Goal: Information Seeking & Learning: Learn about a topic

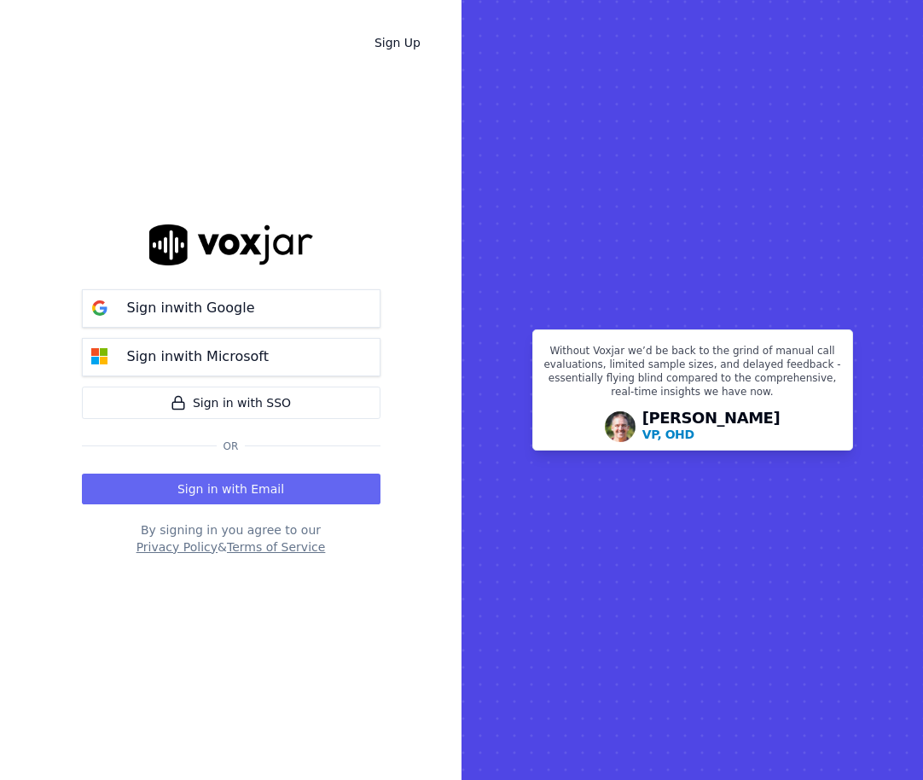
click at [336, 490] on button "Sign in with Email" at bounding box center [231, 488] width 299 height 31
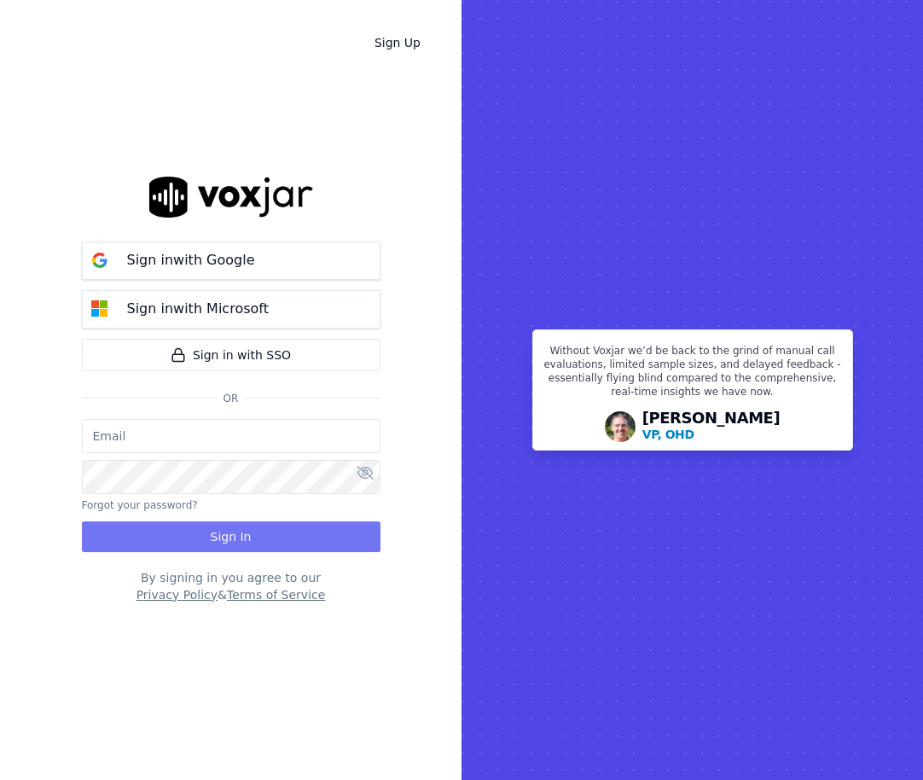
type input "[EMAIL_ADDRESS][DOMAIN_NAME]"
click at [295, 534] on button "Sign In" at bounding box center [231, 536] width 299 height 31
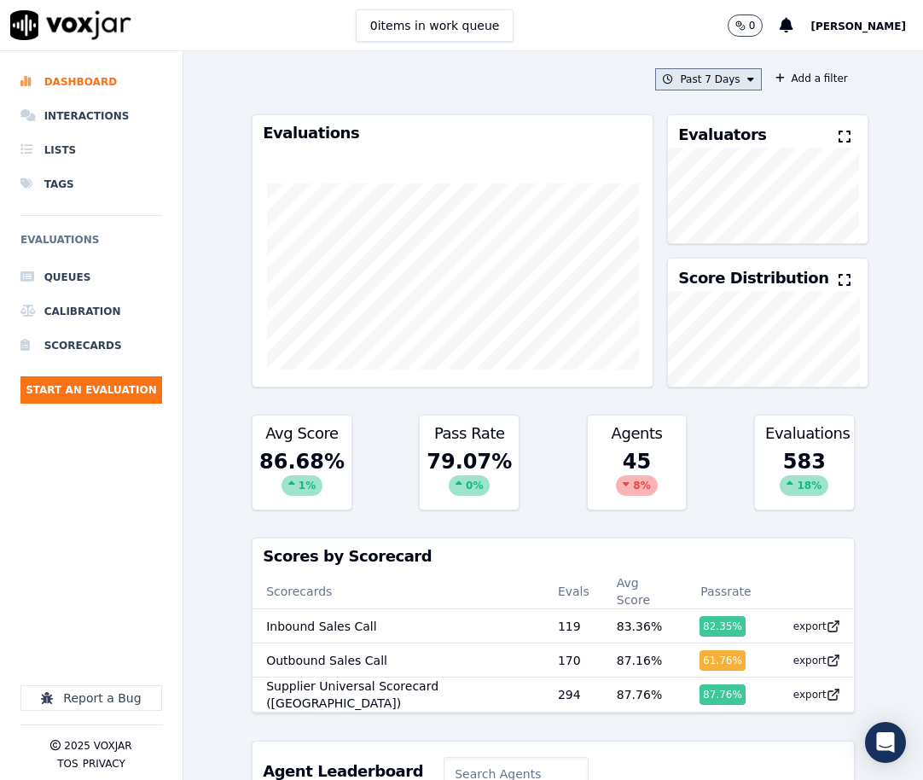
click at [747, 79] on icon at bounding box center [750, 79] width 7 height 10
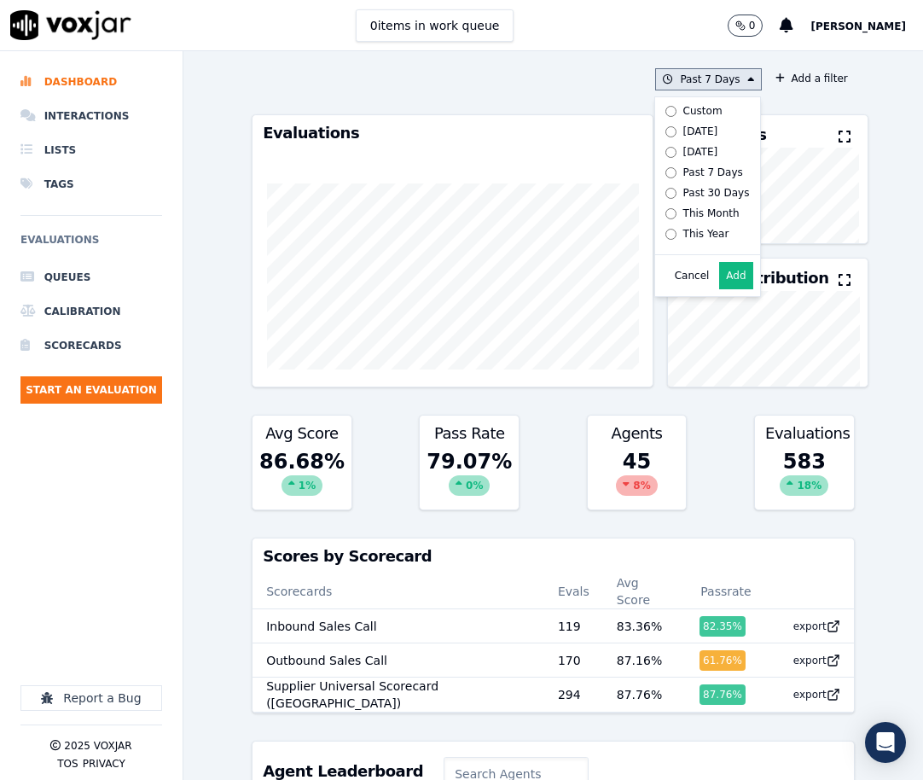
click at [686, 113] on div "Custom" at bounding box center [702, 111] width 39 height 14
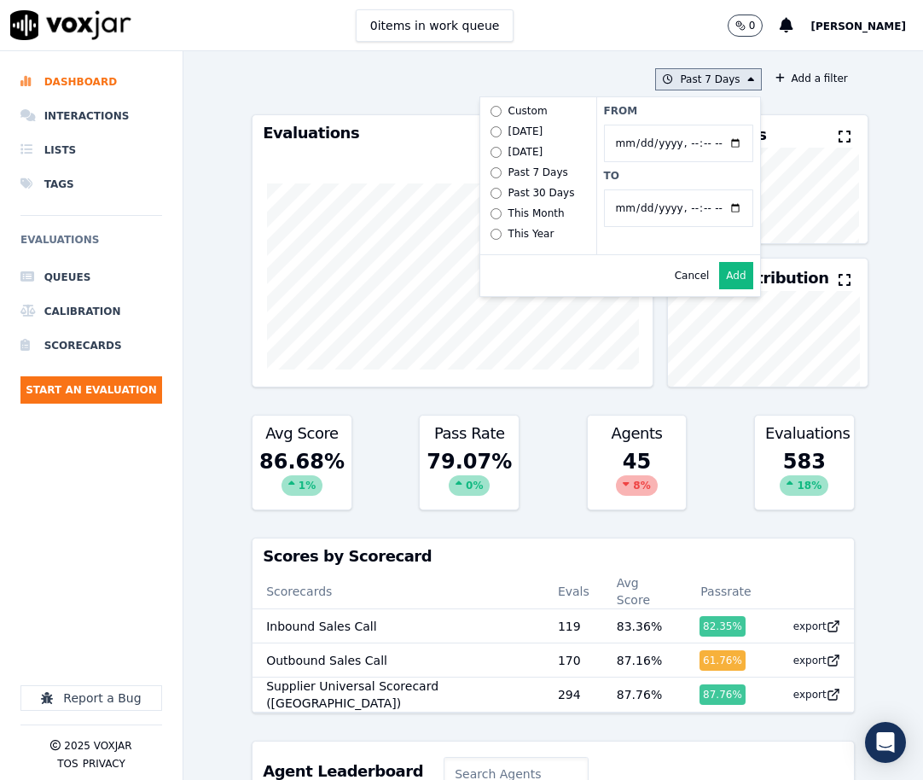
click at [714, 142] on input "From" at bounding box center [678, 144] width 149 height 38
type input "2025-06-21T00:00"
click at [704, 114] on label "From" at bounding box center [678, 111] width 149 height 14
click at [704, 125] on input "From" at bounding box center [678, 144] width 149 height 38
click at [719, 207] on input "To" at bounding box center [678, 208] width 149 height 38
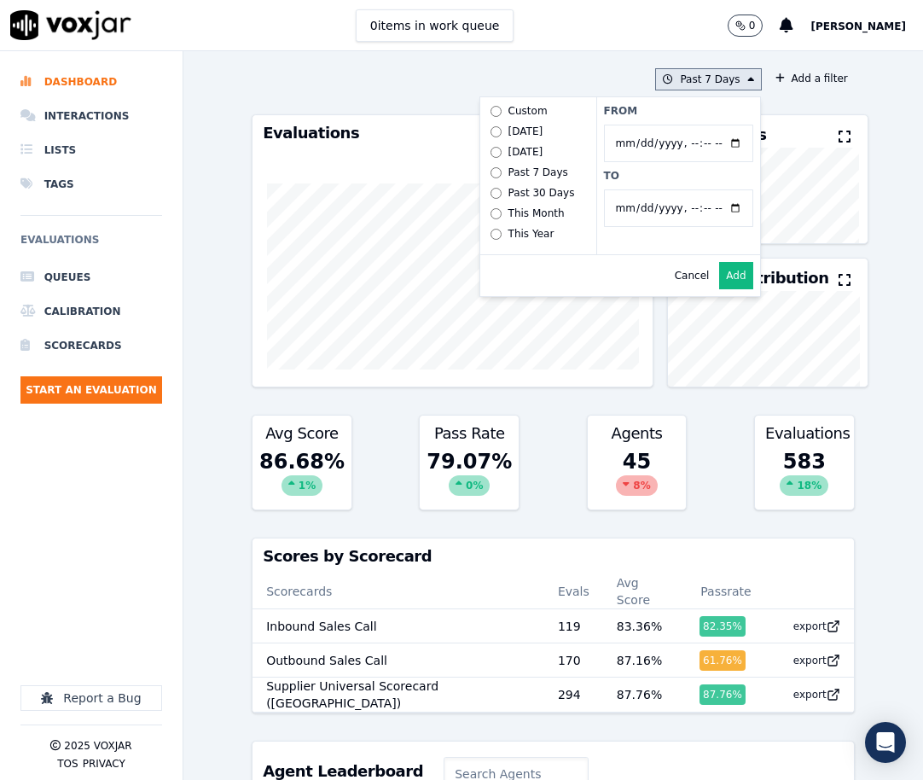
type input "2025-07-20T23:59"
click at [704, 176] on label "To" at bounding box center [678, 176] width 149 height 14
click at [704, 189] on input "To" at bounding box center [678, 208] width 149 height 38
click at [719, 287] on button "Add" at bounding box center [735, 275] width 33 height 27
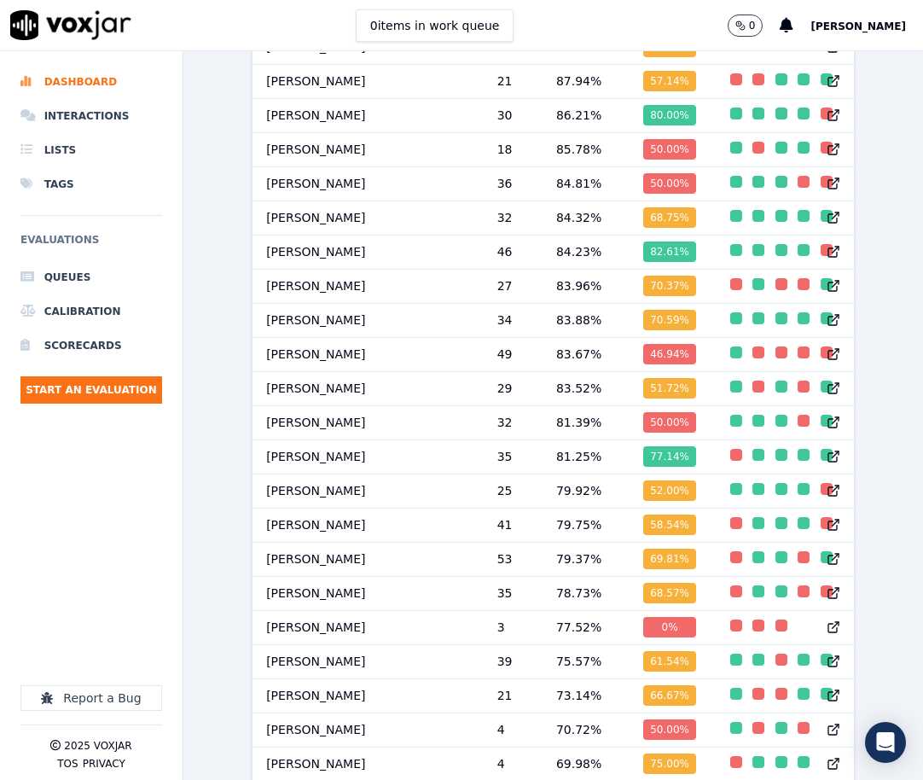
scroll to position [2025, 0]
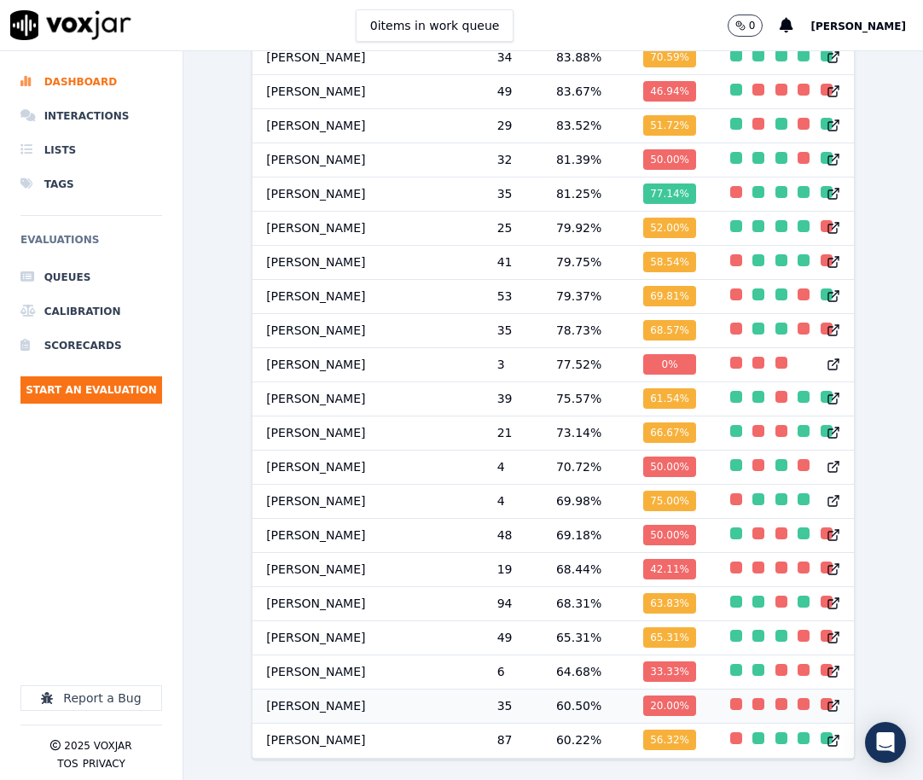
click at [296, 688] on td "Jim Som" at bounding box center [367, 705] width 231 height 34
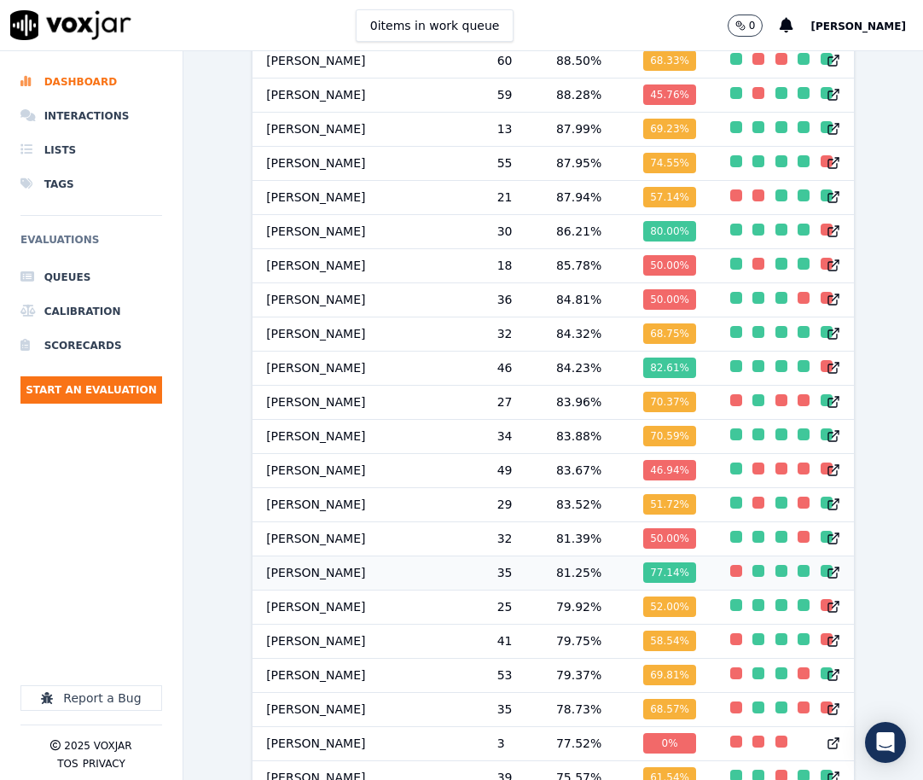
scroll to position [1513, 0]
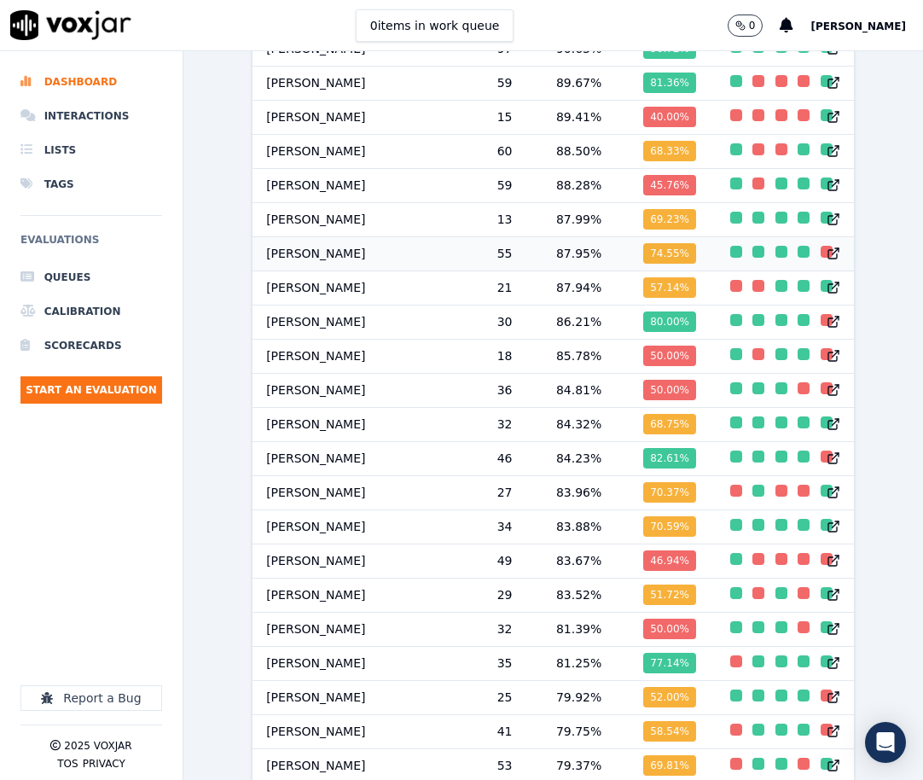
click at [296, 259] on td "George Aich" at bounding box center [367, 253] width 231 height 34
click at [324, 426] on td "[PERSON_NAME]" at bounding box center [367, 424] width 231 height 34
drag, startPoint x: 304, startPoint y: 261, endPoint x: 272, endPoint y: 264, distance: 31.7
click at [272, 264] on td "[PERSON_NAME]" at bounding box center [367, 253] width 231 height 34
click at [302, 634] on td "Harry Roy" at bounding box center [367, 629] width 231 height 34
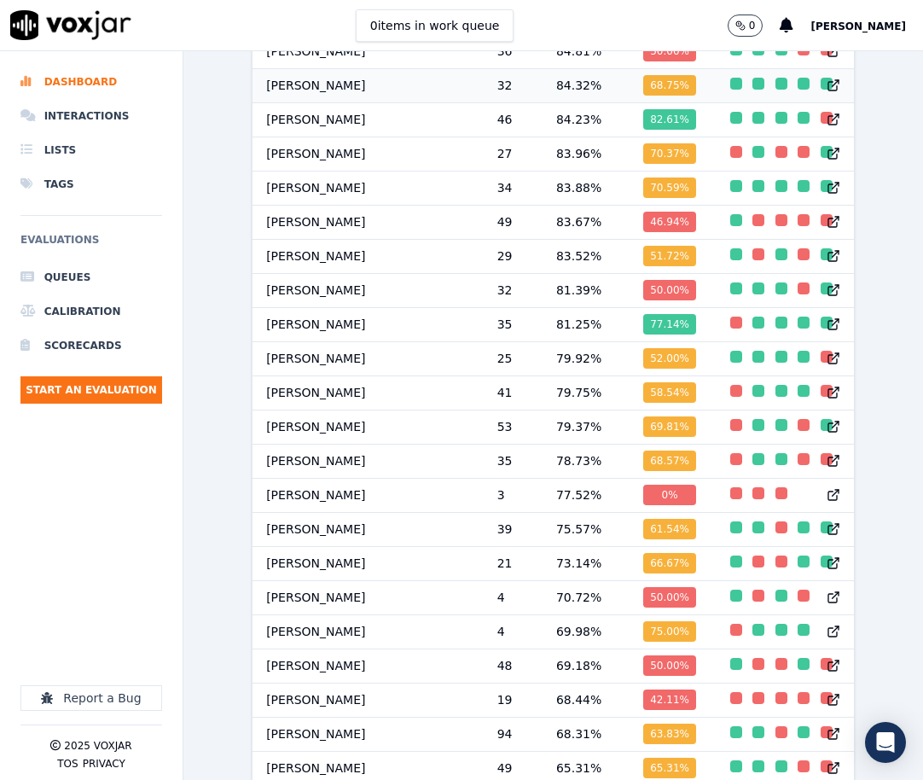
scroll to position [1854, 0]
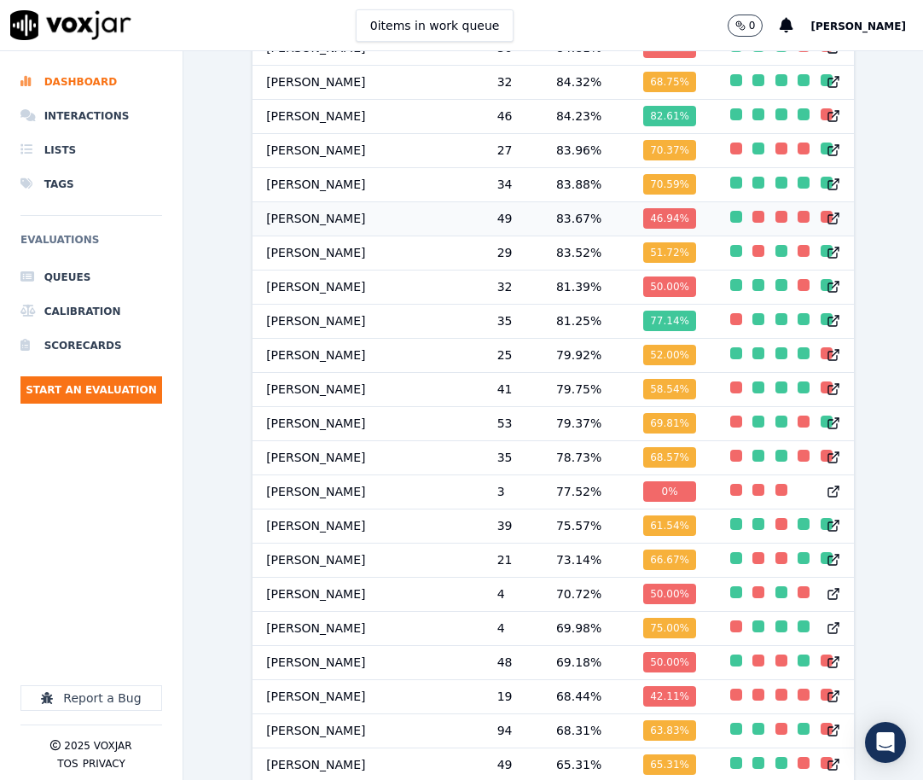
click at [330, 224] on td "[PERSON_NAME]" at bounding box center [367, 218] width 231 height 34
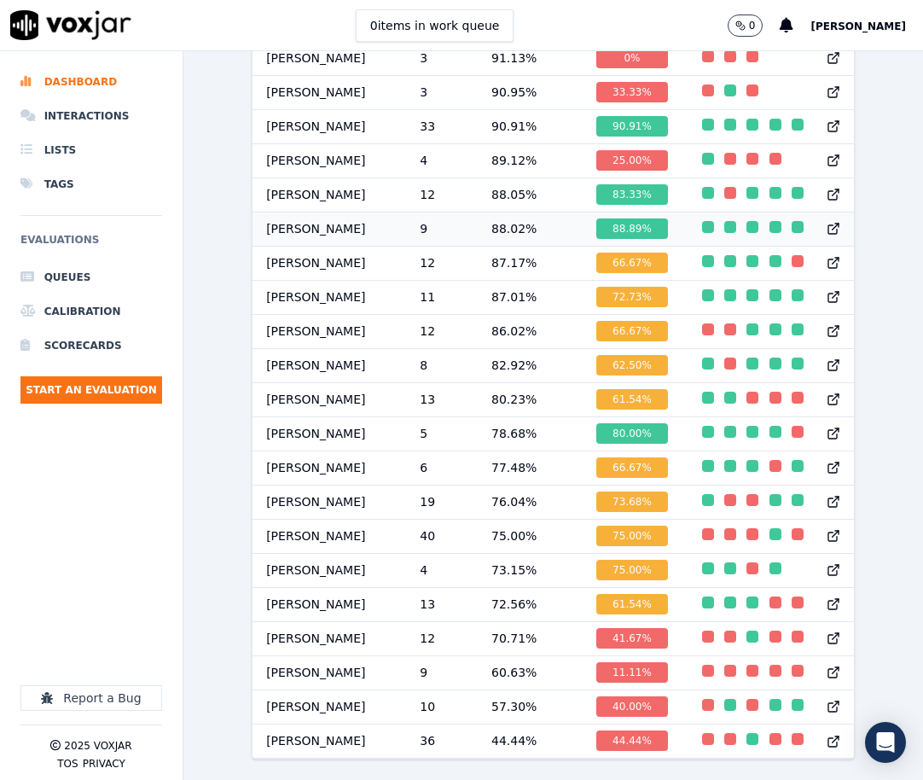
scroll to position [1, 0]
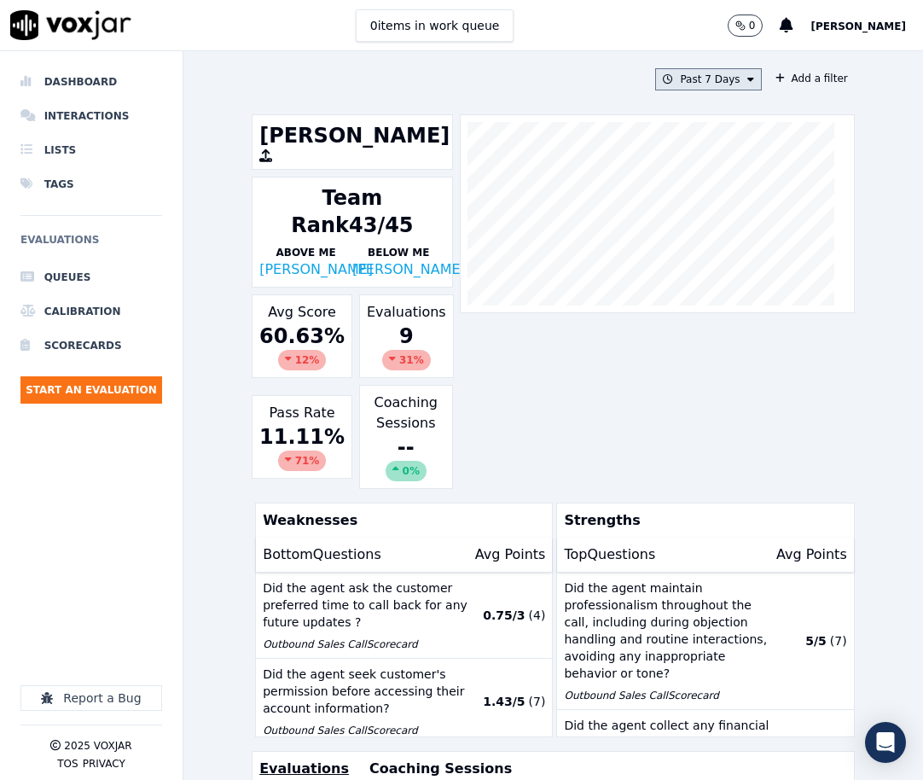
click at [724, 80] on button "Past 7 Days" at bounding box center [708, 79] width 106 height 22
click at [687, 111] on div "Custom" at bounding box center [702, 111] width 39 height 14
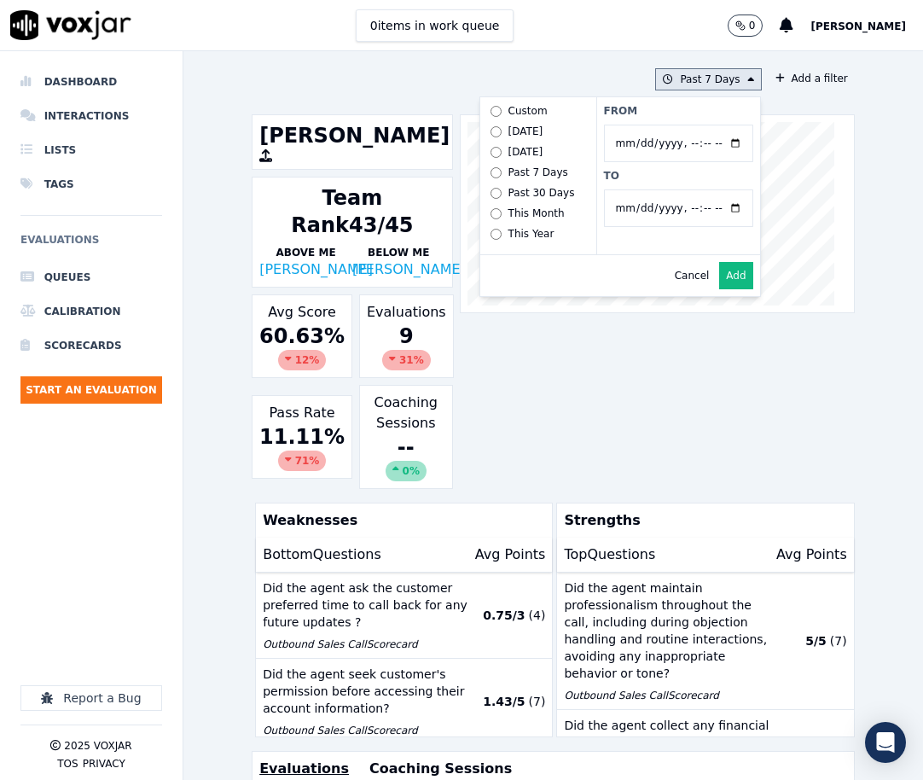
click at [716, 142] on input "From" at bounding box center [678, 144] width 149 height 38
type input "2025-06-20T00:00"
click at [706, 114] on label "From" at bounding box center [678, 111] width 149 height 14
click at [706, 125] on input "From" at bounding box center [678, 144] width 149 height 38
click at [712, 211] on input "To" at bounding box center [678, 208] width 149 height 38
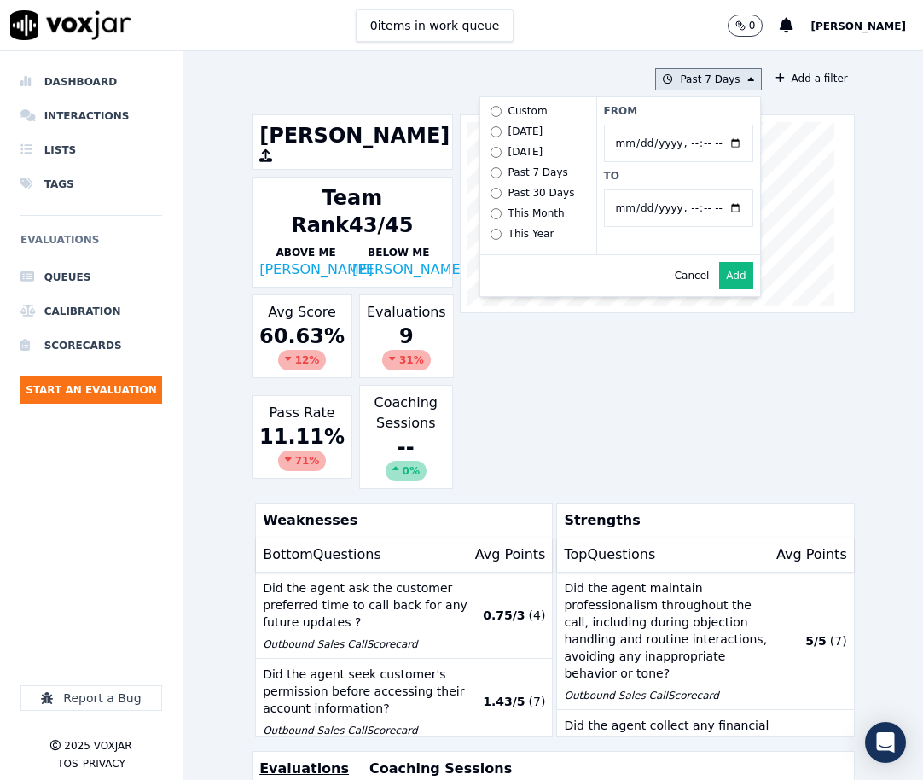
type input "2025-07-20T23:59"
click at [684, 183] on div "From To" at bounding box center [678, 175] width 164 height 157
click at [719, 289] on button "Add" at bounding box center [735, 275] width 33 height 27
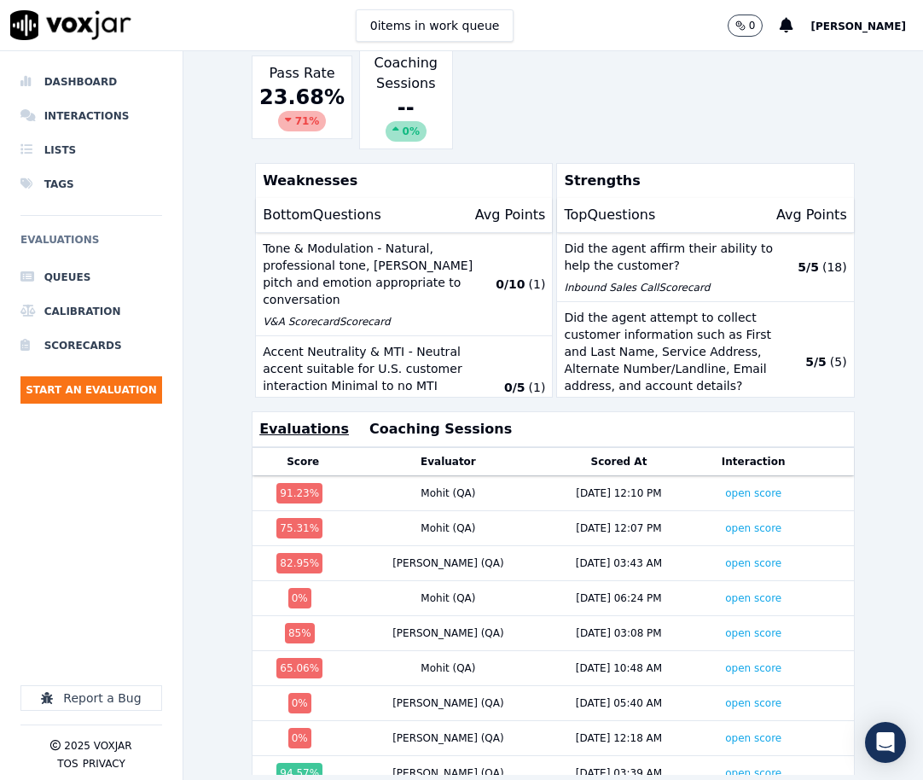
scroll to position [387, 0]
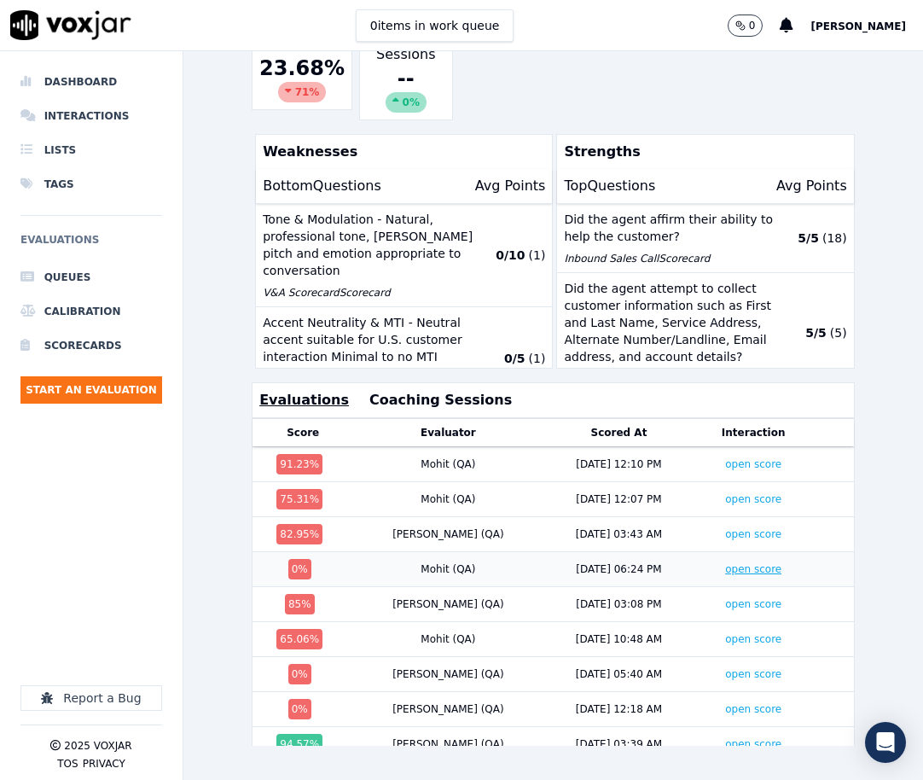
click at [725, 563] on link "open score" at bounding box center [753, 569] width 56 height 12
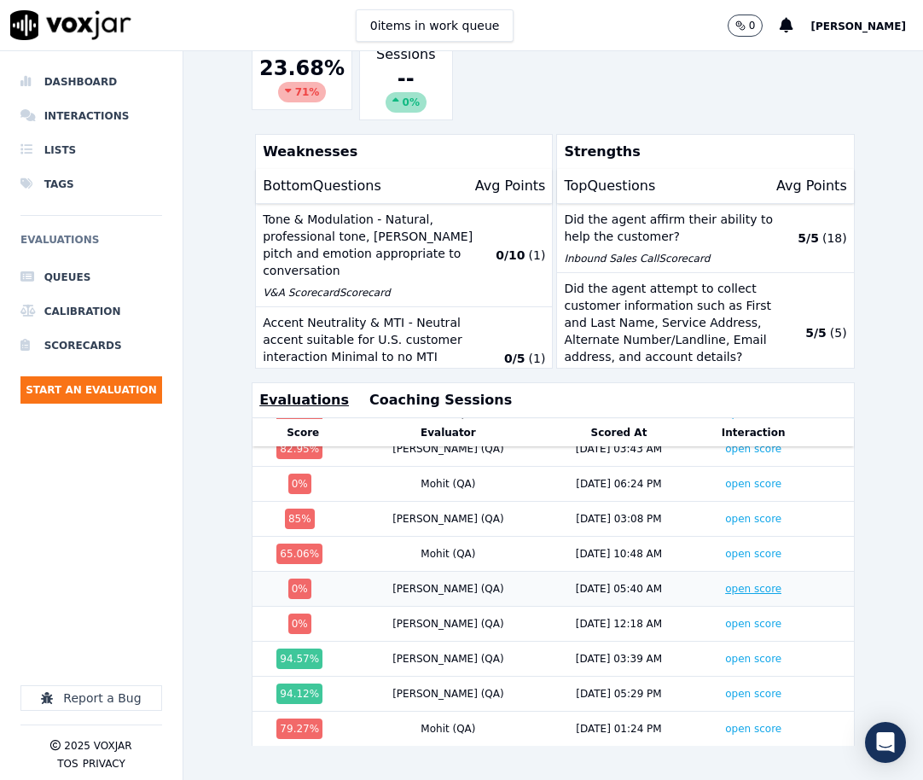
click at [725, 583] on link "open score" at bounding box center [753, 589] width 56 height 12
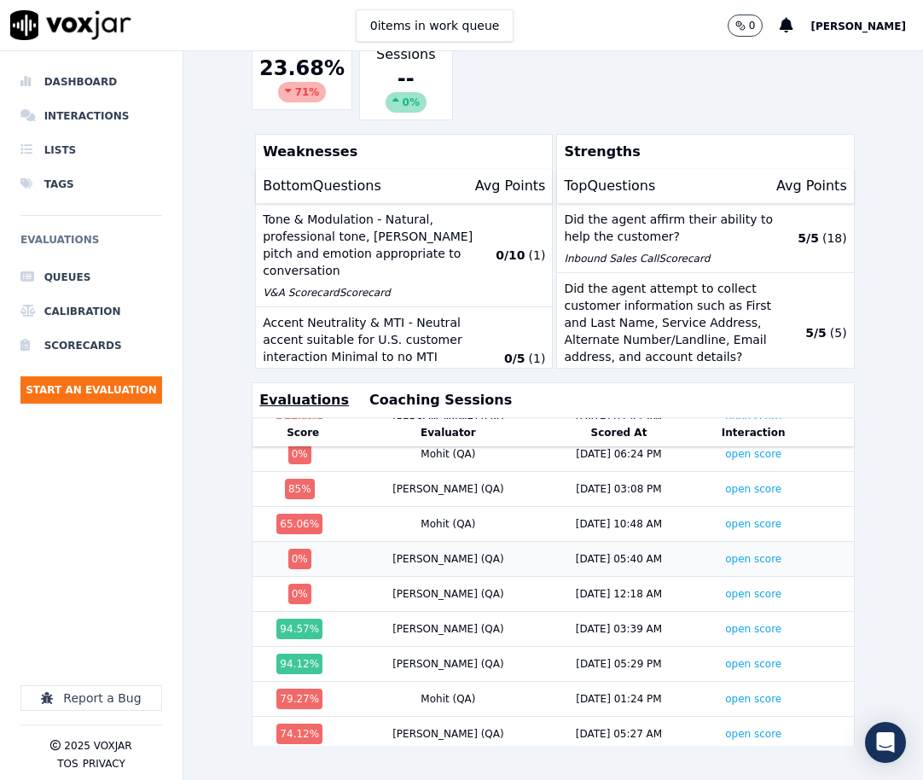
scroll to position [171, 0]
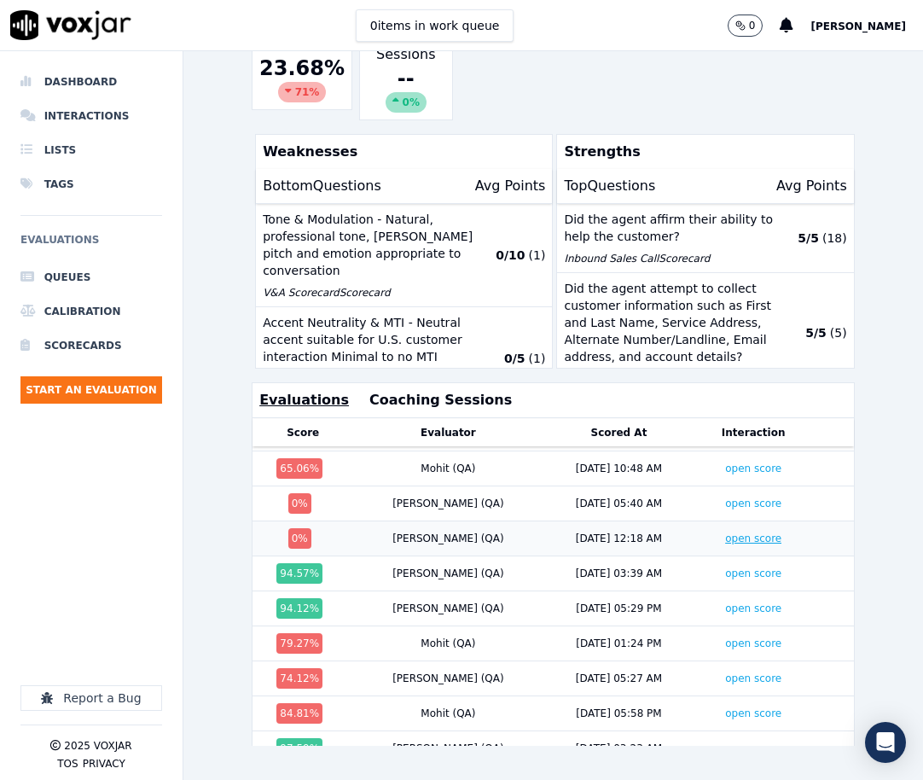
click at [725, 532] on link "open score" at bounding box center [753, 538] width 56 height 12
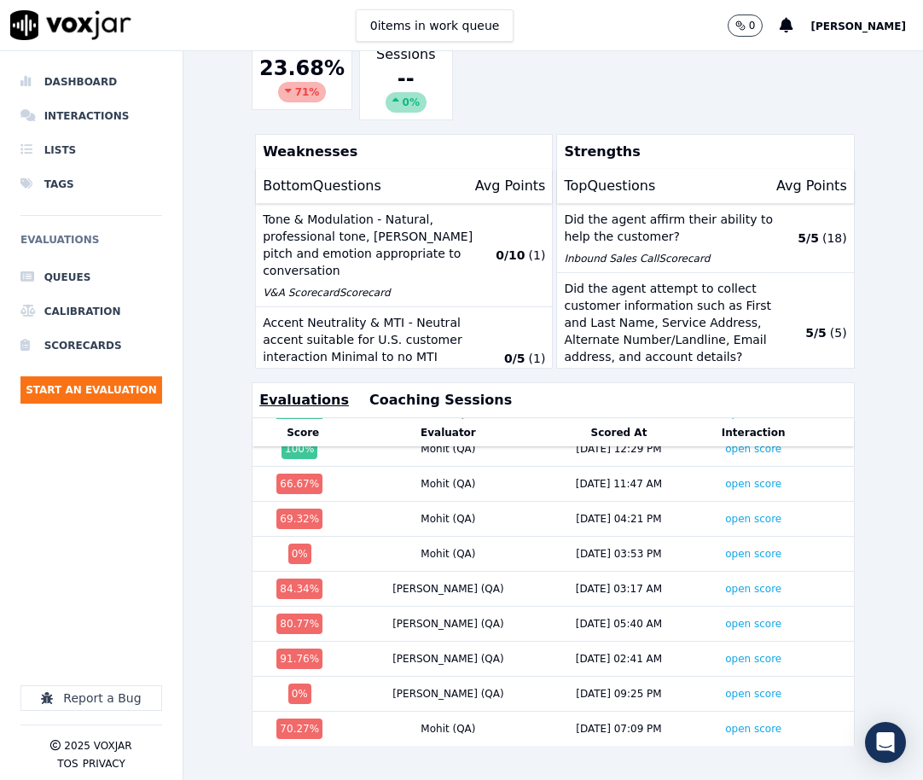
scroll to position [512, 0]
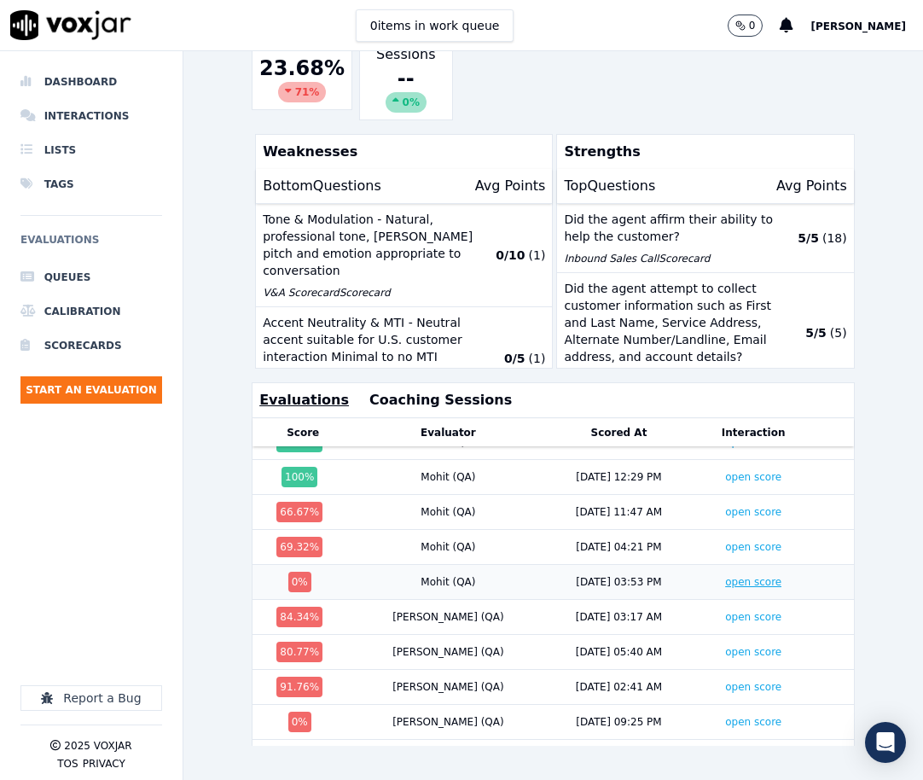
click at [725, 576] on link "open score" at bounding box center [753, 582] width 56 height 12
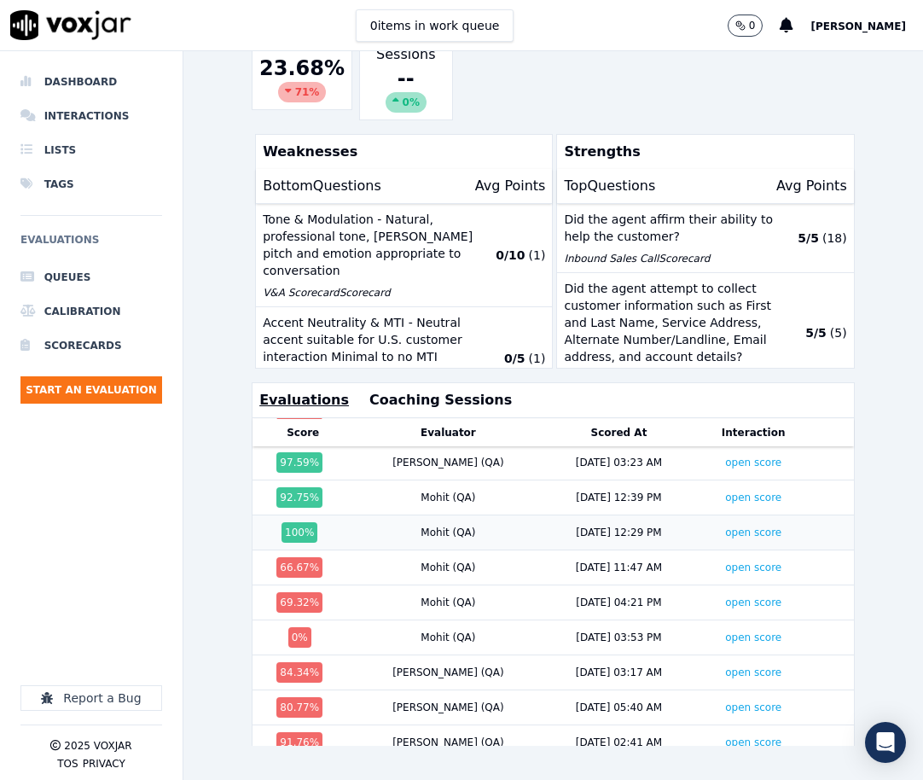
scroll to position [426, 0]
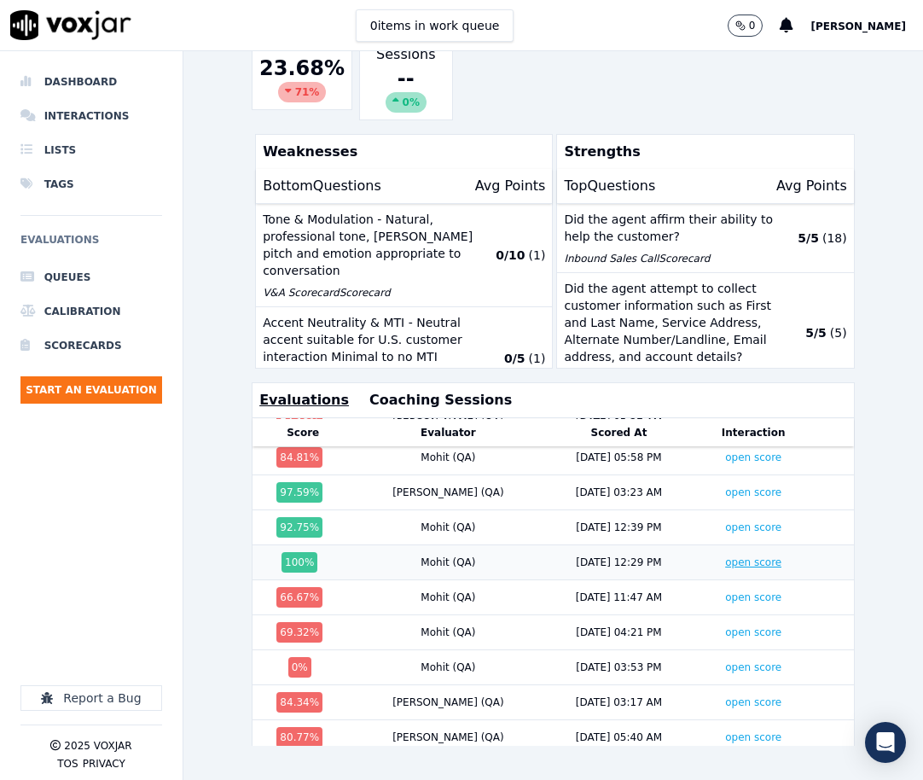
click at [725, 556] on link "open score" at bounding box center [753, 562] width 56 height 12
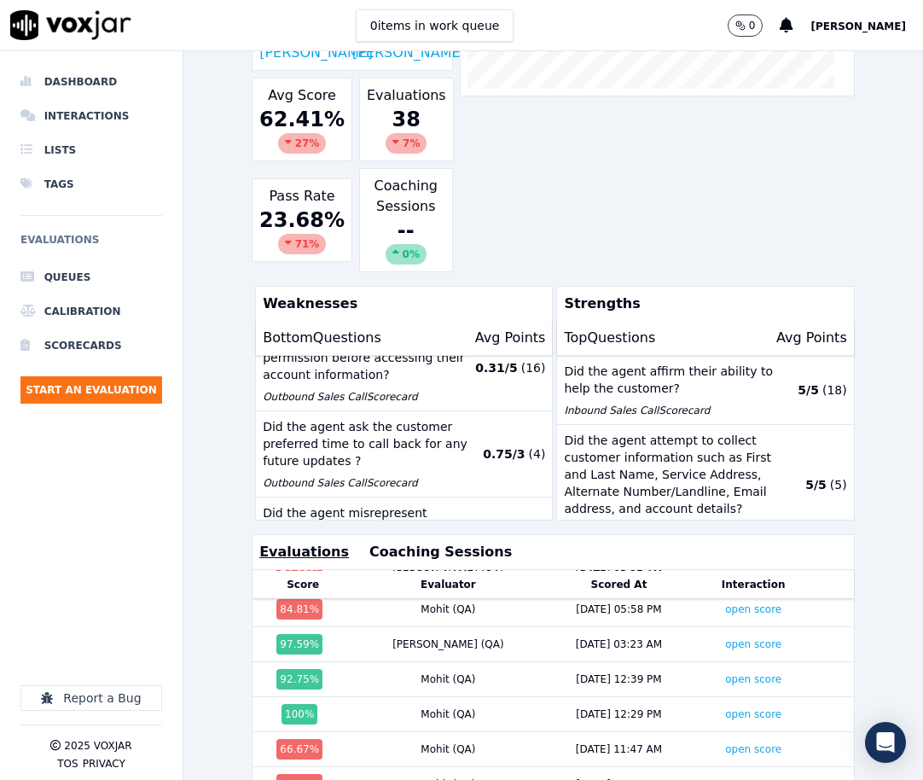
scroll to position [341, 0]
drag, startPoint x: 263, startPoint y: 417, endPoint x: 428, endPoint y: 502, distance: 185.8
click at [428, 502] on div "Tone & Modulation - Natural, professional tone, Varied pitch and emotion approp…" at bounding box center [404, 438] width 296 height 164
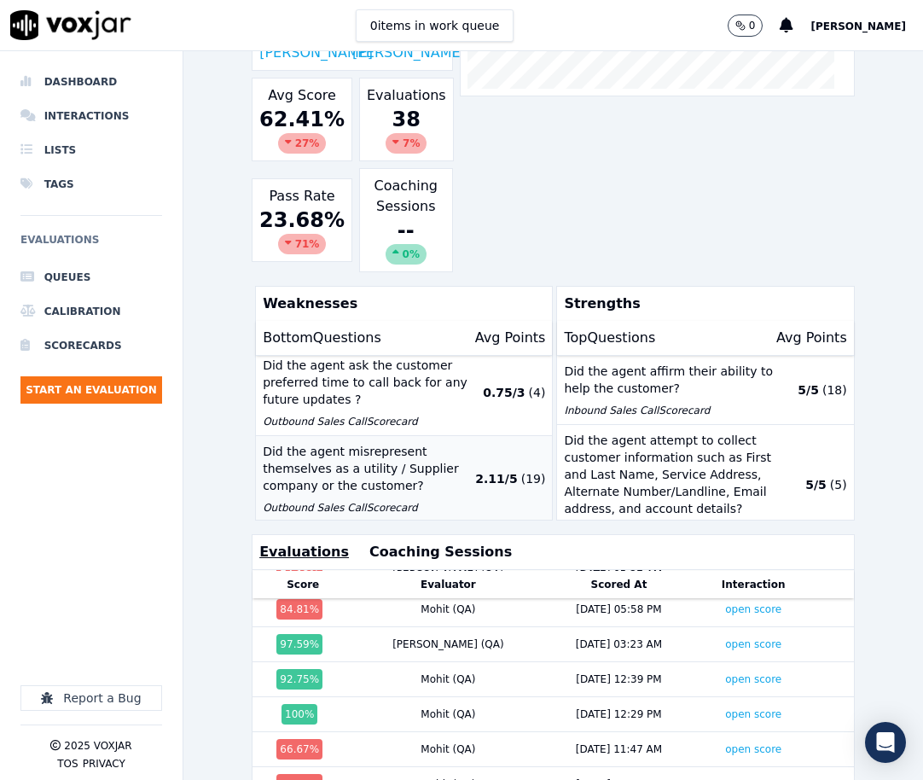
scroll to position [458, 0]
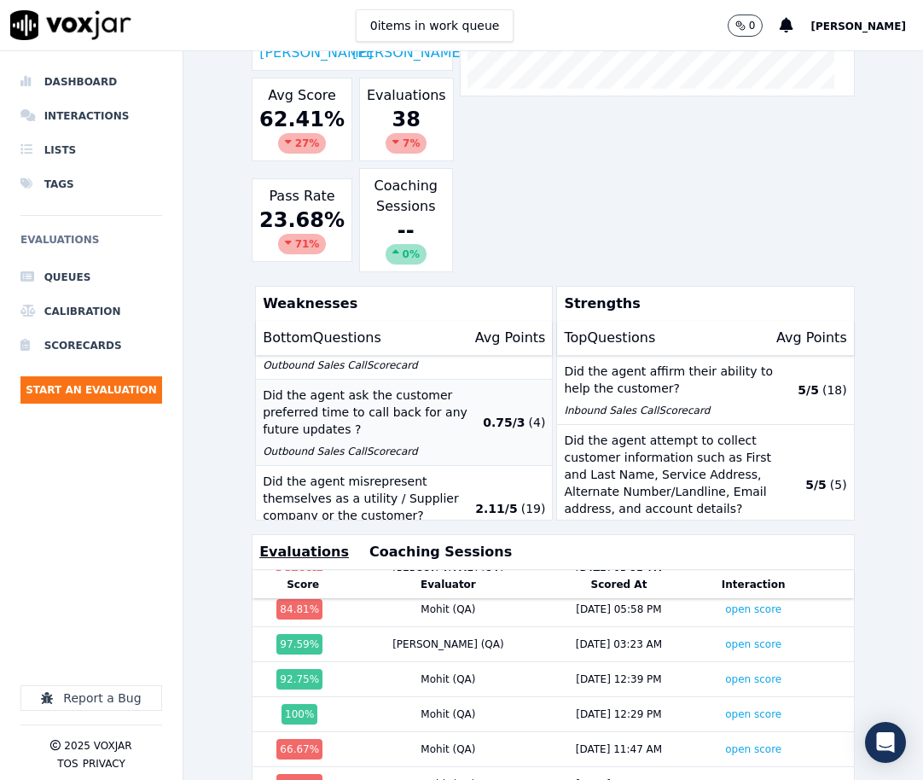
drag, startPoint x: 263, startPoint y: 391, endPoint x: 378, endPoint y: 430, distance: 121.6
click at [378, 430] on p "Did the agent ask the customer preferred time to call back for any future updat…" at bounding box center [369, 411] width 212 height 51
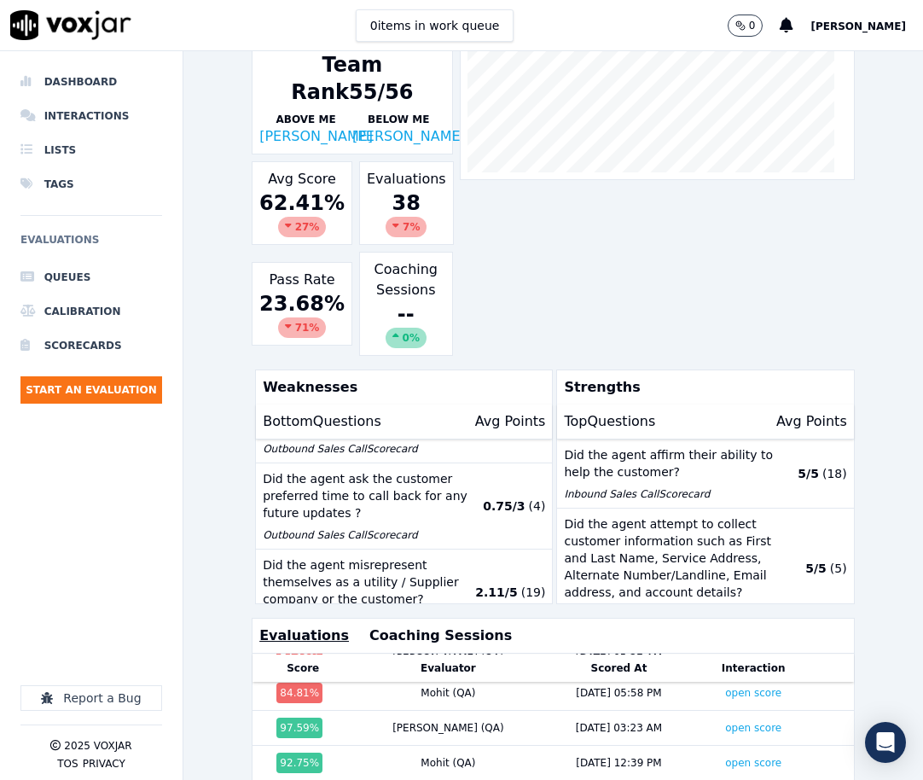
scroll to position [0, 0]
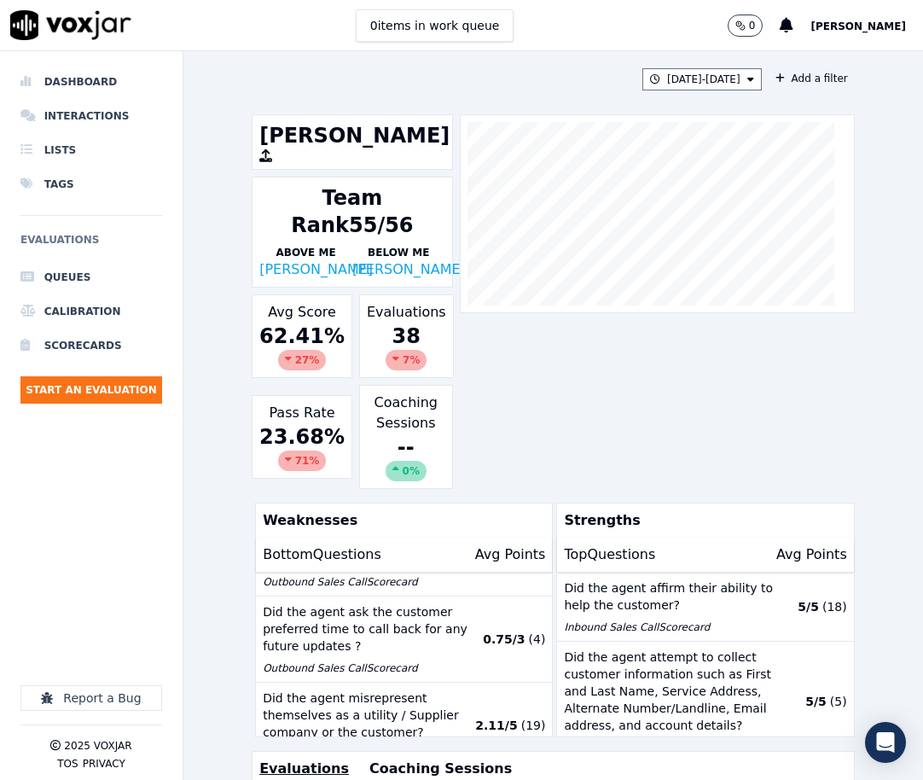
click at [278, 134] on h1 "[PERSON_NAME]" at bounding box center [352, 135] width 186 height 27
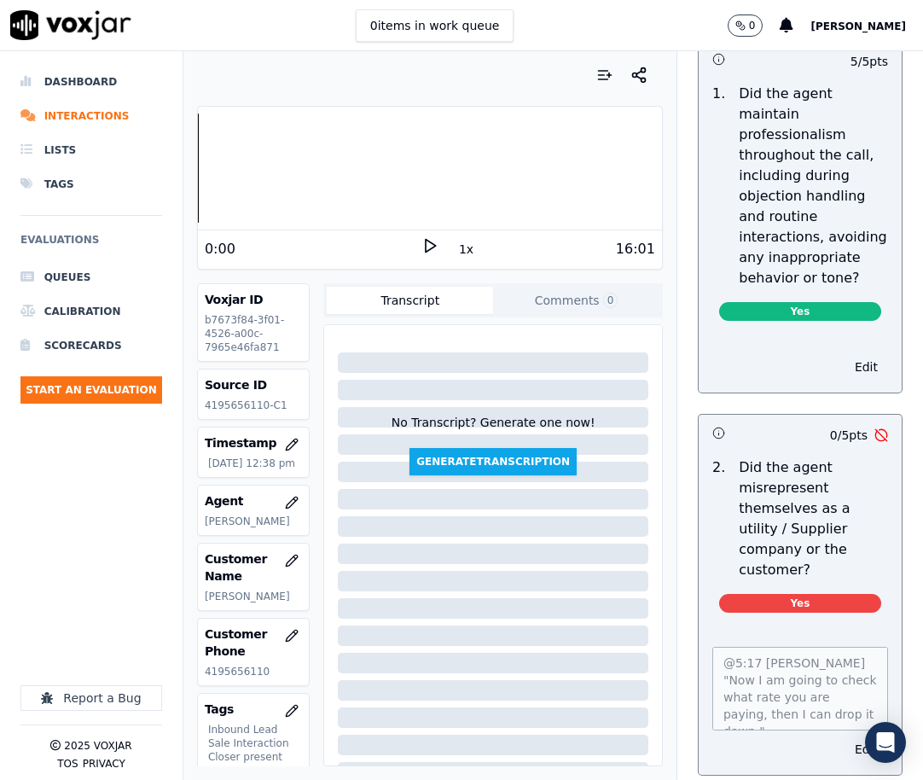
scroll to position [2729, 0]
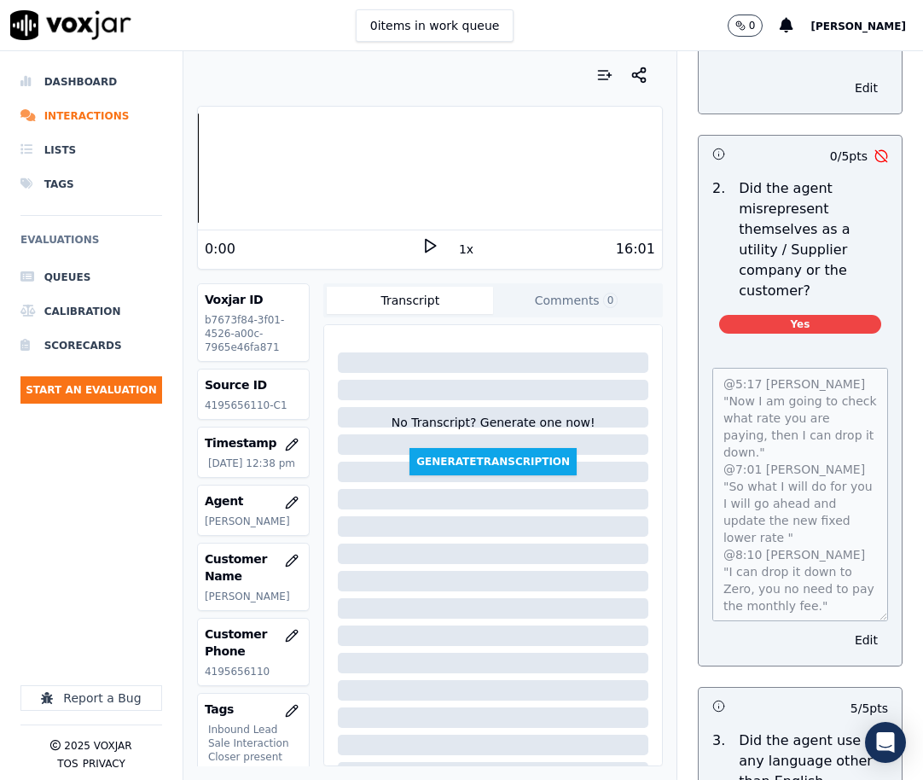
click at [887, 673] on div "Inbound Sales Call Scorecard A scorecard to review inbound sales calls for best…" at bounding box center [800, 415] width 246 height 728
click at [221, 678] on p "4195656110" at bounding box center [254, 671] width 98 height 14
copy p "4195656110"
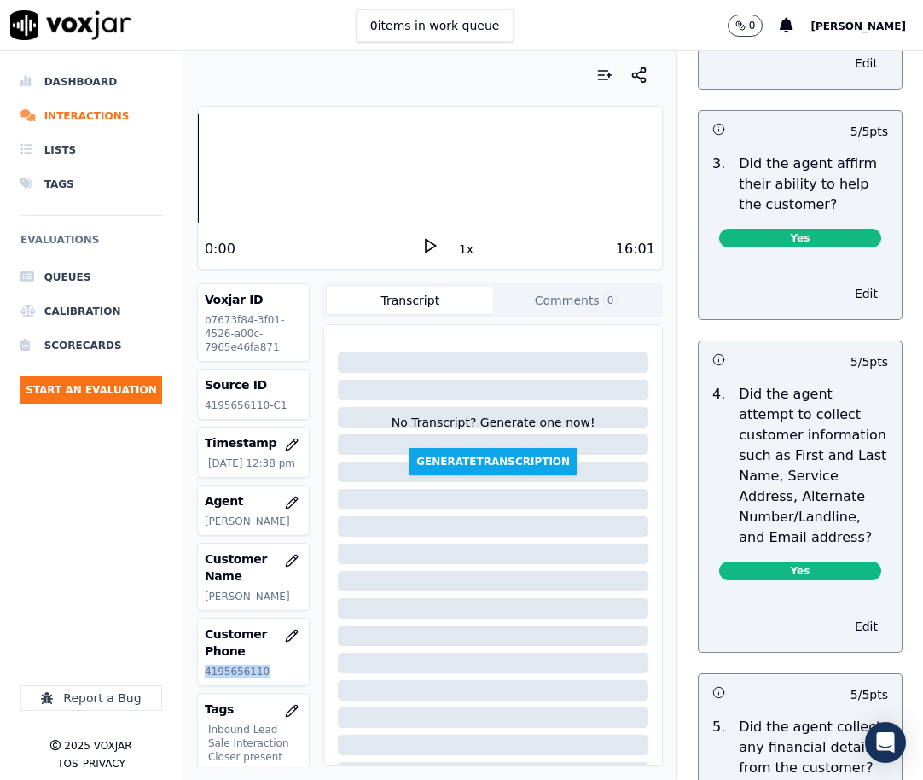
scroll to position [597, 0]
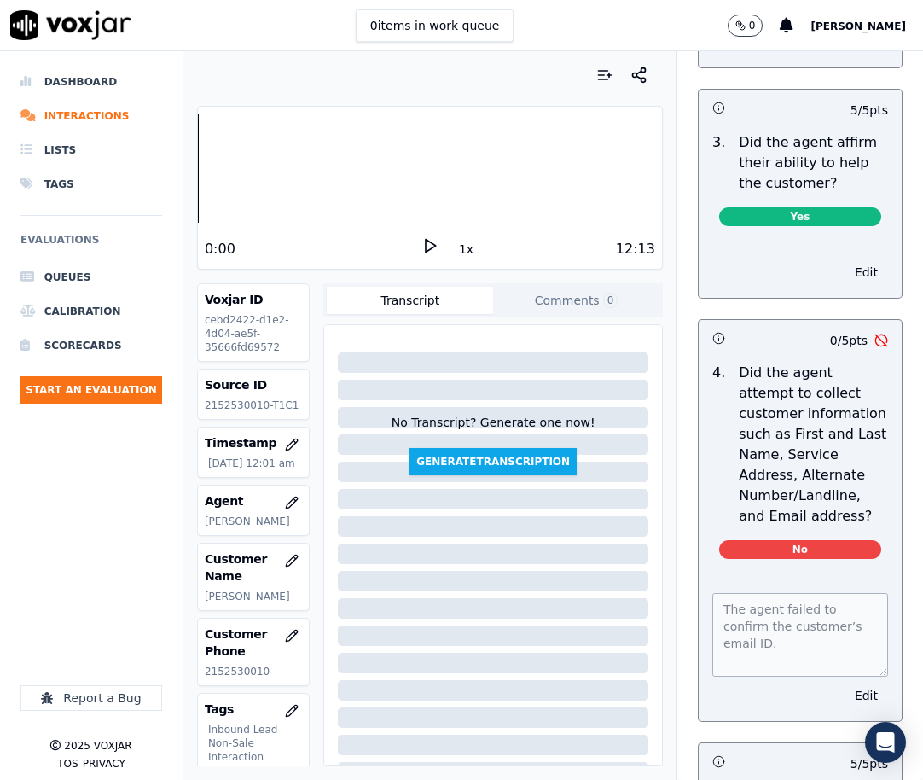
scroll to position [768, 0]
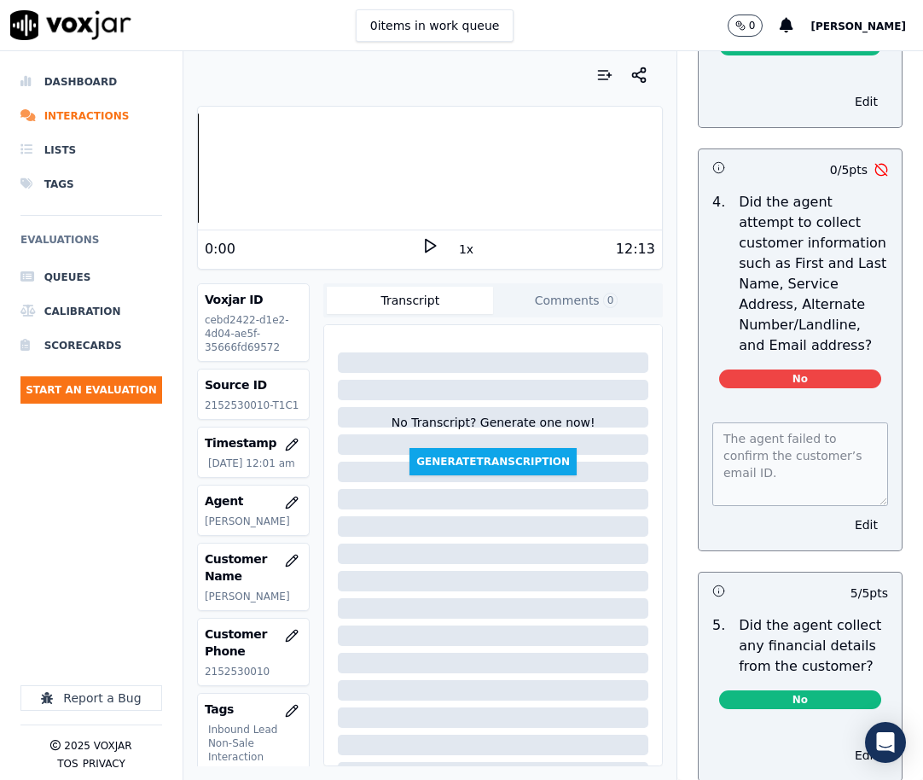
click at [236, 678] on p "2152530010" at bounding box center [254, 671] width 98 height 14
copy p "2152530010"
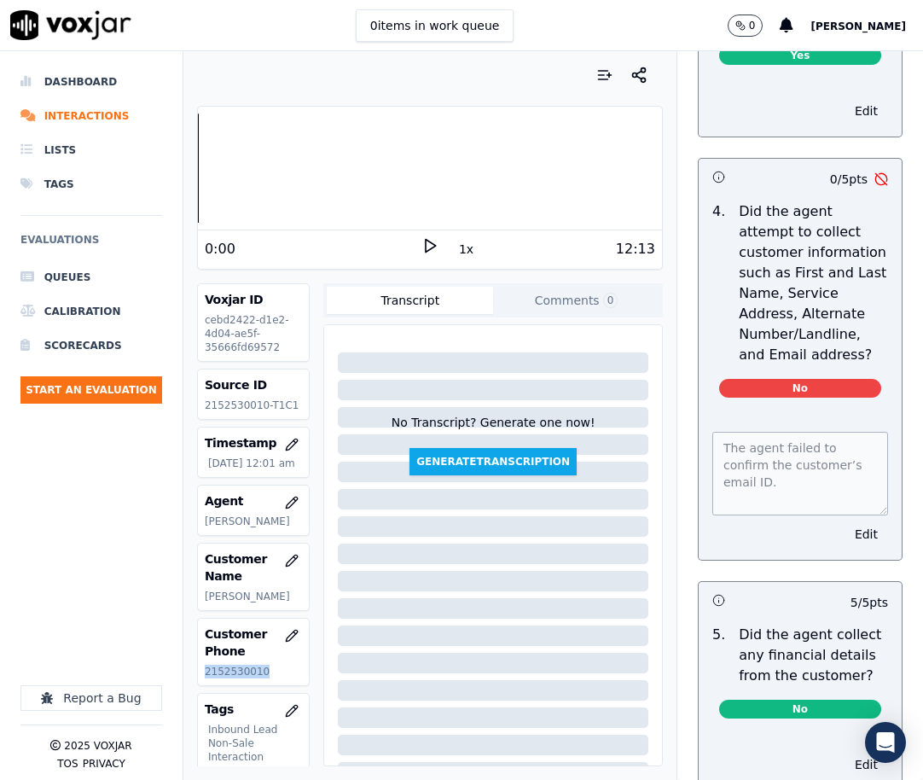
scroll to position [753, 0]
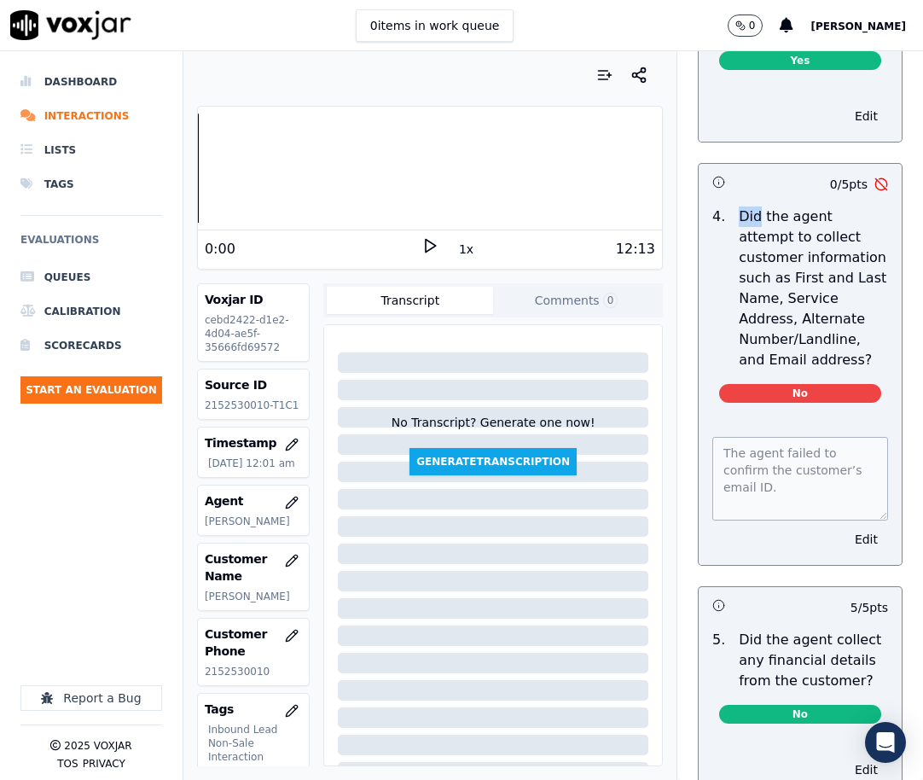
drag, startPoint x: 719, startPoint y: 251, endPoint x: 736, endPoint y: 259, distance: 19.1
click at [739, 259] on p "Did the agent attempt to collect customer information such as First and Last Na…" at bounding box center [813, 288] width 149 height 164
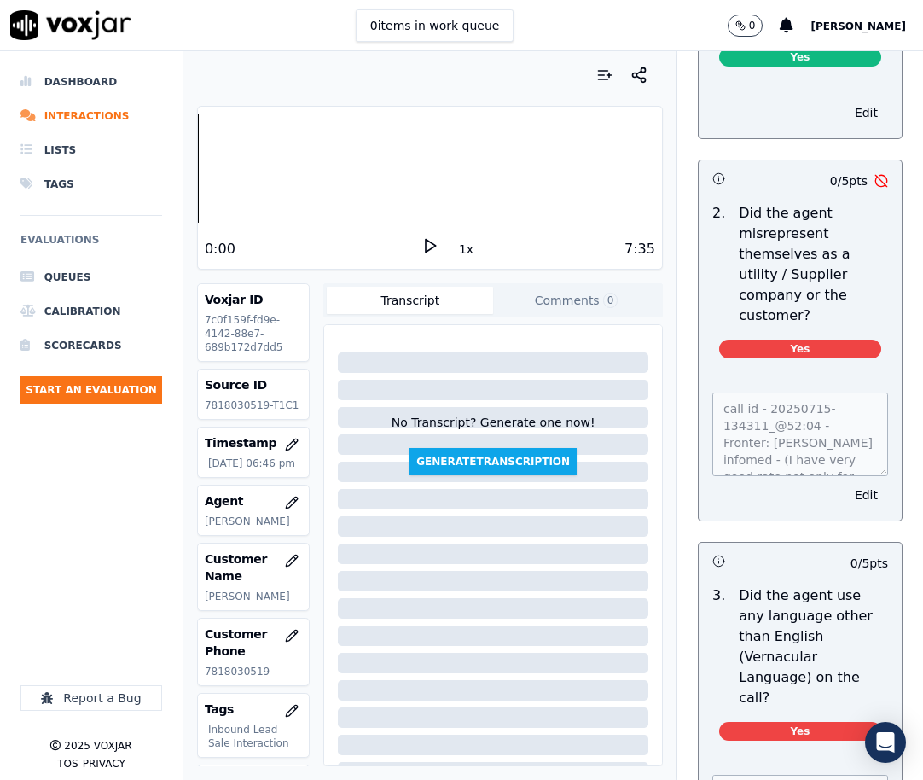
scroll to position [2729, 0]
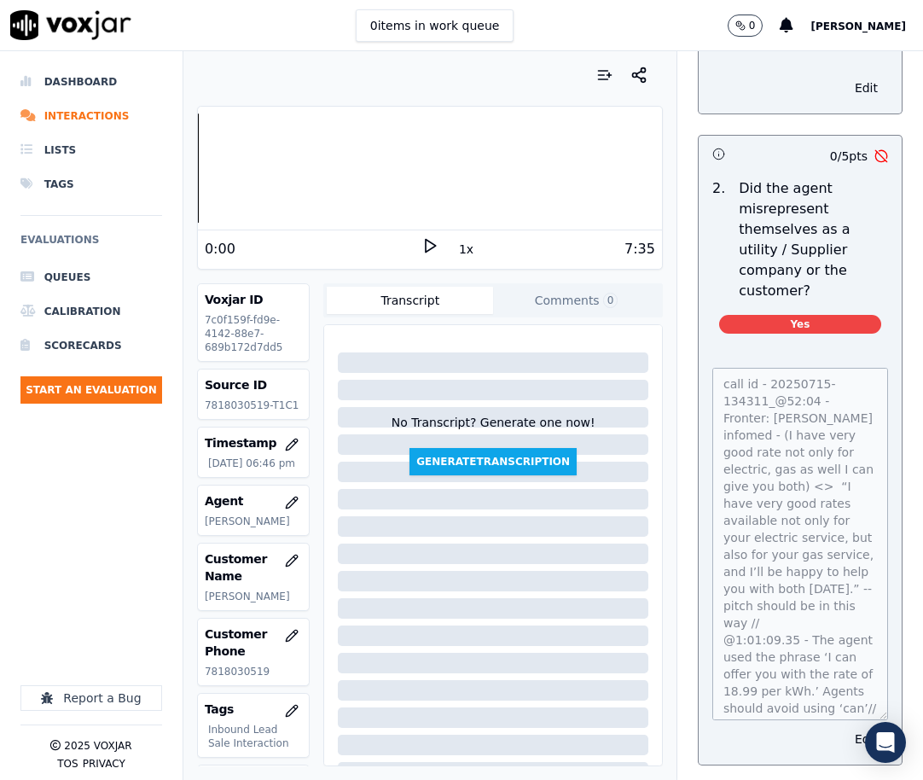
click at [859, 771] on div "Dashboard Interactions Lists Tags Evaluations Queues Calibration Scorecards Sta…" at bounding box center [461, 415] width 923 height 728
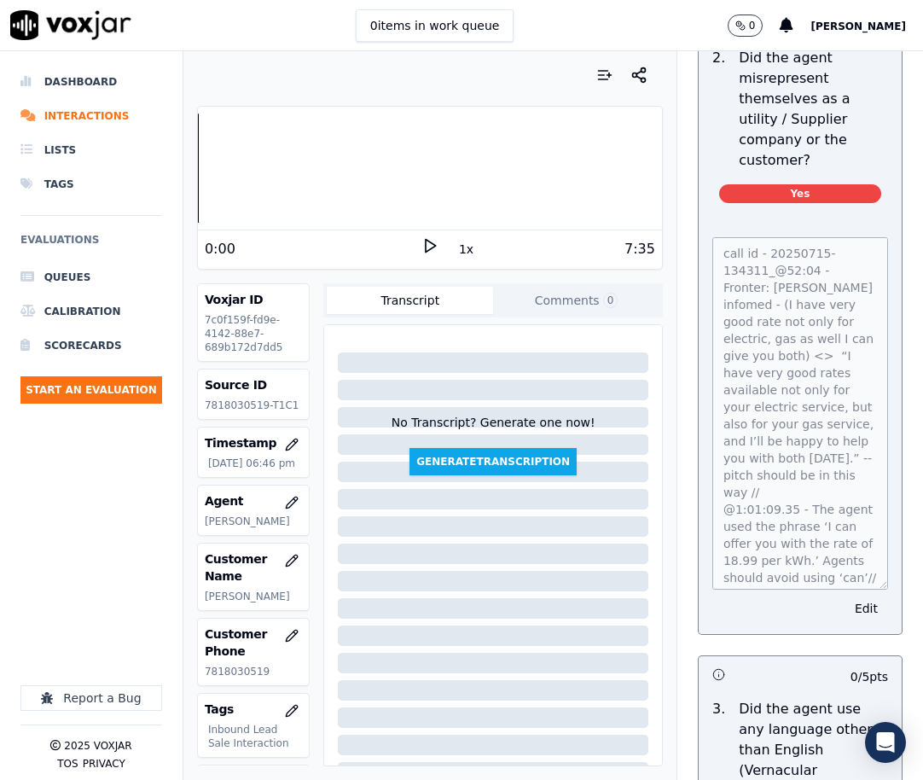
scroll to position [2985, 0]
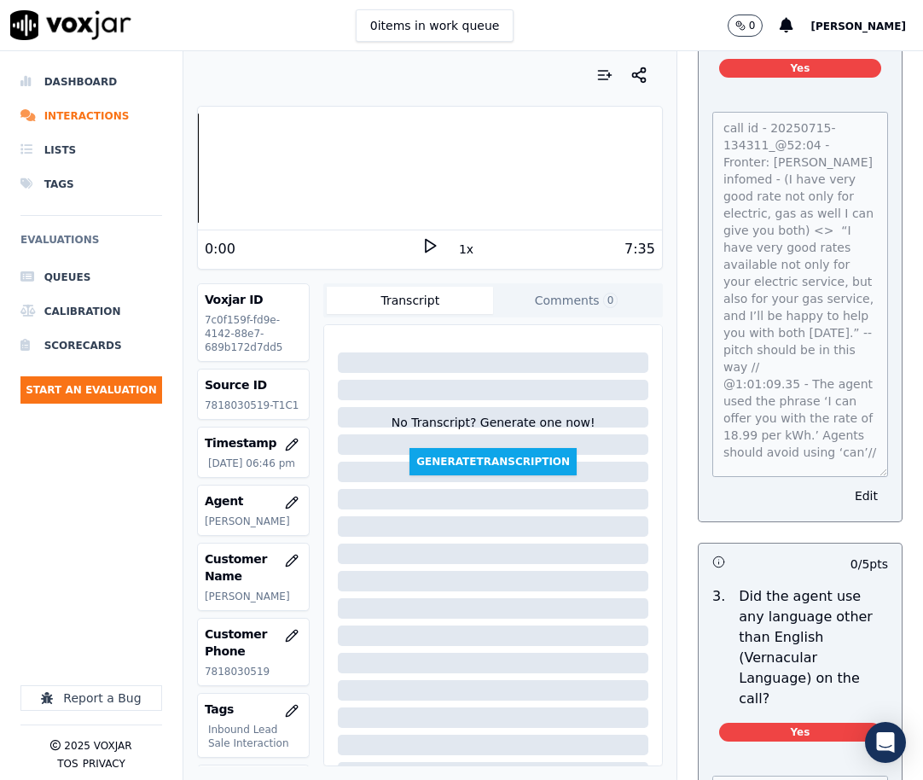
click at [872, 525] on div "Objection Handling 26 pts 5 / 5 pts 1 . Did the agent maintain professionalism …" at bounding box center [800, 680] width 232 height 2480
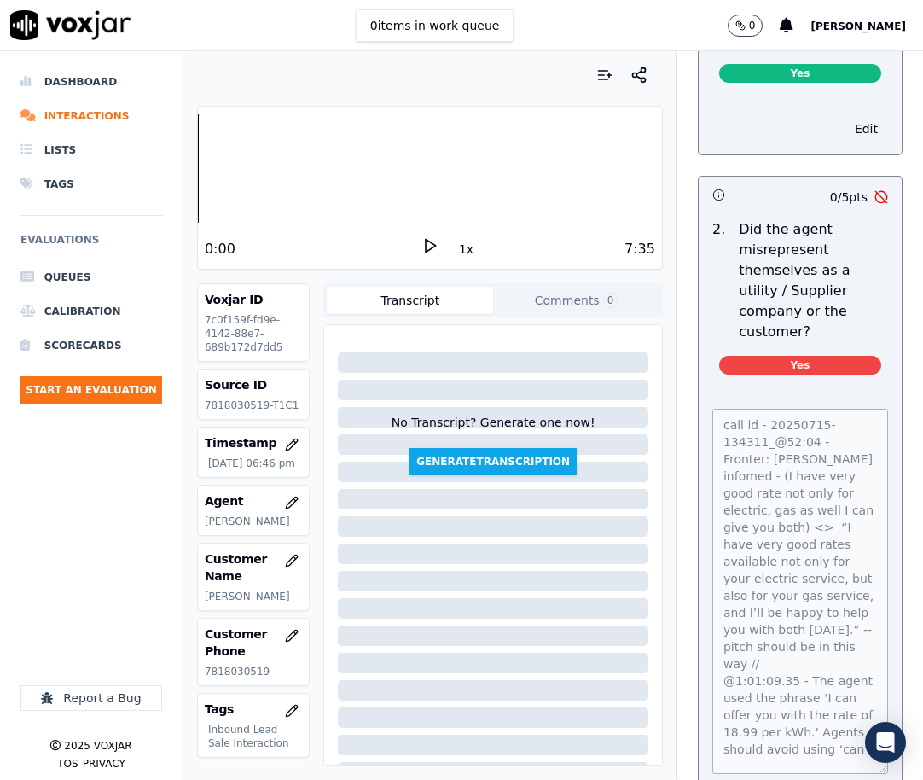
scroll to position [2687, 0]
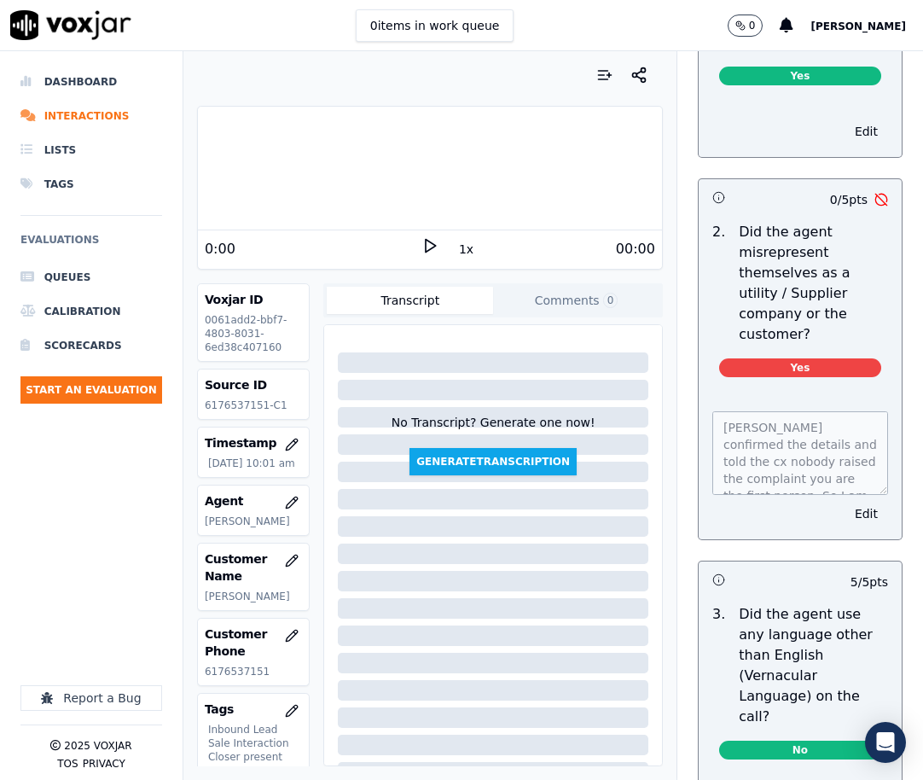
scroll to position [2815, 0]
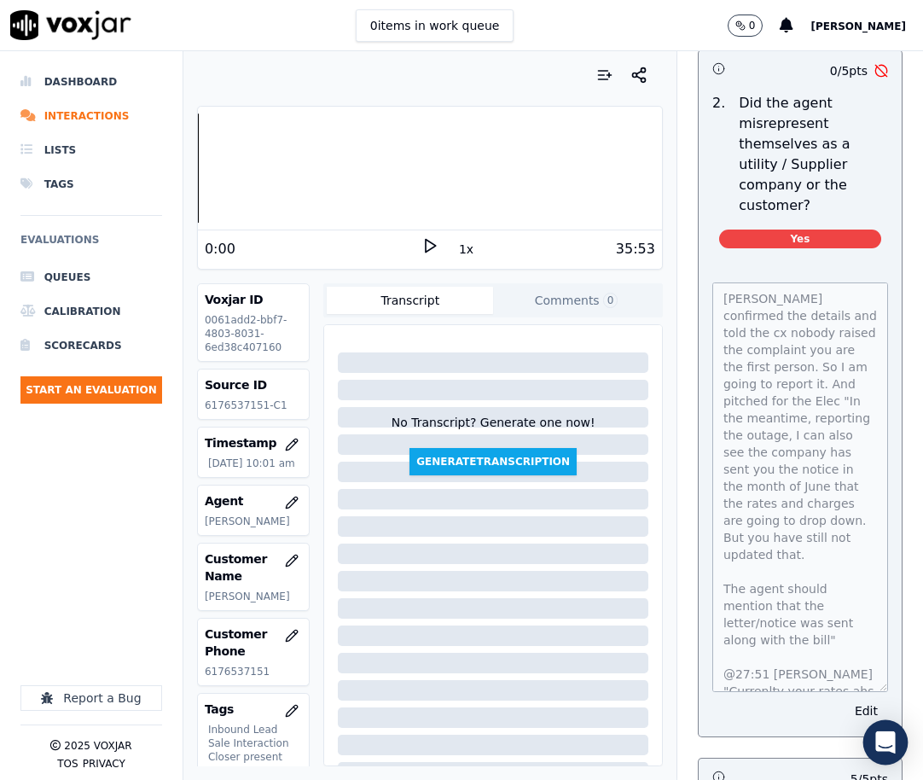
click at [873, 742] on body "0 items in work queue 0 Jack PayGeek Dashboard Interactions Lists Tags Evaluati…" at bounding box center [461, 390] width 923 height 780
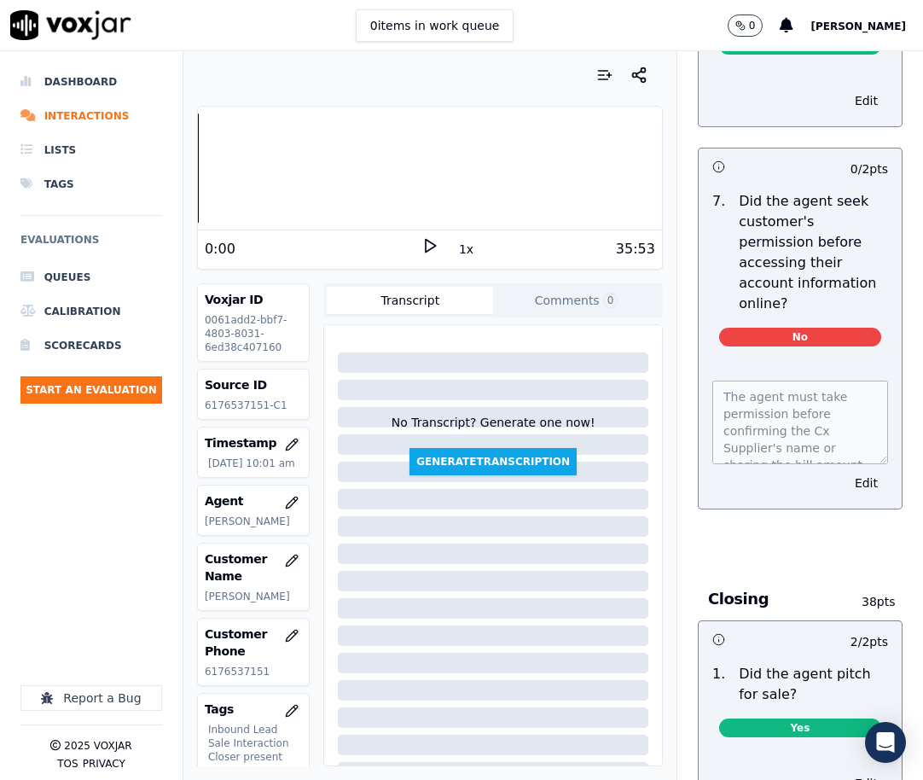
scroll to position [4435, 0]
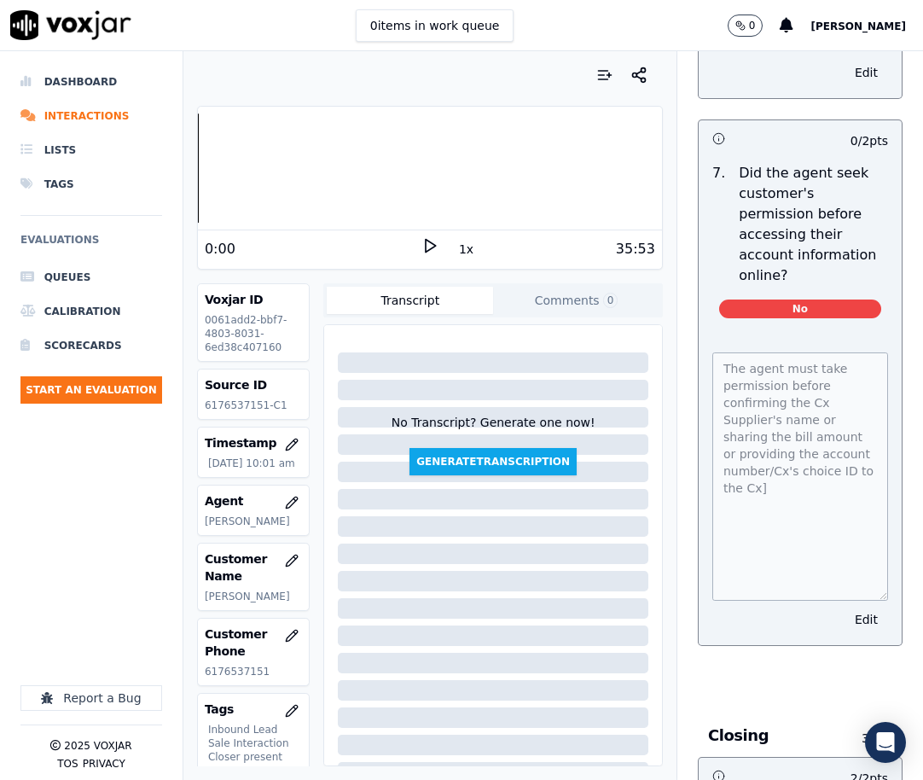
click at [136, 520] on div "Dashboard Interactions Lists Tags Evaluations Queues Calibration Scorecards Sta…" at bounding box center [91, 308] width 142 height 486
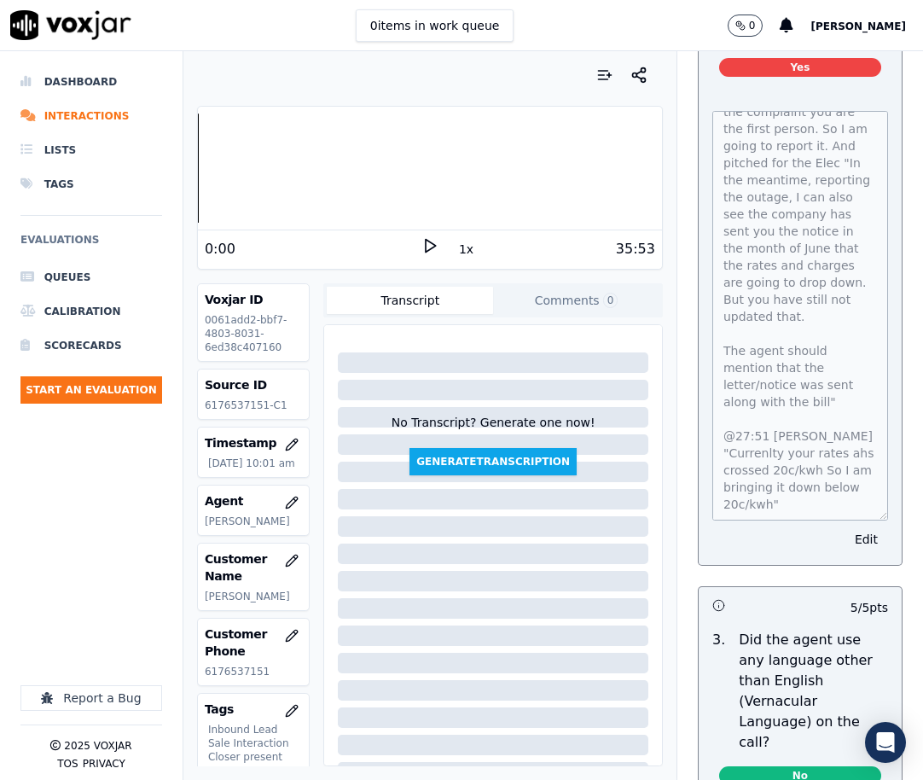
scroll to position [2985, 0]
click at [78, 560] on div at bounding box center [91, 618] width 142 height 134
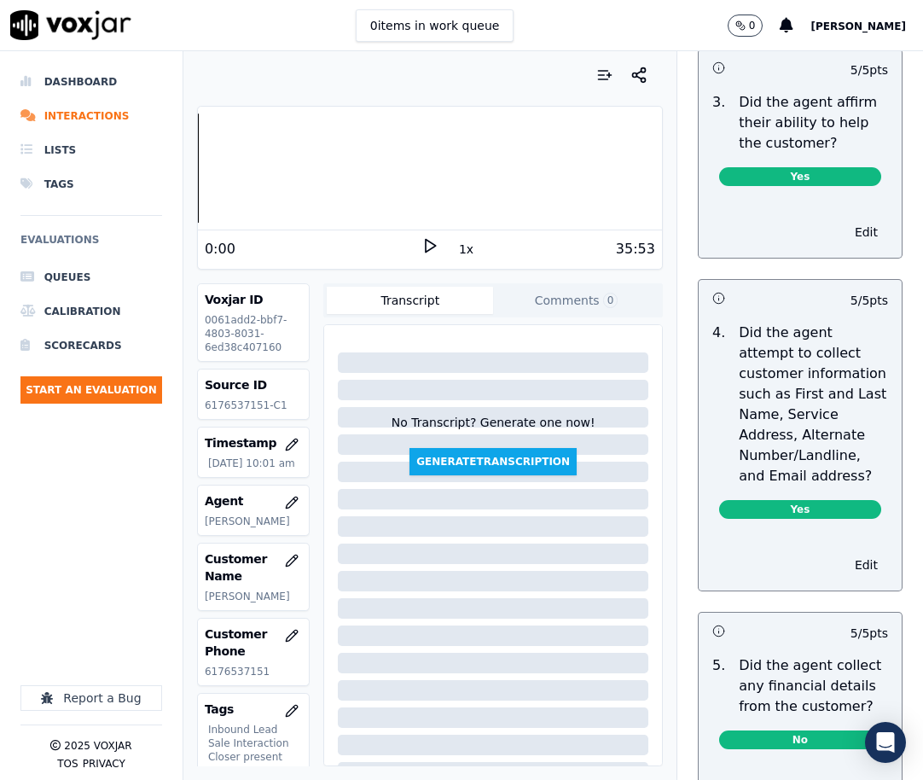
scroll to position [768, 0]
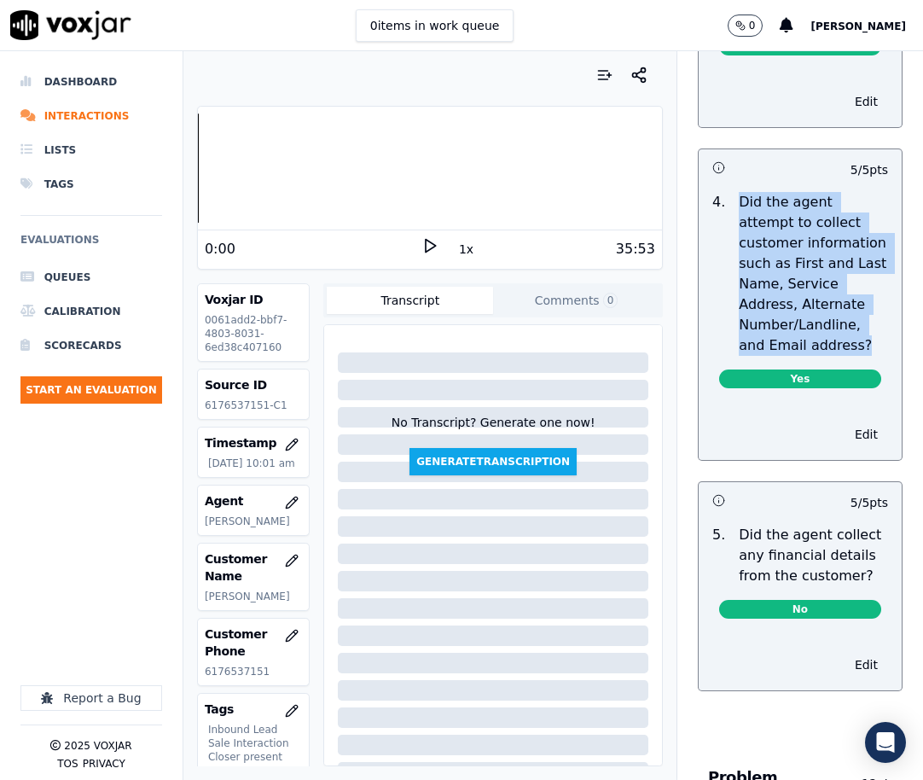
copy p "Did the agent attempt to collect customer information such as First and Last Na…"
drag, startPoint x: 718, startPoint y: 222, endPoint x: 836, endPoint y: 362, distance: 183.5
click at [836, 356] on p "Did the agent attempt to collect customer information such as First and Last Na…" at bounding box center [813, 274] width 149 height 164
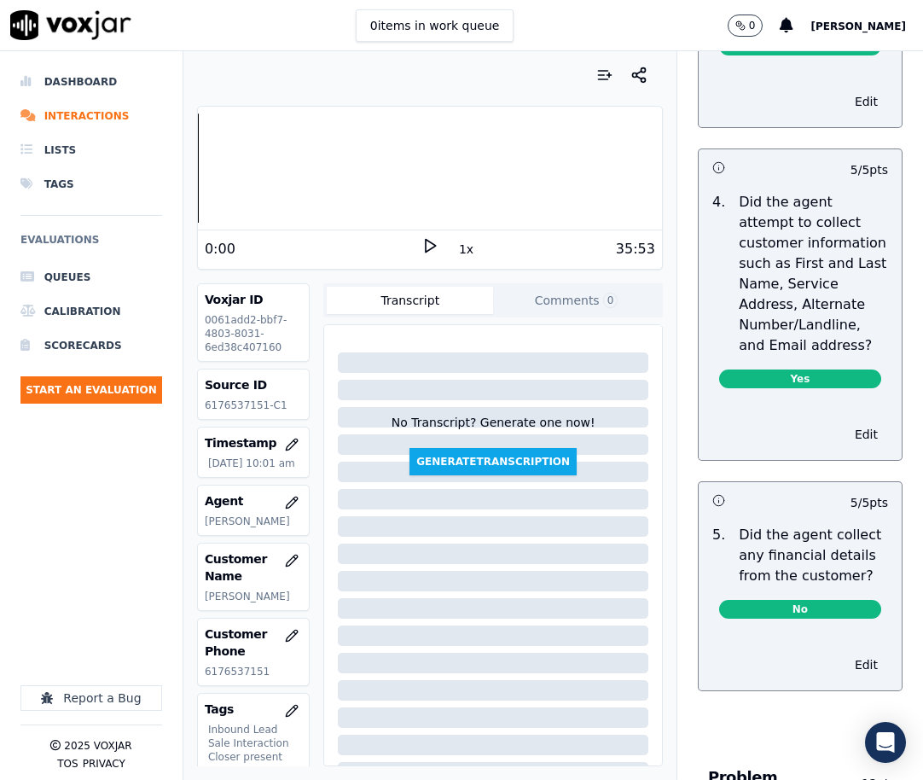
click at [103, 556] on div at bounding box center [91, 618] width 142 height 134
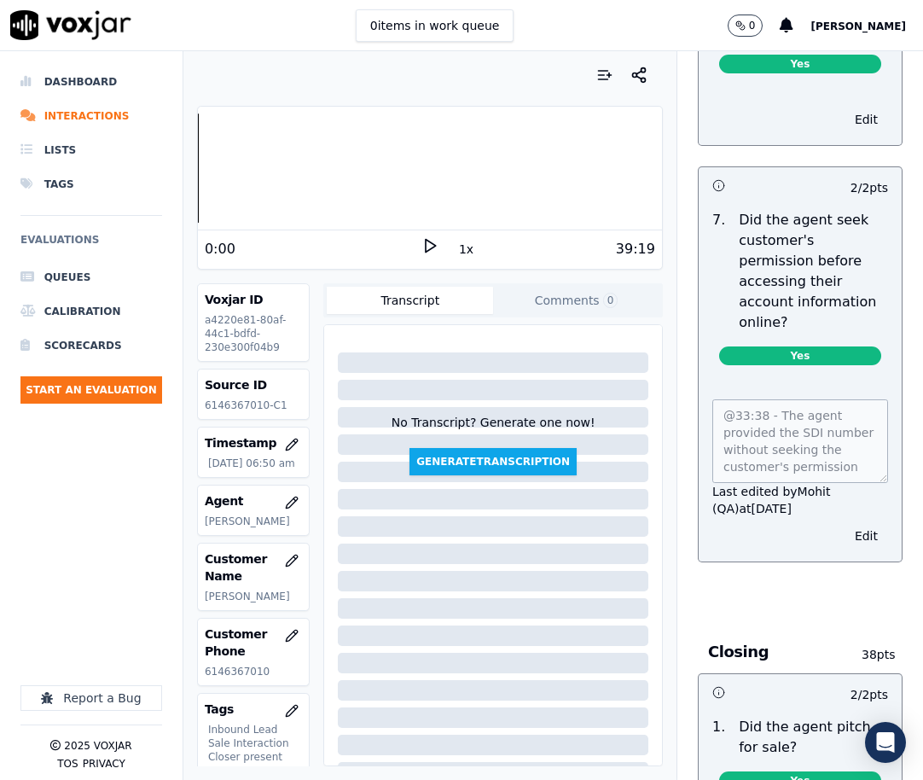
scroll to position [4009, 0]
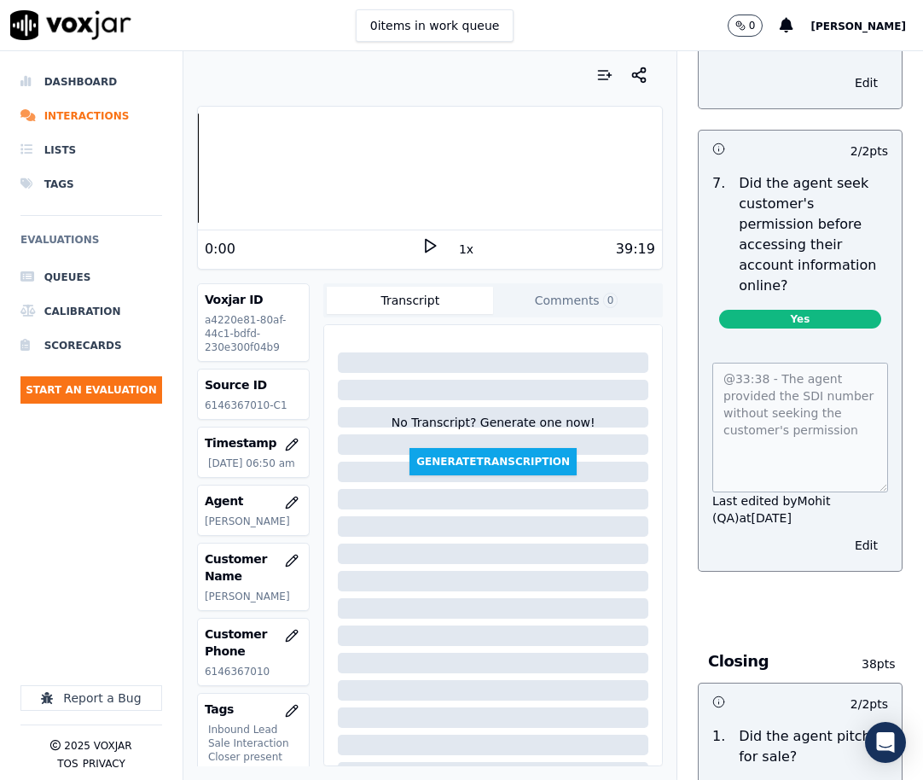
click at [857, 527] on div "@33:38 - The agent provided the SDI number without seeking the customer's permi…" at bounding box center [800, 456] width 203 height 229
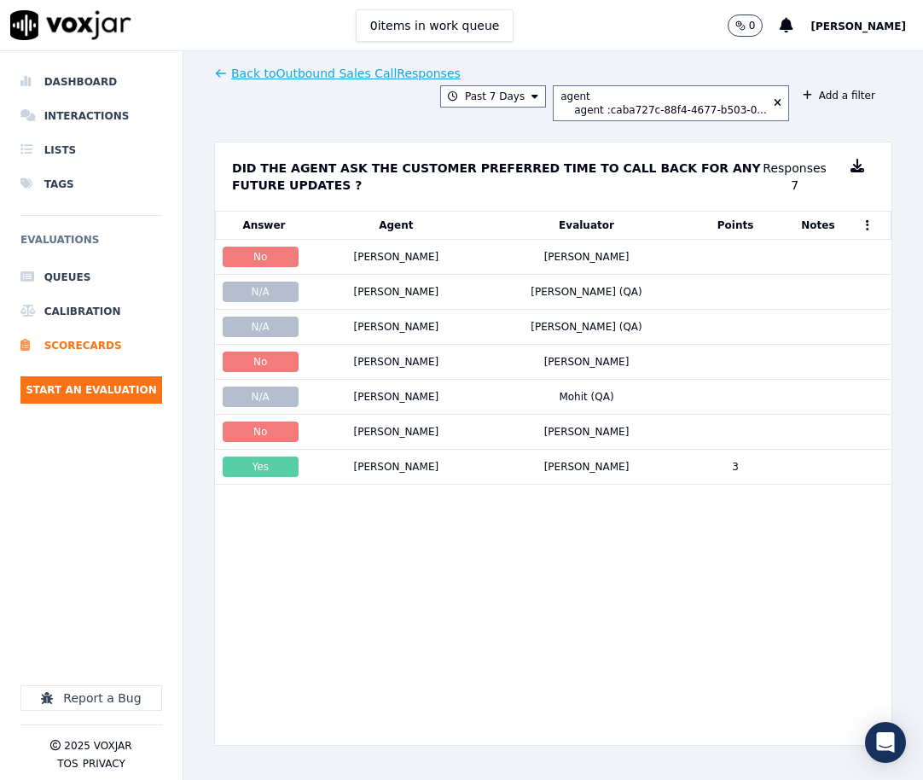
click at [356, 172] on p "Did the agent ask the customer preferred time to call back for any future updat…" at bounding box center [497, 176] width 531 height 34
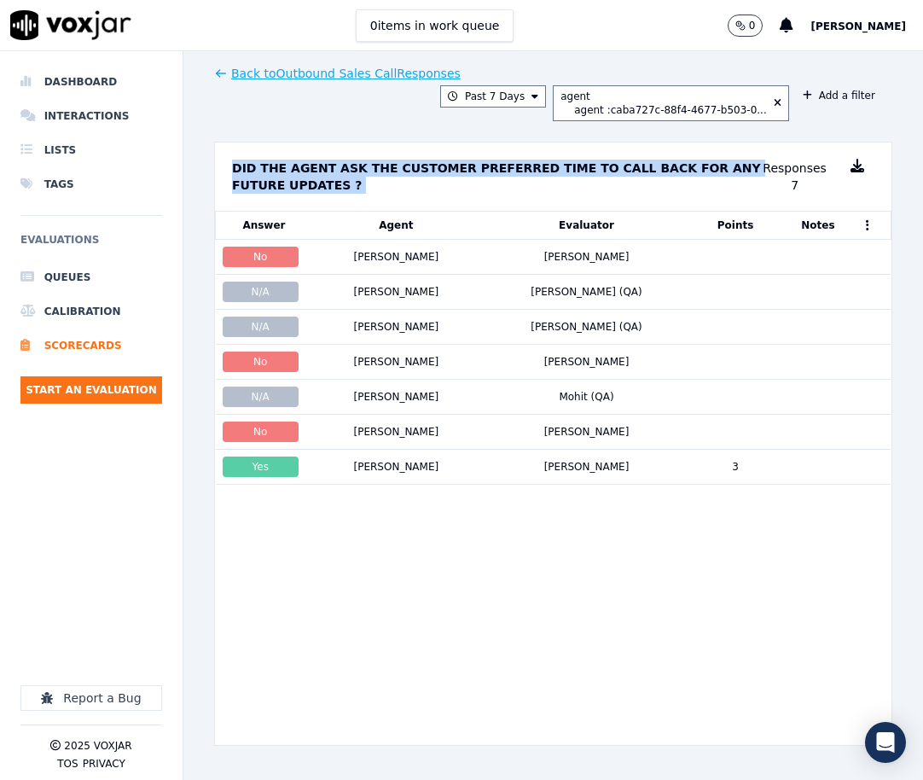
click at [356, 172] on p "Did the agent ask the customer preferred time to call back for any future updat…" at bounding box center [497, 176] width 531 height 34
copy div "Did the agent ask the customer preferred time to call back for any future updat…"
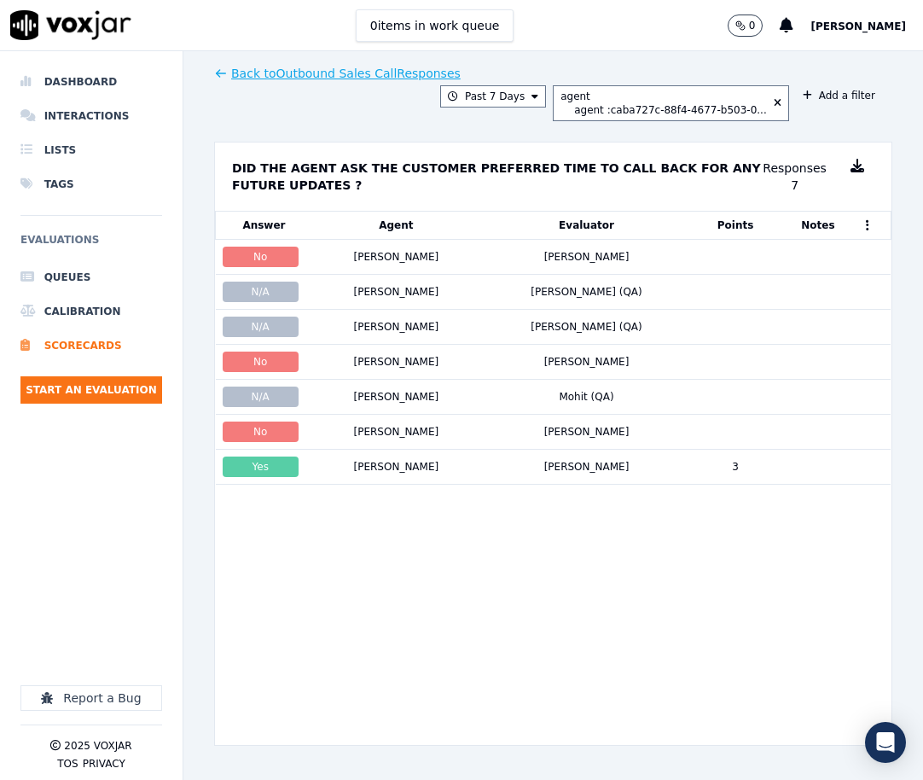
click at [188, 532] on div "Back to Outbound Sales Call Responses Past 7 Days agent agent : caba727c-88f4-4…" at bounding box center [552, 415] width 739 height 728
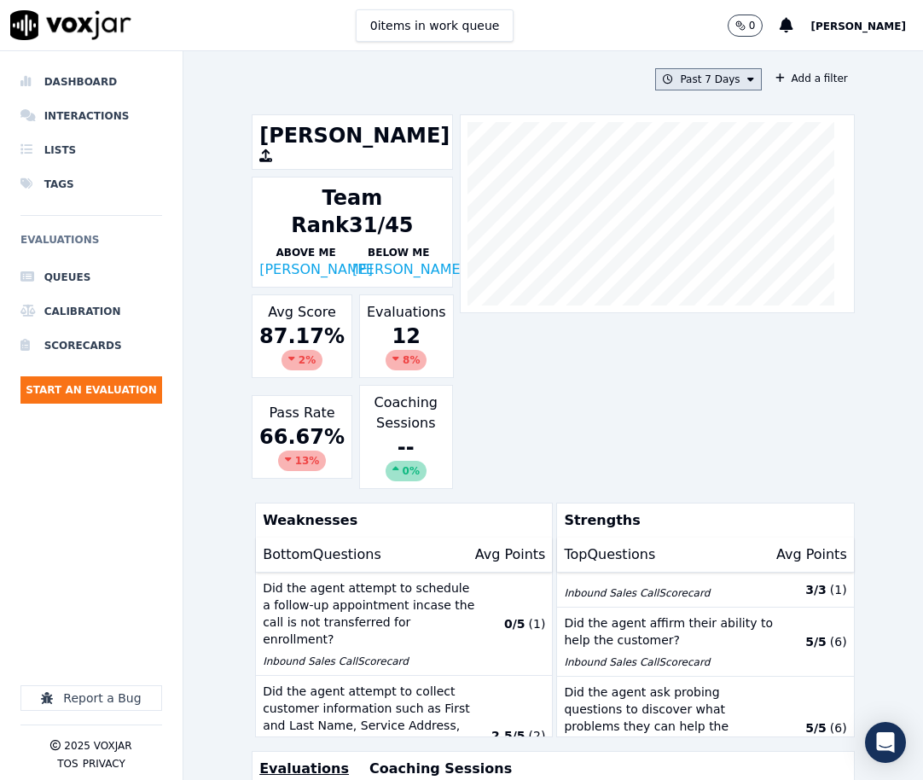
click at [747, 81] on icon at bounding box center [750, 79] width 7 height 10
click at [688, 107] on div "Custom" at bounding box center [702, 111] width 39 height 14
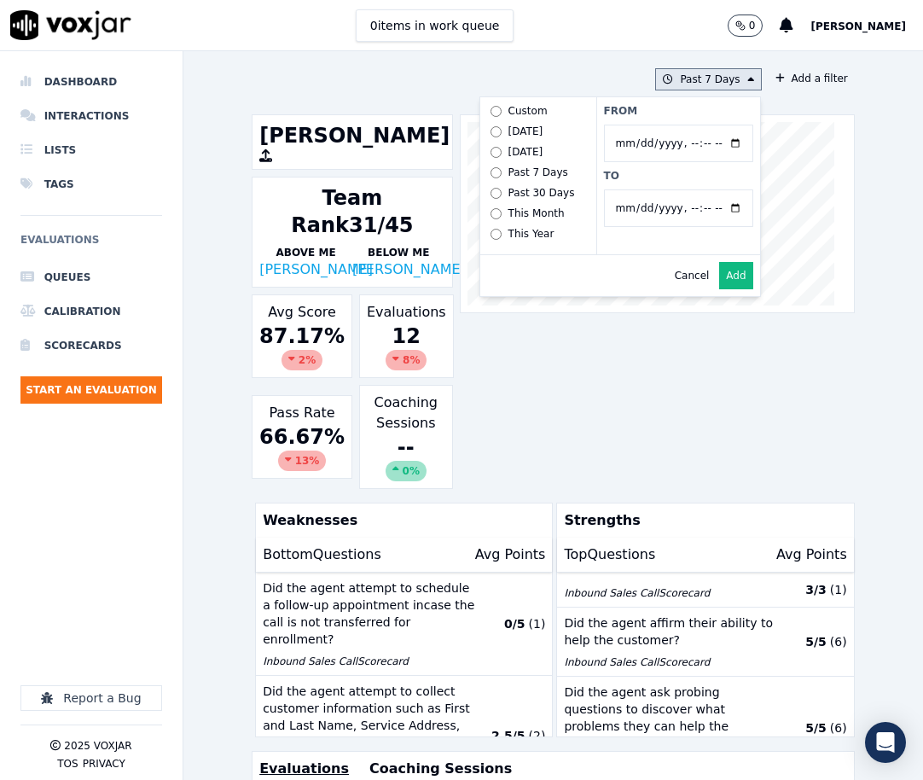
click at [719, 142] on input "From" at bounding box center [678, 144] width 149 height 38
type input "2025-06-20T00:00"
click at [655, 112] on label "From" at bounding box center [678, 111] width 149 height 14
click at [655, 125] on input "From" at bounding box center [678, 144] width 149 height 38
click at [716, 212] on input "To" at bounding box center [678, 208] width 149 height 38
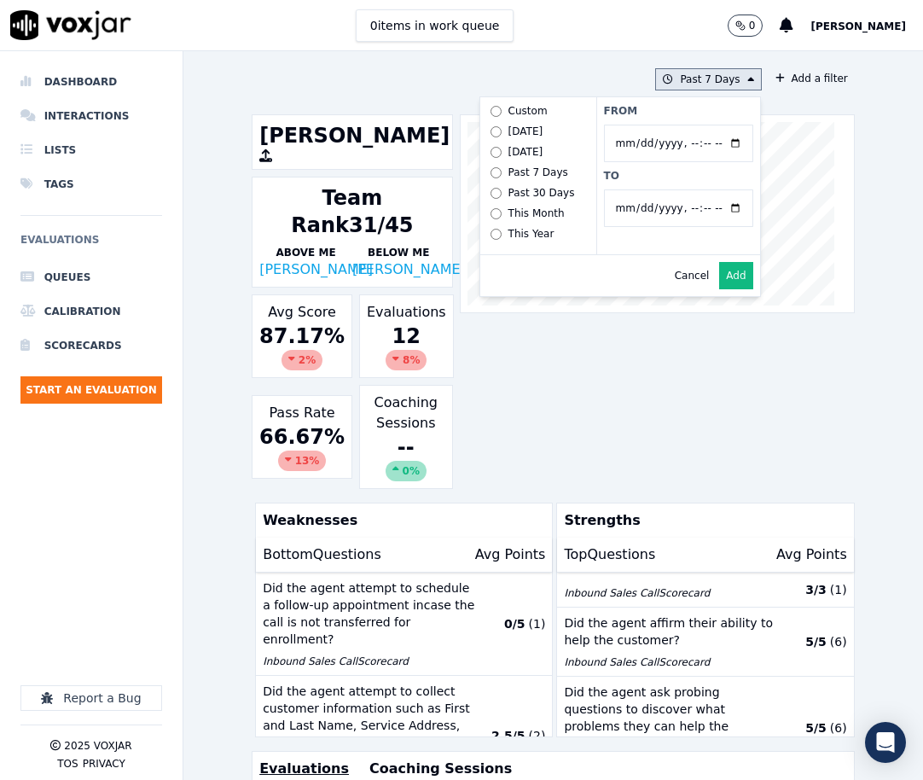
type input "2025-07-20T23:59"
click at [558, 289] on div "Cancel Add" at bounding box center [620, 275] width 280 height 41
click at [725, 289] on button "Add" at bounding box center [735, 275] width 33 height 27
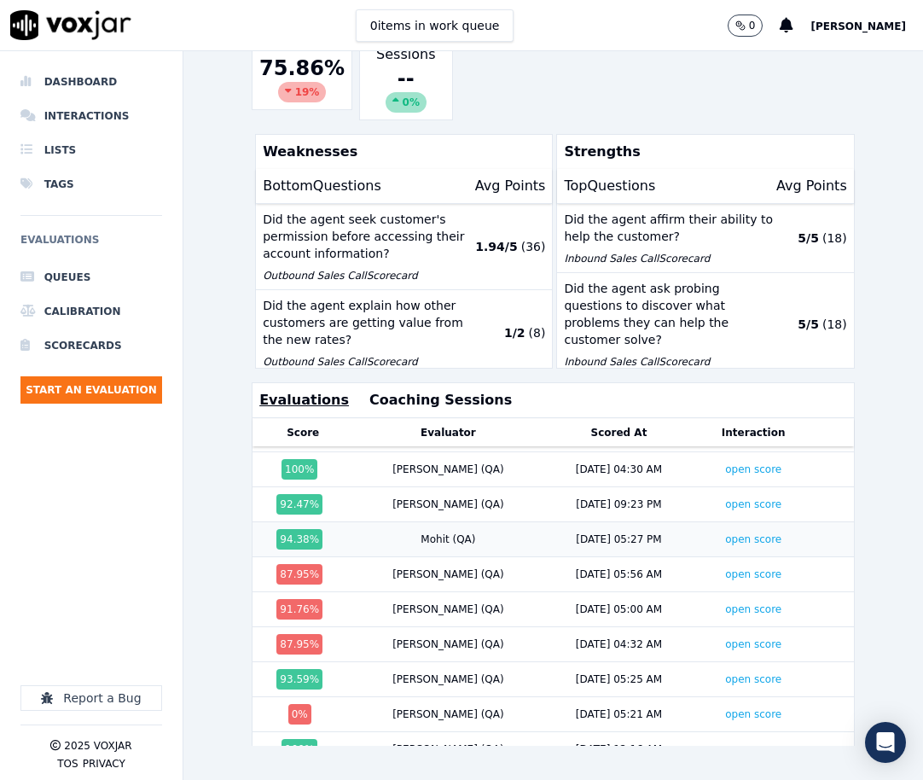
scroll to position [500, 0]
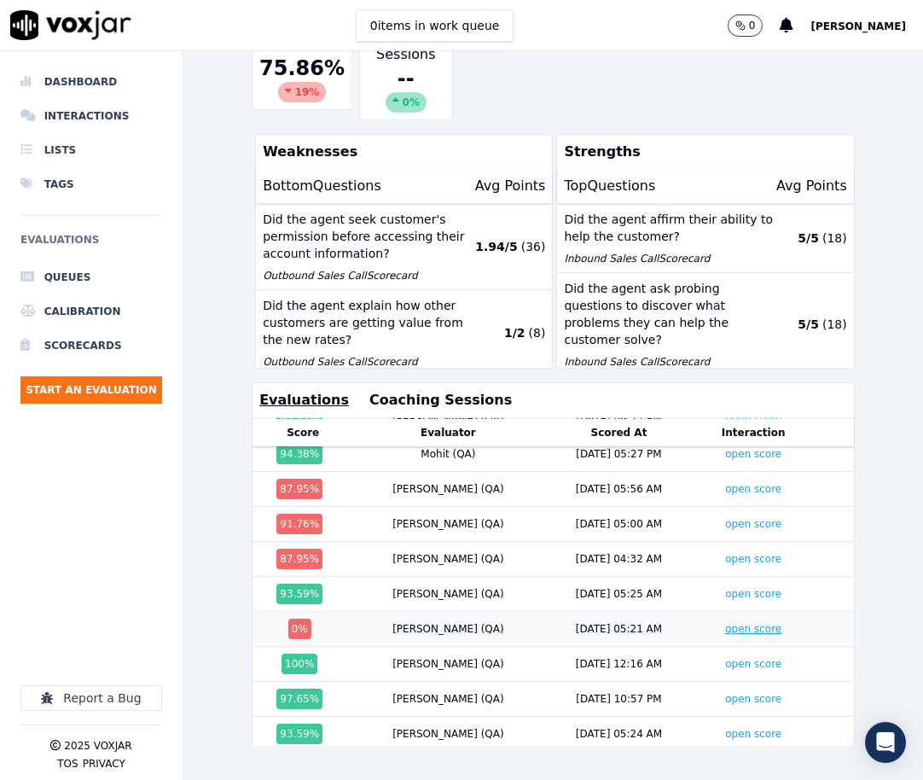
click at [725, 623] on link "open score" at bounding box center [753, 629] width 56 height 12
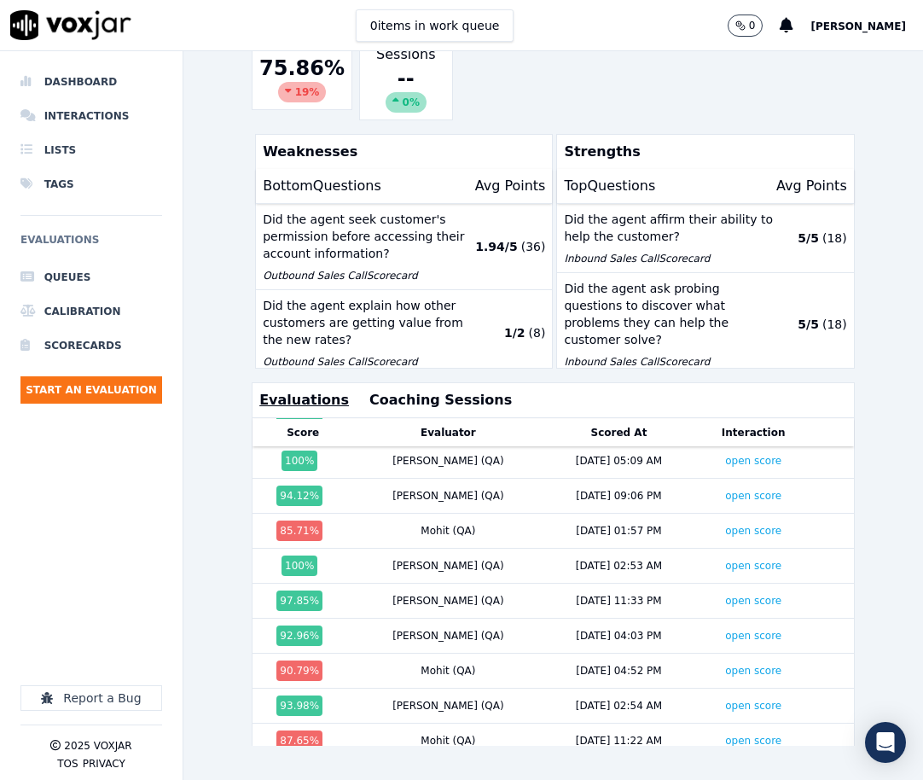
scroll to position [0, 0]
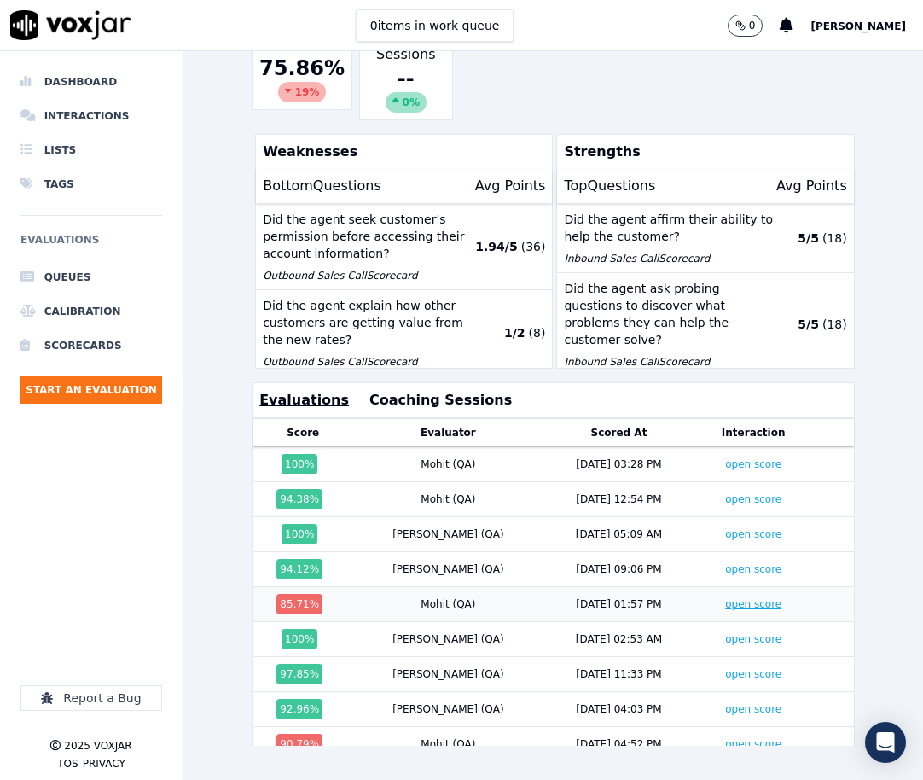
click at [725, 598] on link "open score" at bounding box center [753, 604] width 56 height 12
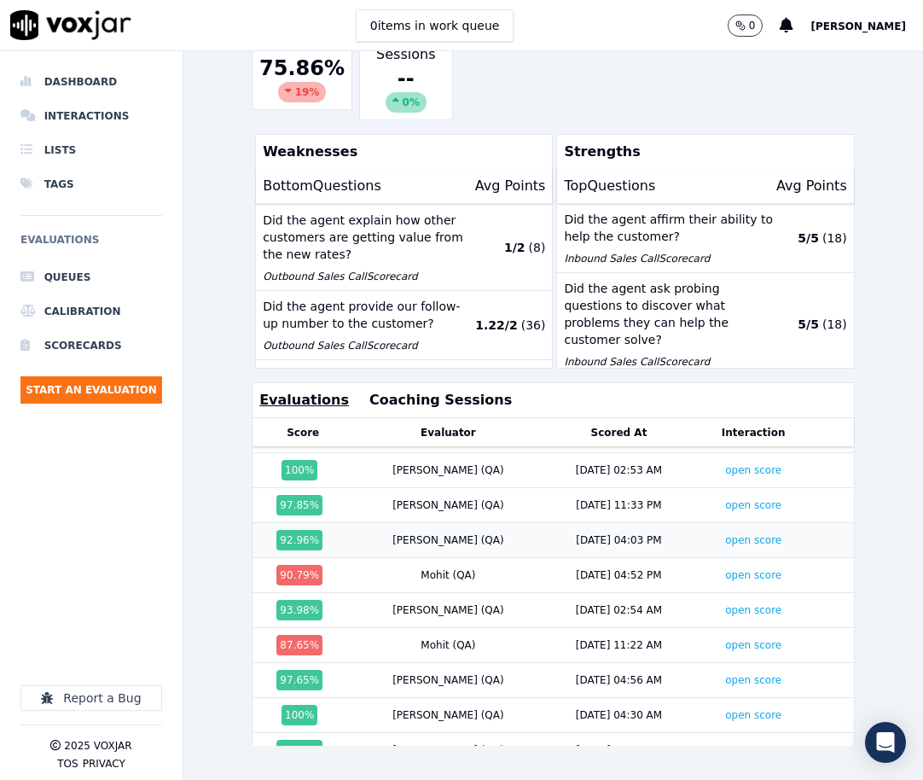
scroll to position [171, 0]
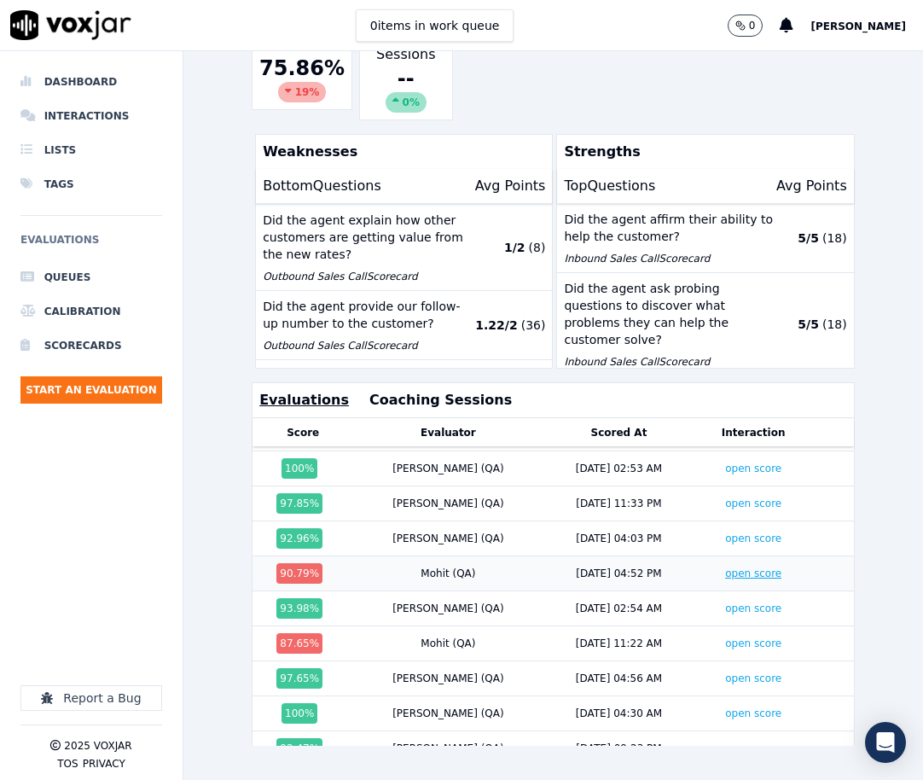
click at [725, 567] on link "open score" at bounding box center [753, 573] width 56 height 12
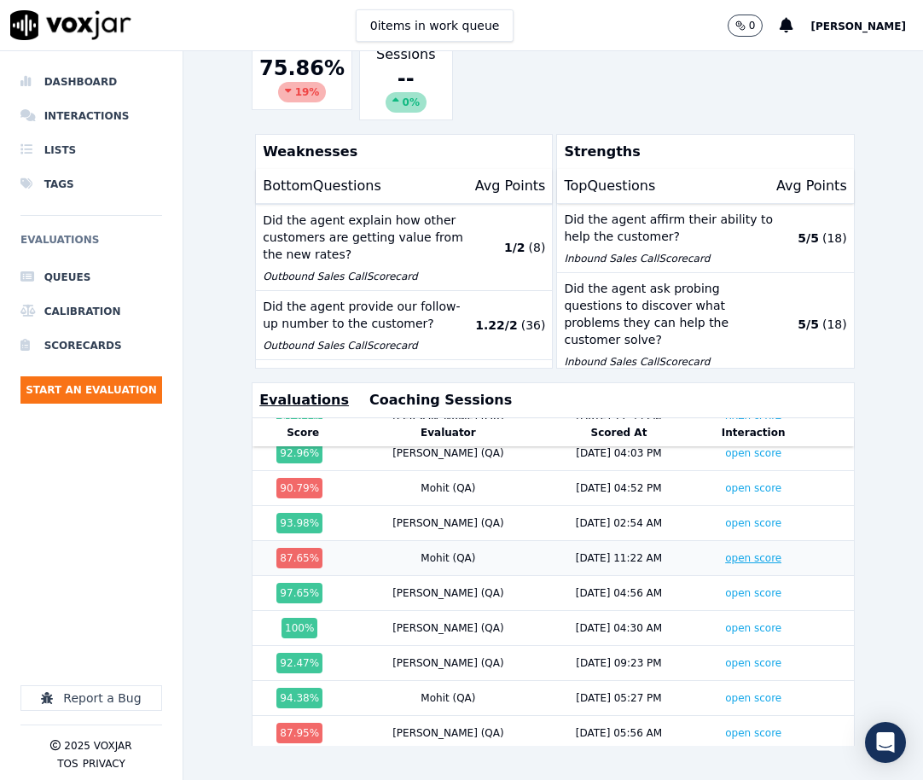
click at [725, 552] on link "open score" at bounding box center [753, 558] width 56 height 12
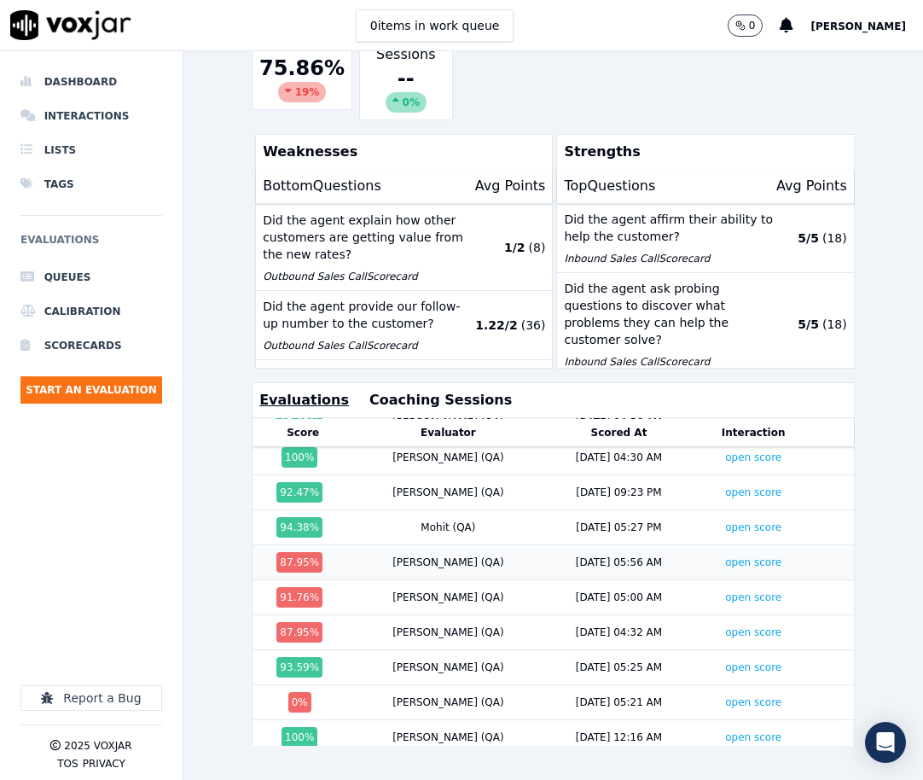
scroll to position [512, 0]
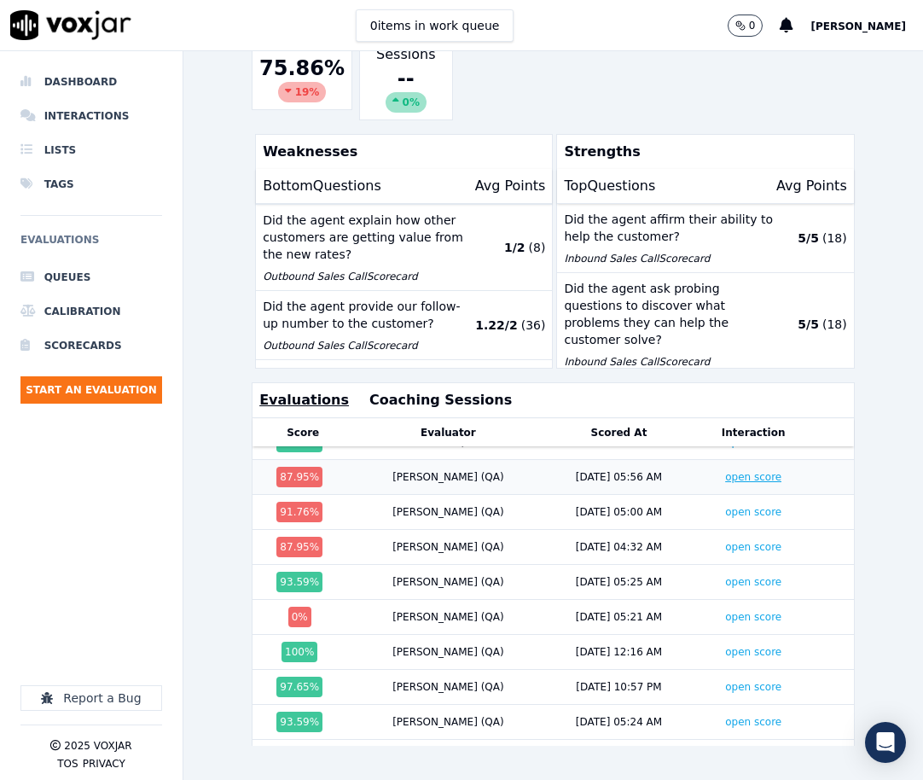
click at [725, 471] on link "open score" at bounding box center [753, 477] width 56 height 12
click at [725, 541] on link "open score" at bounding box center [753, 547] width 56 height 12
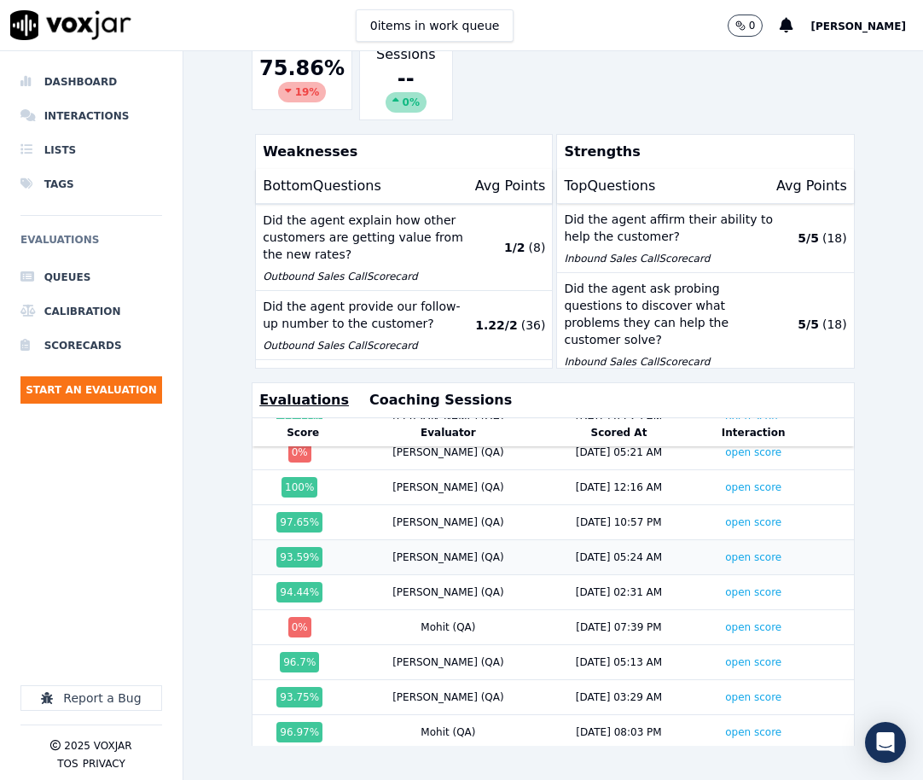
scroll to position [682, 0]
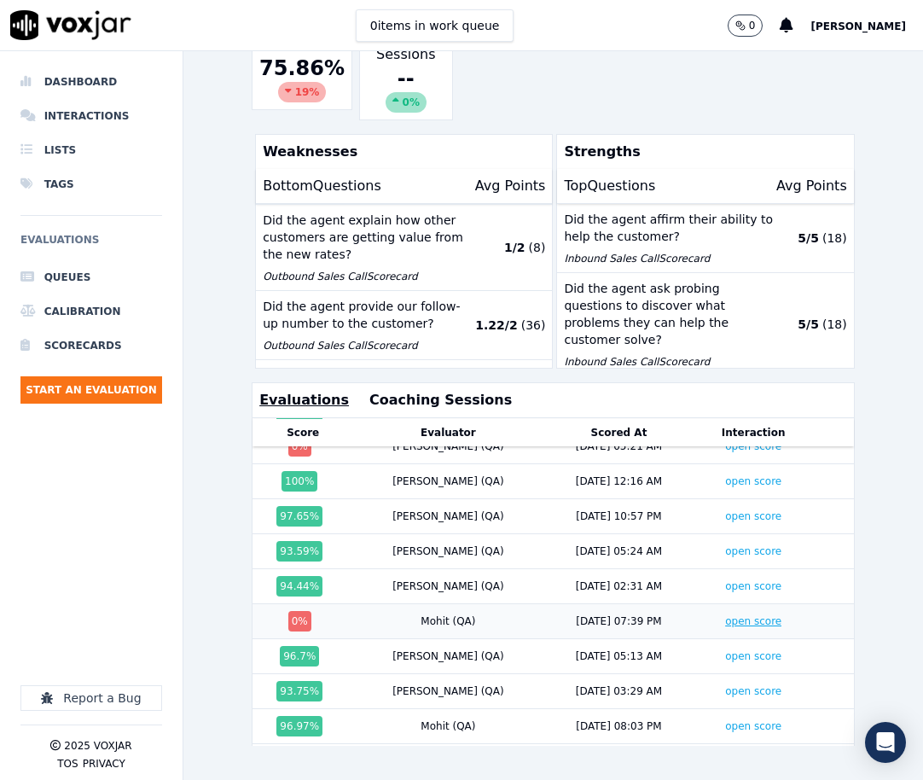
click at [725, 615] on link "open score" at bounding box center [753, 621] width 56 height 12
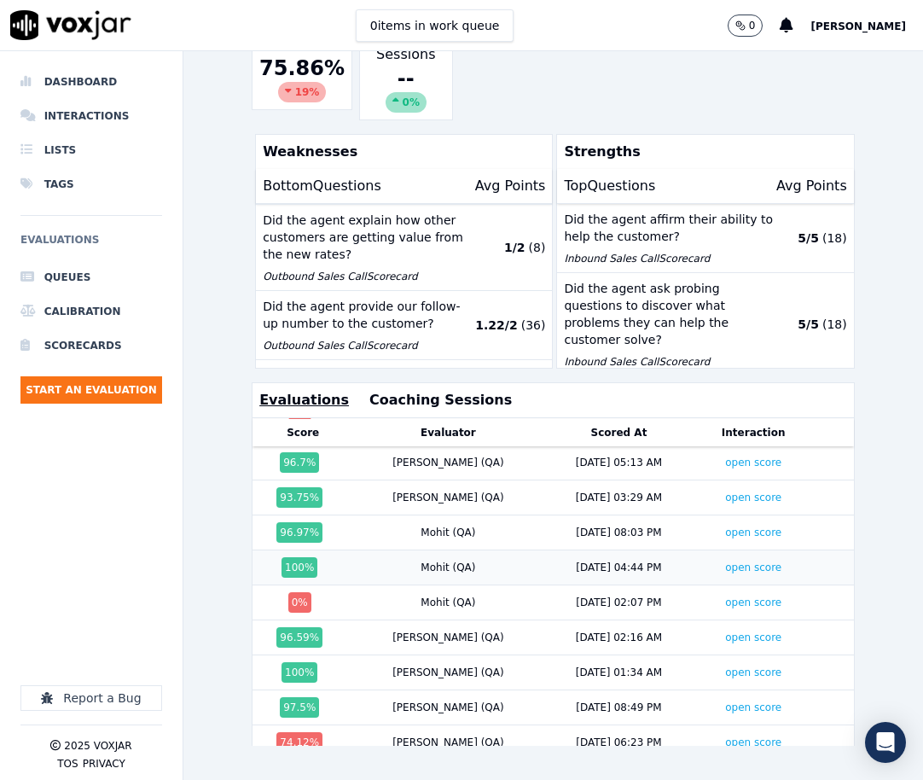
scroll to position [938, 0]
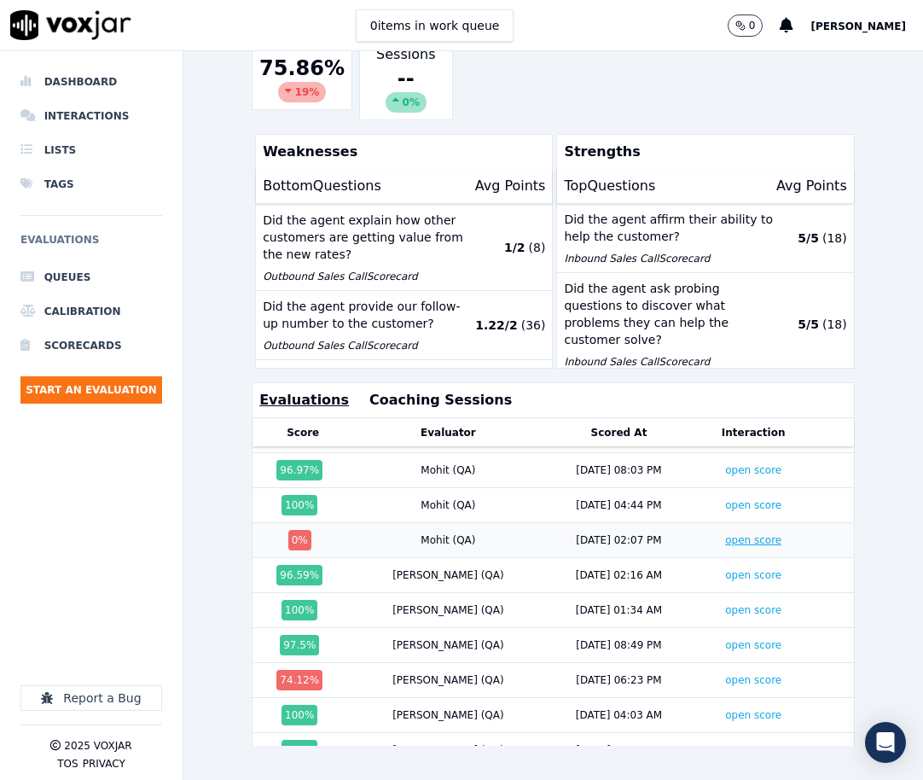
click at [725, 534] on link "open score" at bounding box center [753, 540] width 56 height 12
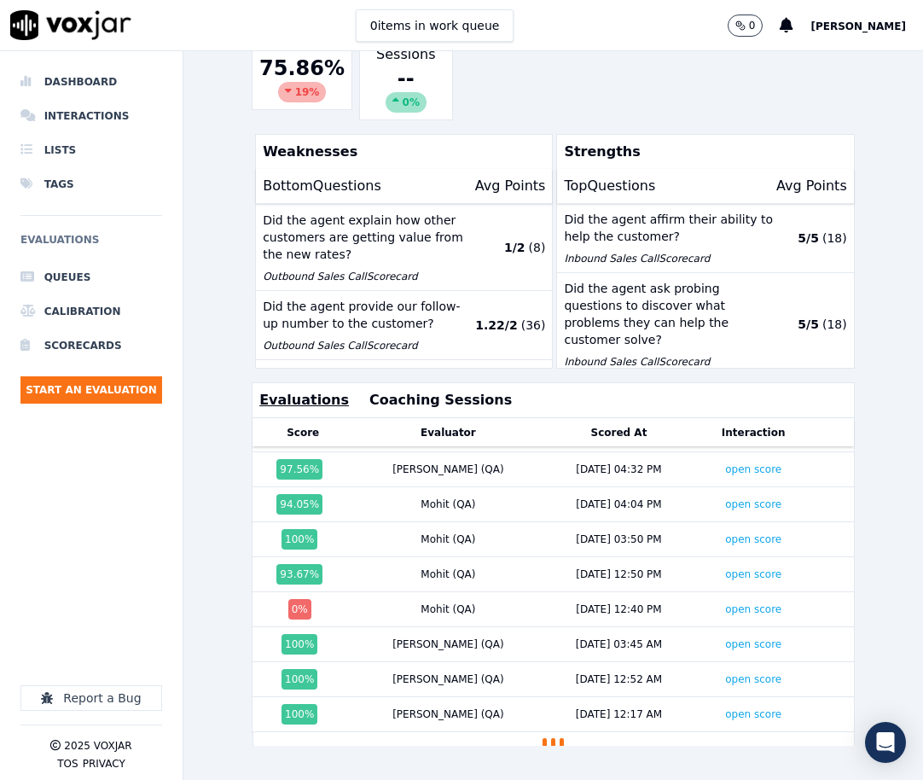
scroll to position [1743, 0]
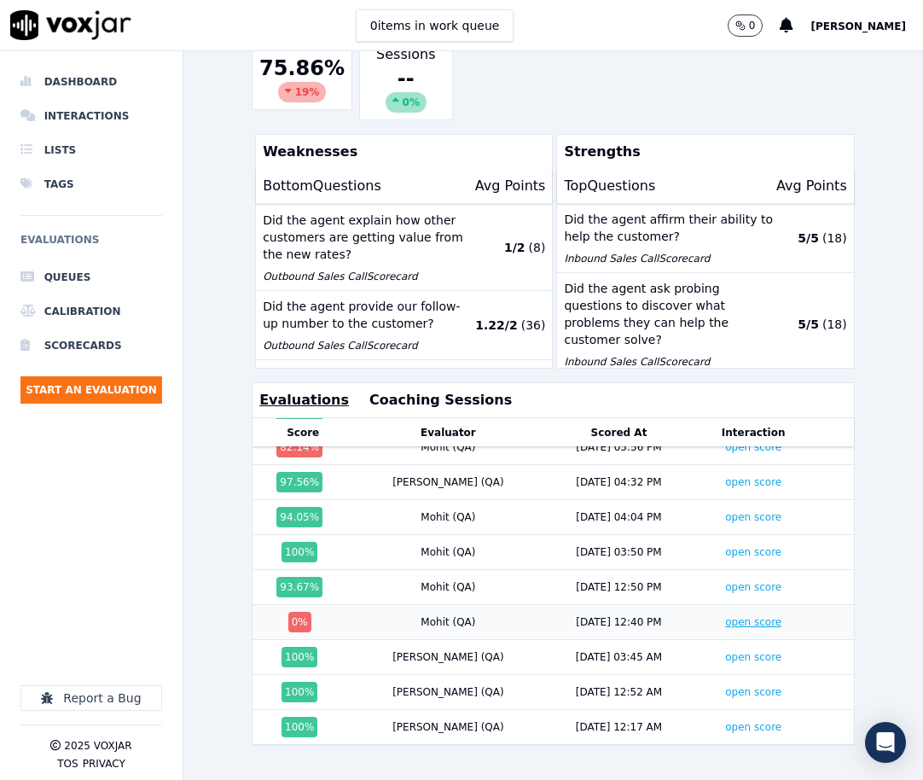
click at [725, 616] on link "open score" at bounding box center [753, 622] width 56 height 12
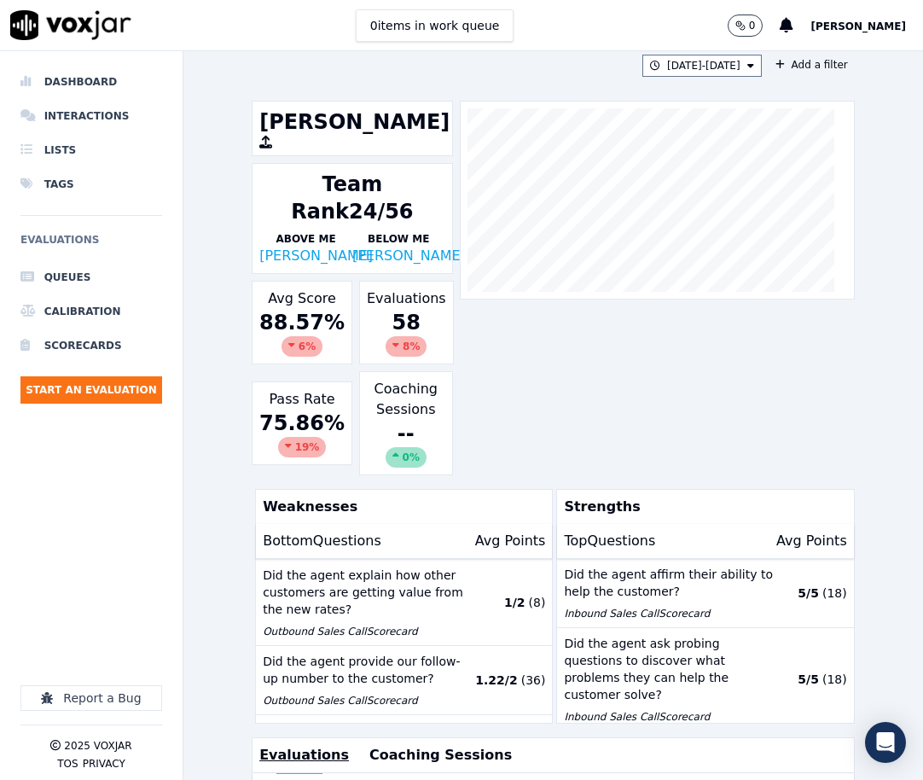
scroll to position [0, 0]
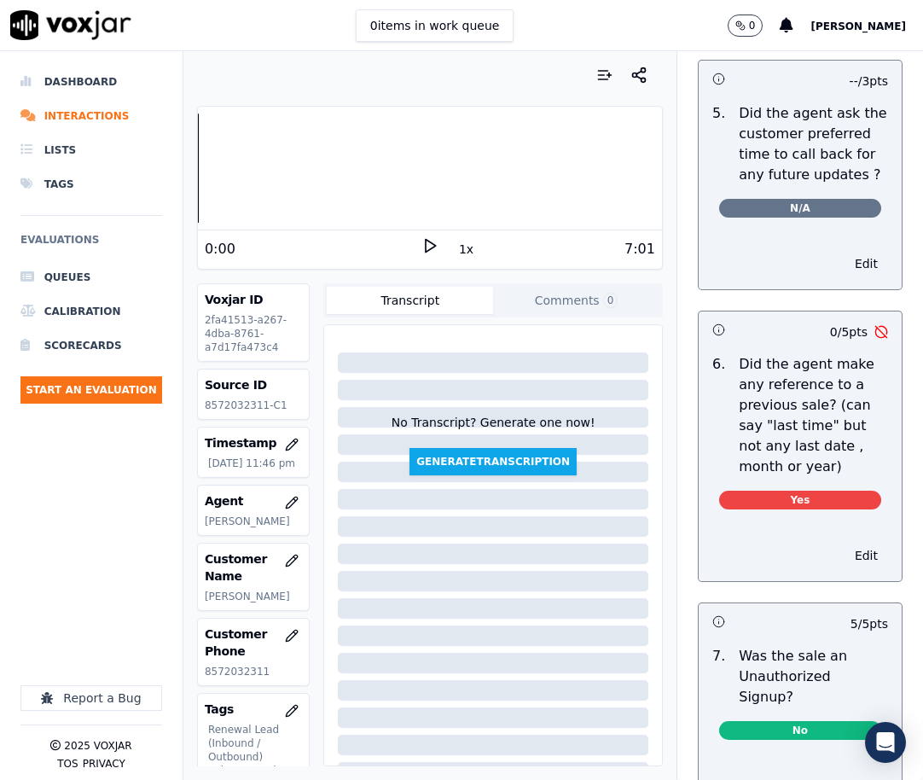
scroll to position [5159, 0]
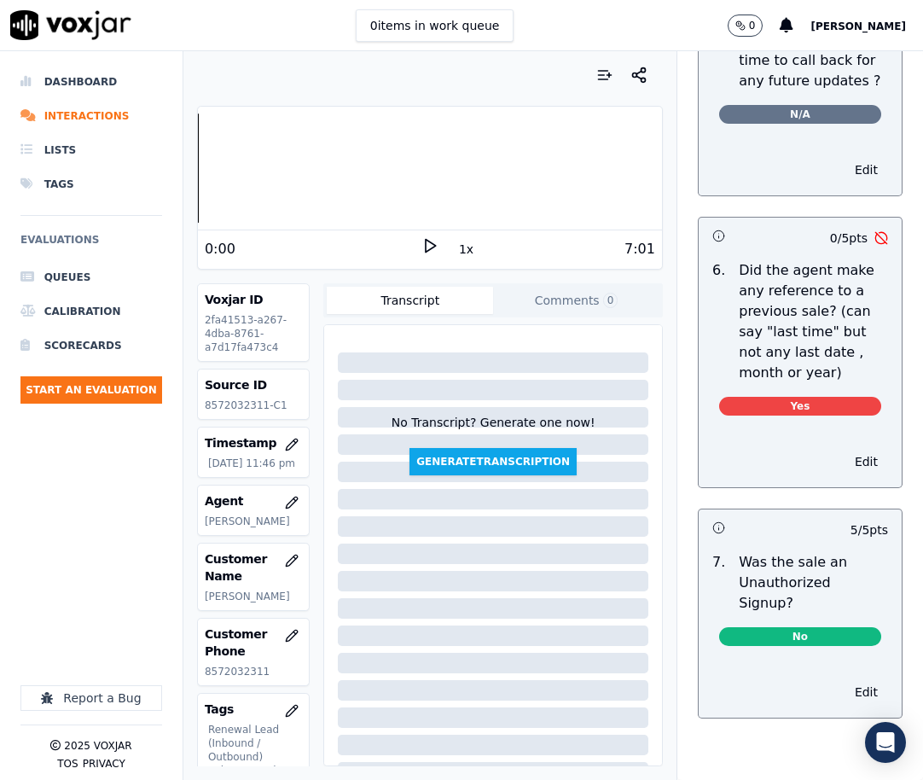
click at [233, 678] on p "8572032311" at bounding box center [254, 671] width 98 height 14
copy p "8572032311"
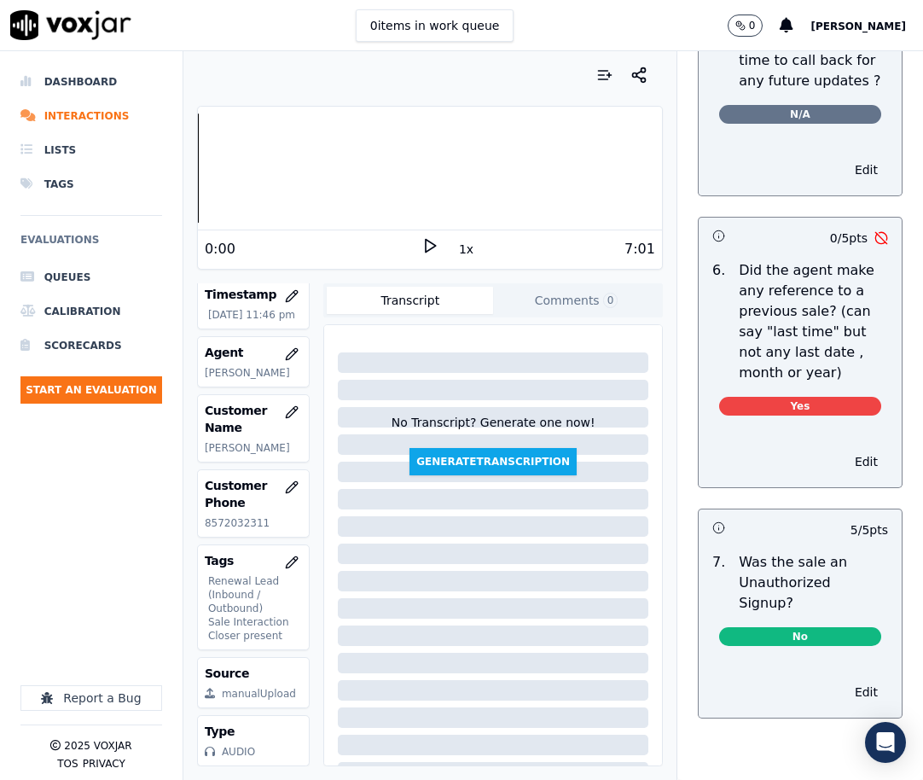
scroll to position [200, 0]
drag, startPoint x: 746, startPoint y: 291, endPoint x: 800, endPoint y: 292, distance: 53.7
click at [800, 292] on p "Did the agent make any reference to a previous sale? (can say "last time" but n…" at bounding box center [813, 321] width 149 height 123
copy p "last time"
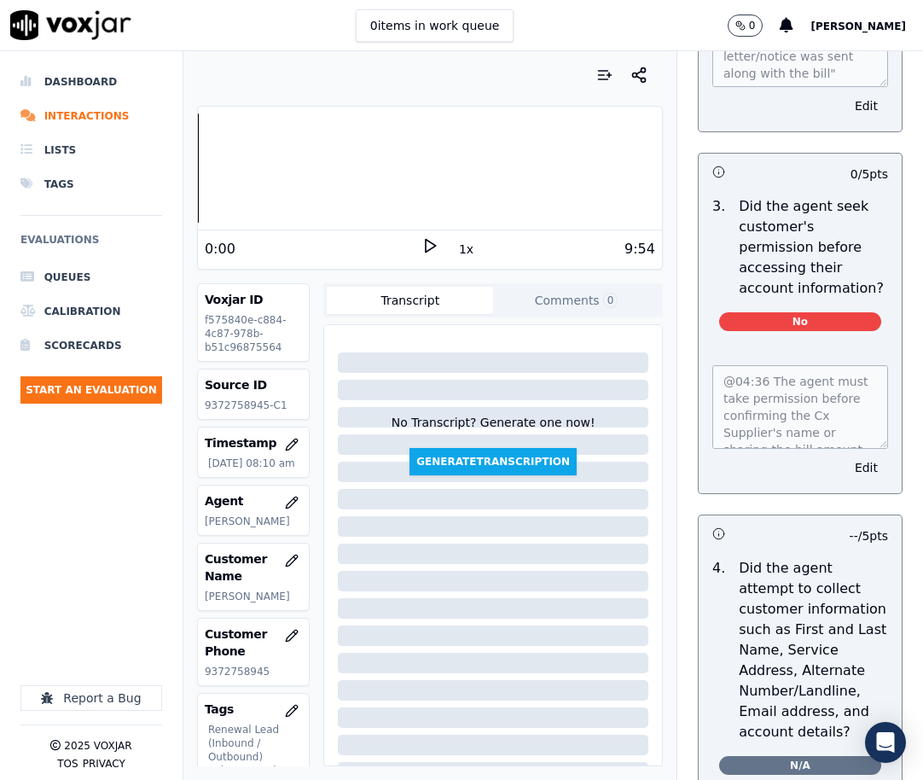
scroll to position [2047, 0]
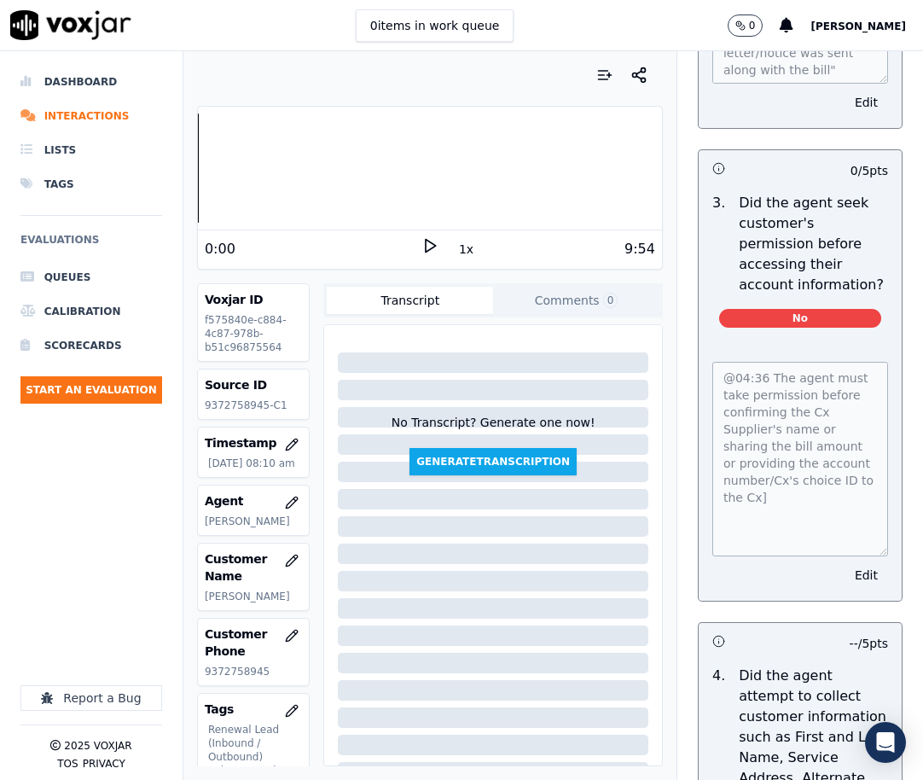
click at [855, 580] on div "@04:36 The agent must take permission before confirming the Cx Supplier's name …" at bounding box center [800, 470] width 203 height 259
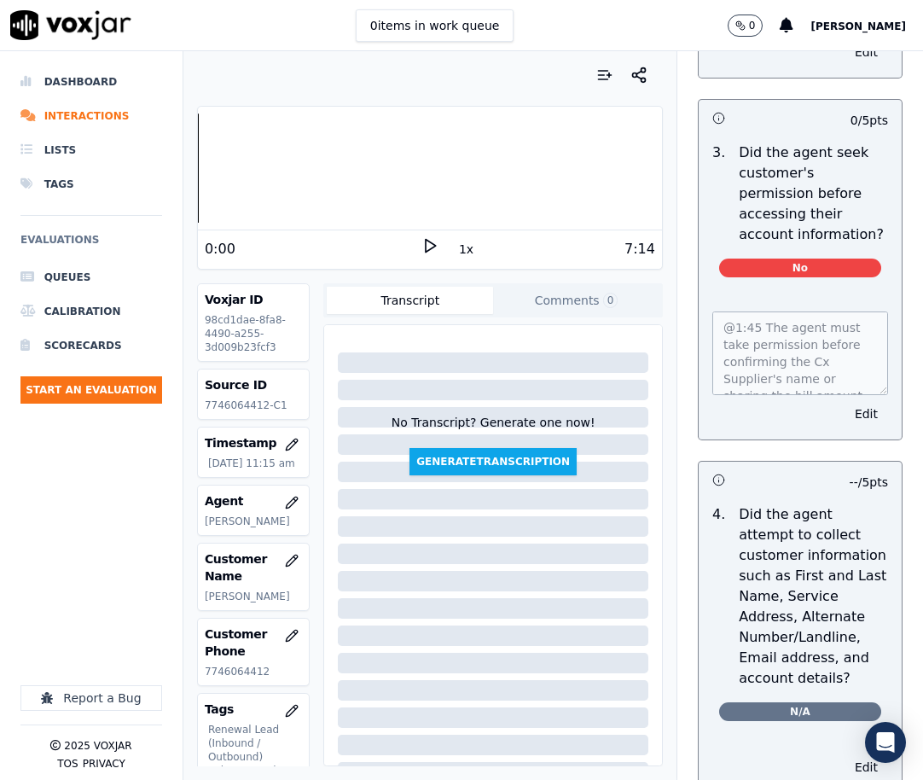
scroll to position [1706, 0]
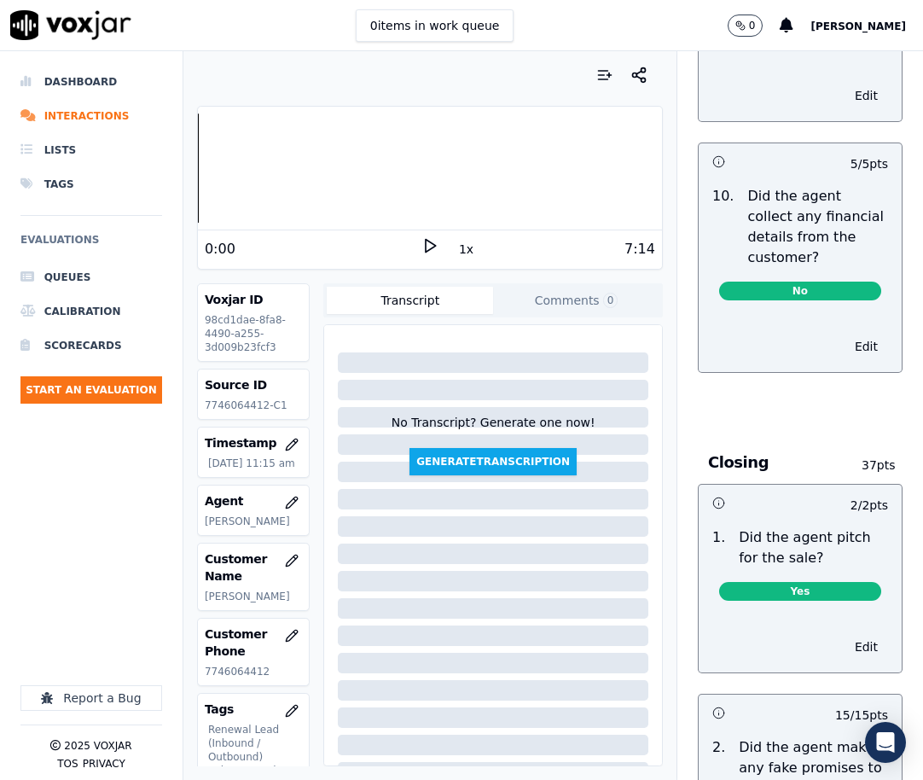
scroll to position [4009, 0]
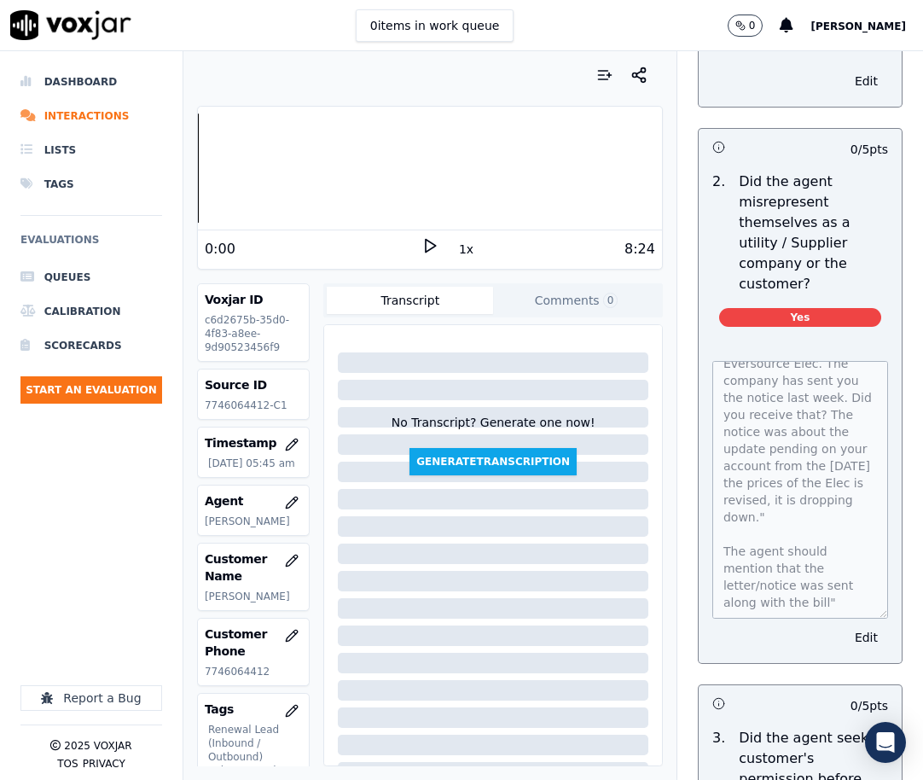
scroll to position [75, 0]
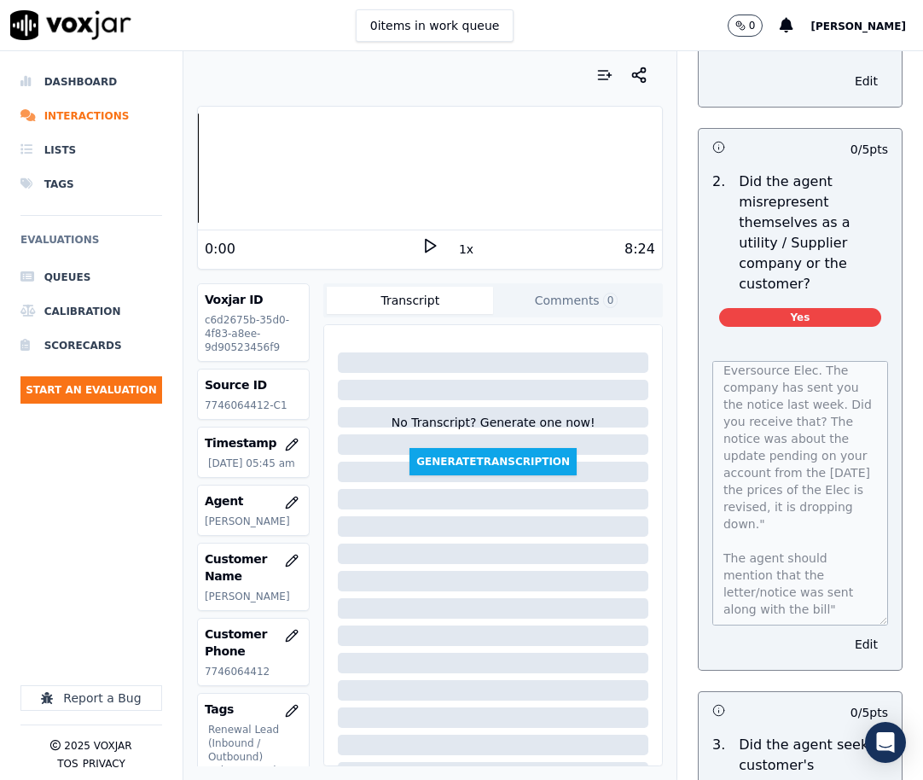
click at [856, 641] on div "[PERSON_NAME] called the cx and pitched for the Elec, "This is [PERSON_NAME] fo…" at bounding box center [800, 504] width 203 height 329
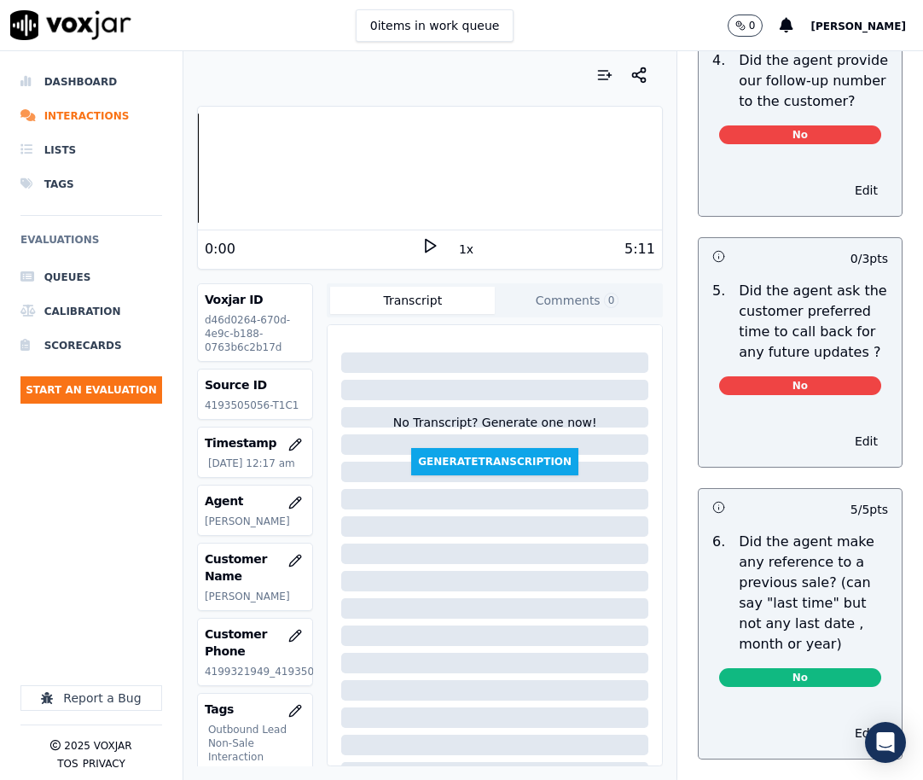
scroll to position [4862, 0]
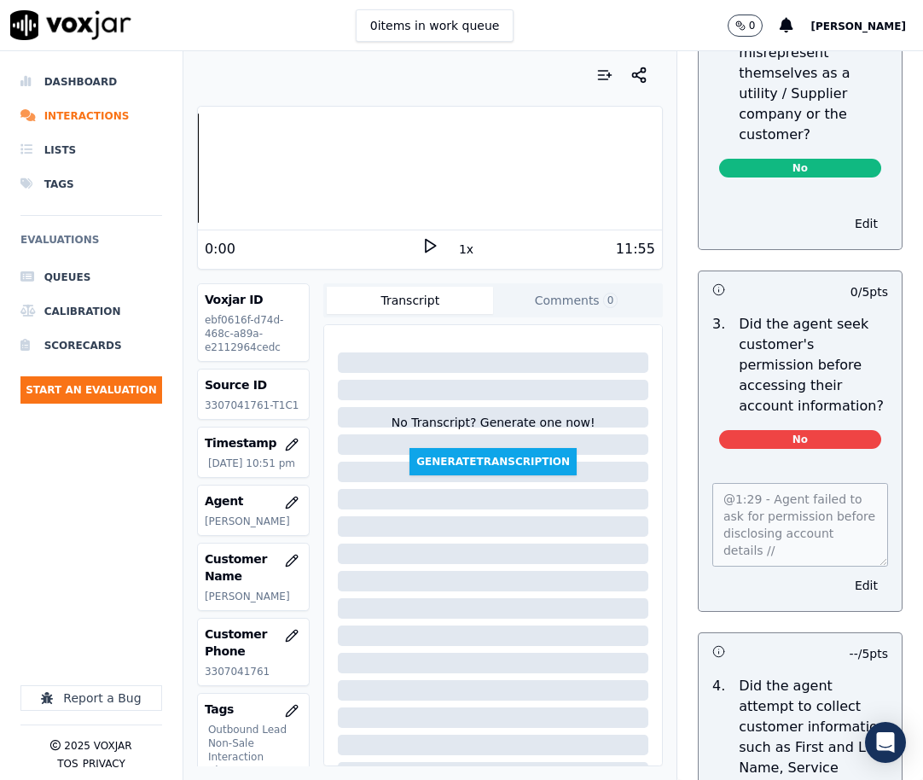
scroll to position [1621, 0]
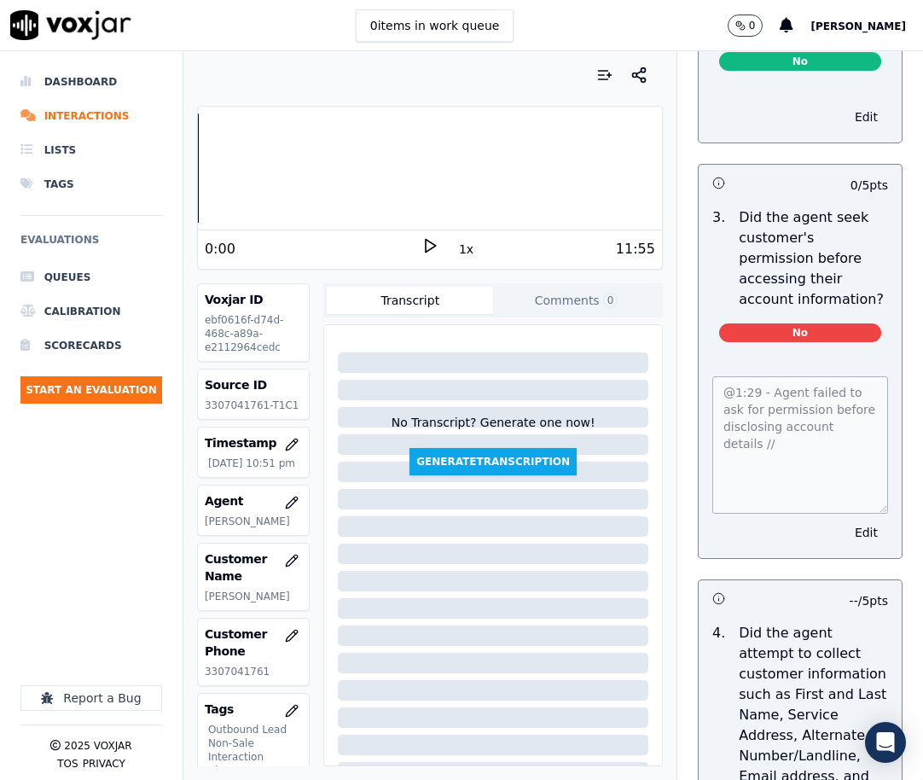
click at [856, 522] on div "@1:29 - Agent failed to ask for permission before disclosing account details //…" at bounding box center [800, 457] width 203 height 202
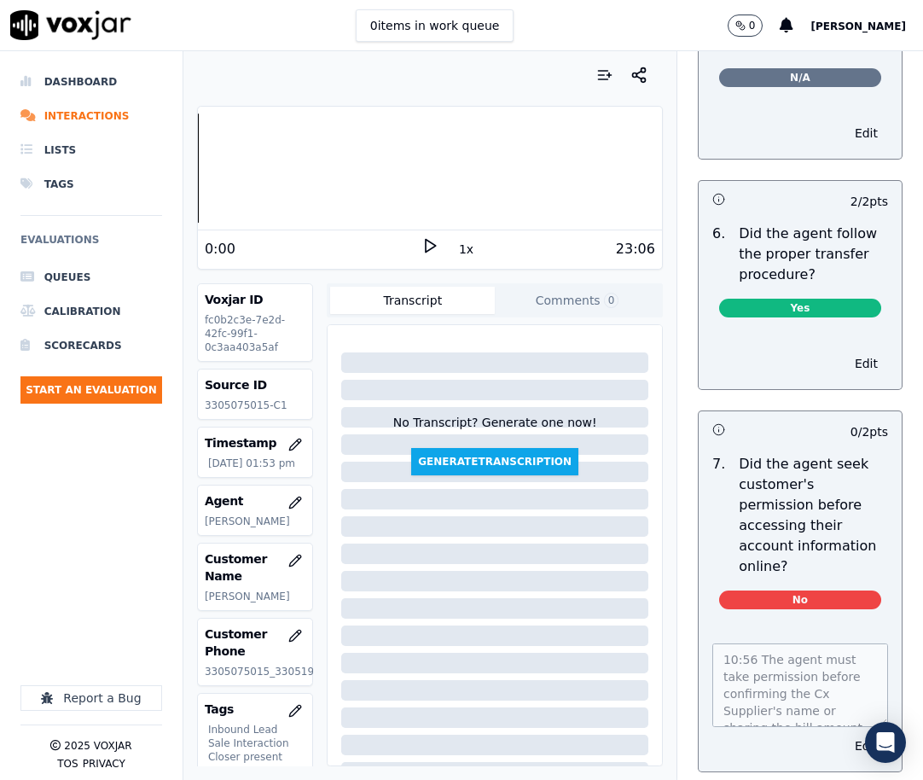
scroll to position [4435, 0]
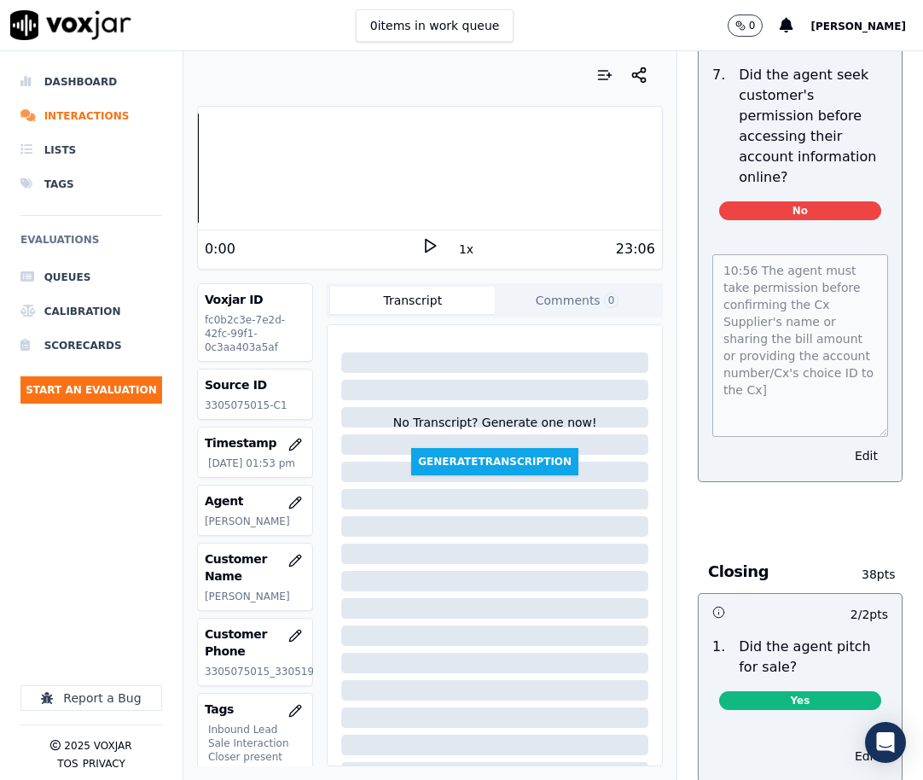
click at [849, 481] on div "10:56 The agent must take permission before confirming the Cx Supplier's name o…" at bounding box center [800, 357] width 203 height 247
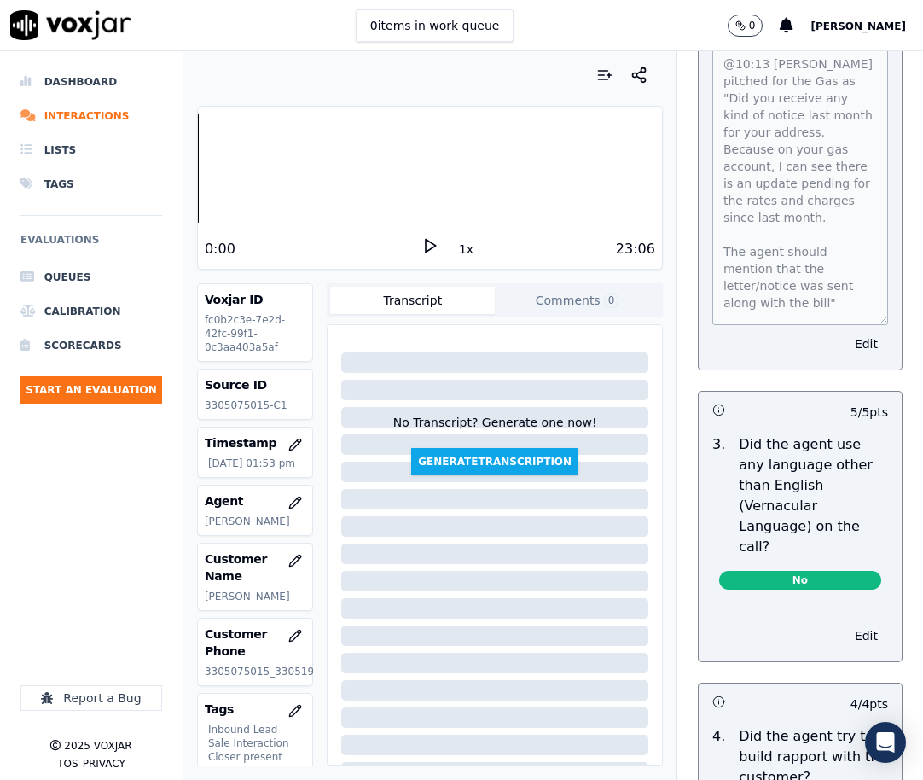
scroll to position [3077, 0]
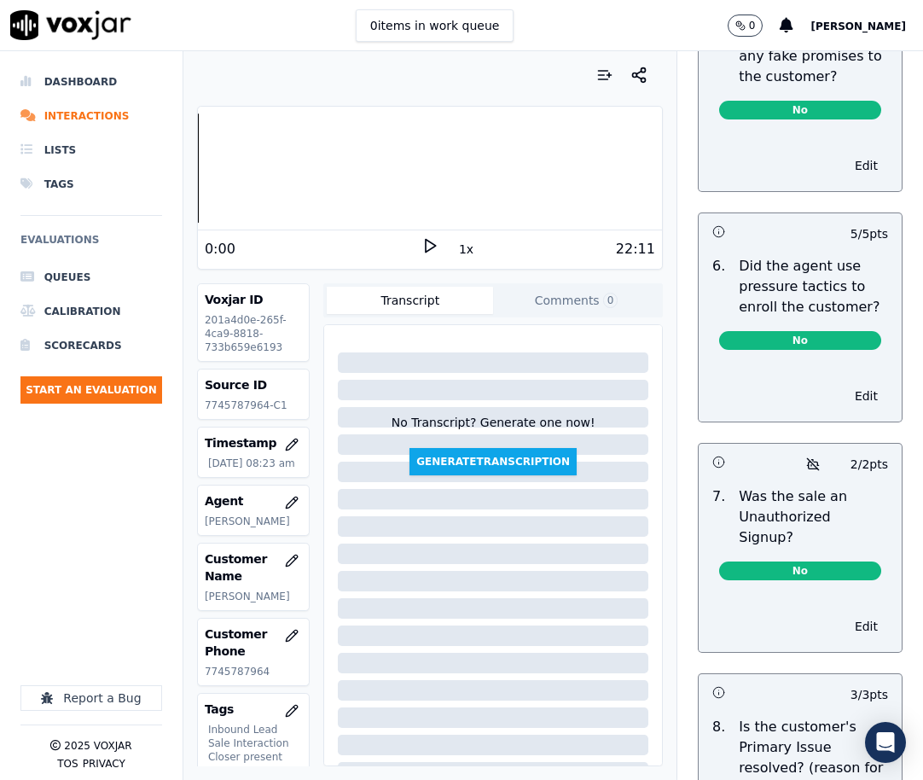
scroll to position [6193, 0]
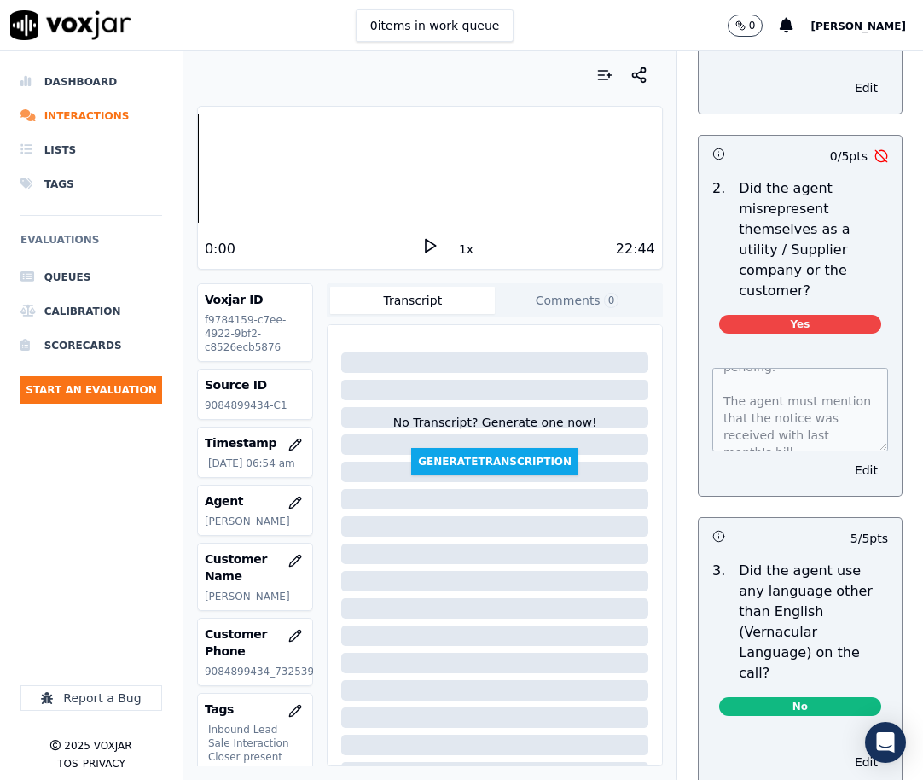
scroll to position [2815, 0]
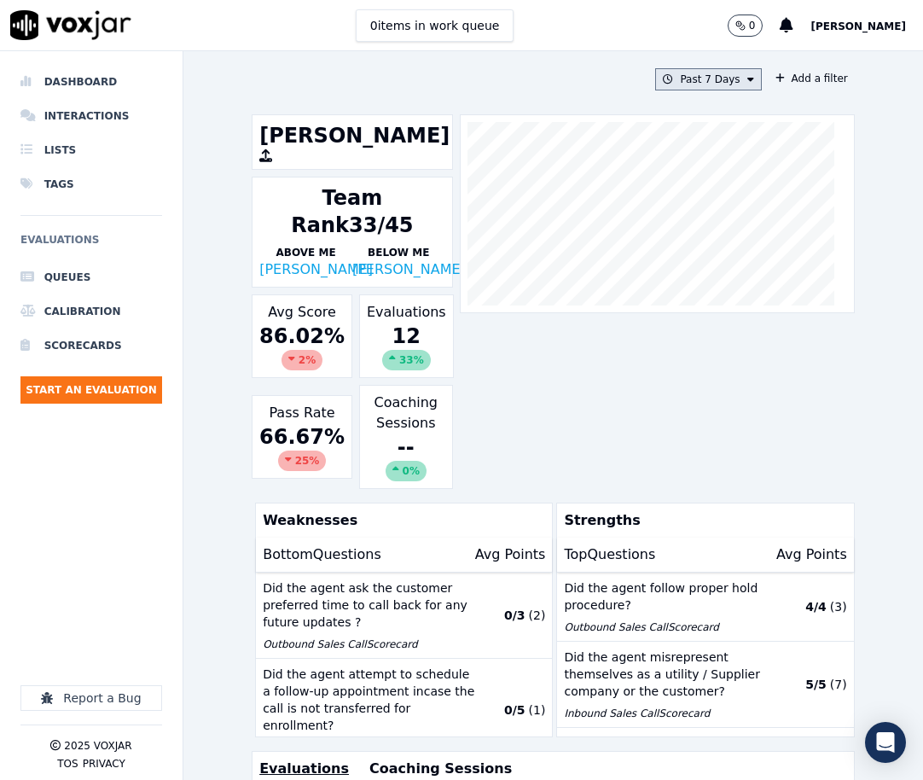
click at [705, 80] on button "Past 7 Days" at bounding box center [708, 79] width 106 height 22
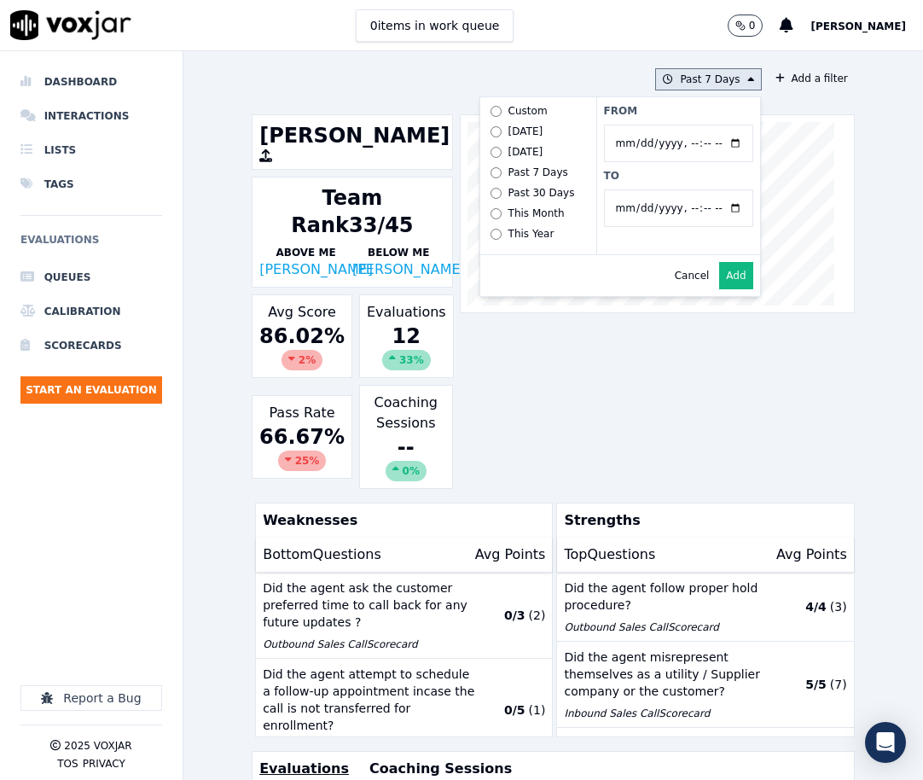
click at [708, 142] on input "From" at bounding box center [678, 144] width 149 height 38
click at [721, 142] on input "From" at bounding box center [678, 144] width 149 height 38
type input "2025-06-20T00:00"
click at [684, 114] on label "From" at bounding box center [678, 111] width 149 height 14
click at [684, 125] on input "From" at bounding box center [678, 144] width 149 height 38
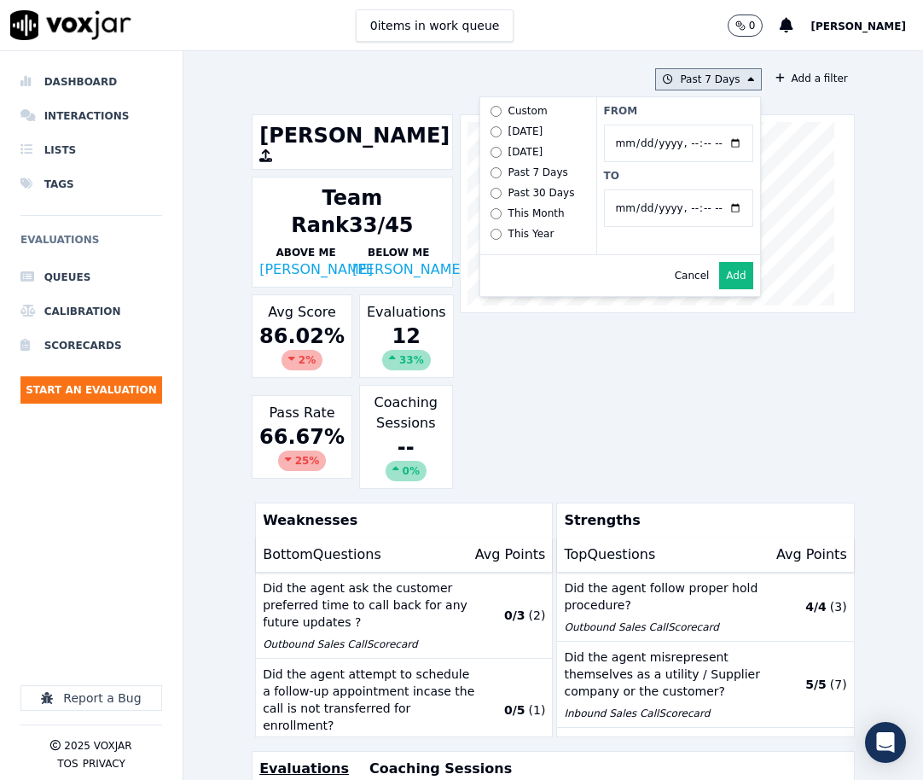
click at [711, 206] on input "To" at bounding box center [678, 208] width 149 height 38
type input "2025-07-20T23:59"
click at [638, 176] on label "To" at bounding box center [678, 176] width 149 height 14
click at [638, 189] on input "To" at bounding box center [678, 208] width 149 height 38
click at [719, 286] on button "Add" at bounding box center [735, 275] width 33 height 27
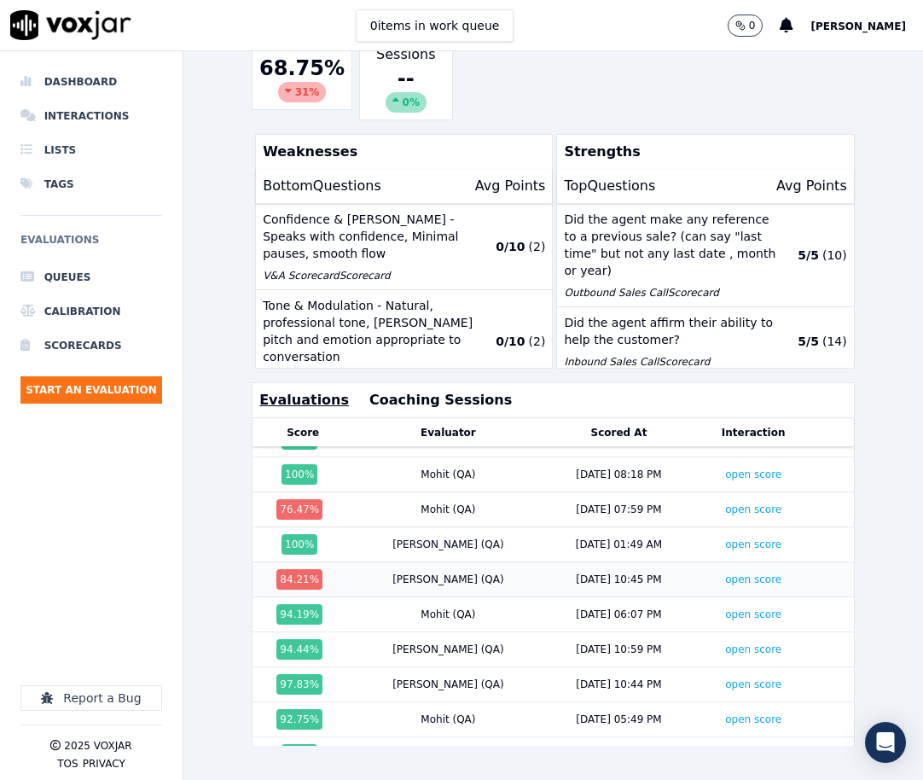
scroll to position [341, 0]
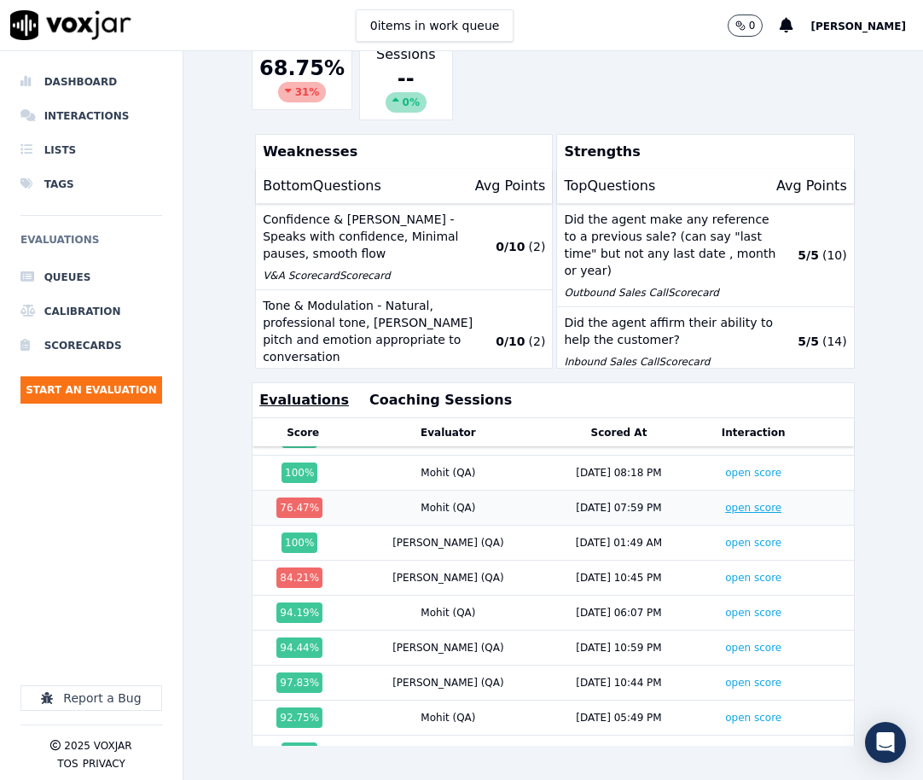
click at [725, 502] on link "open score" at bounding box center [753, 508] width 56 height 12
click at [725, 571] on link "open score" at bounding box center [753, 577] width 56 height 12
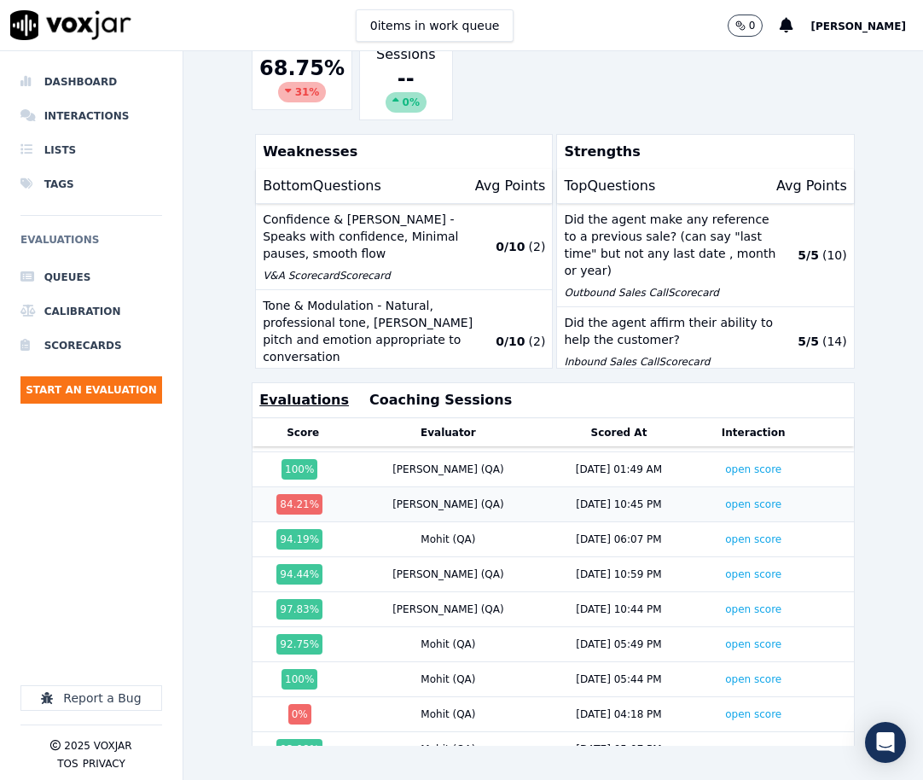
scroll to position [585, 0]
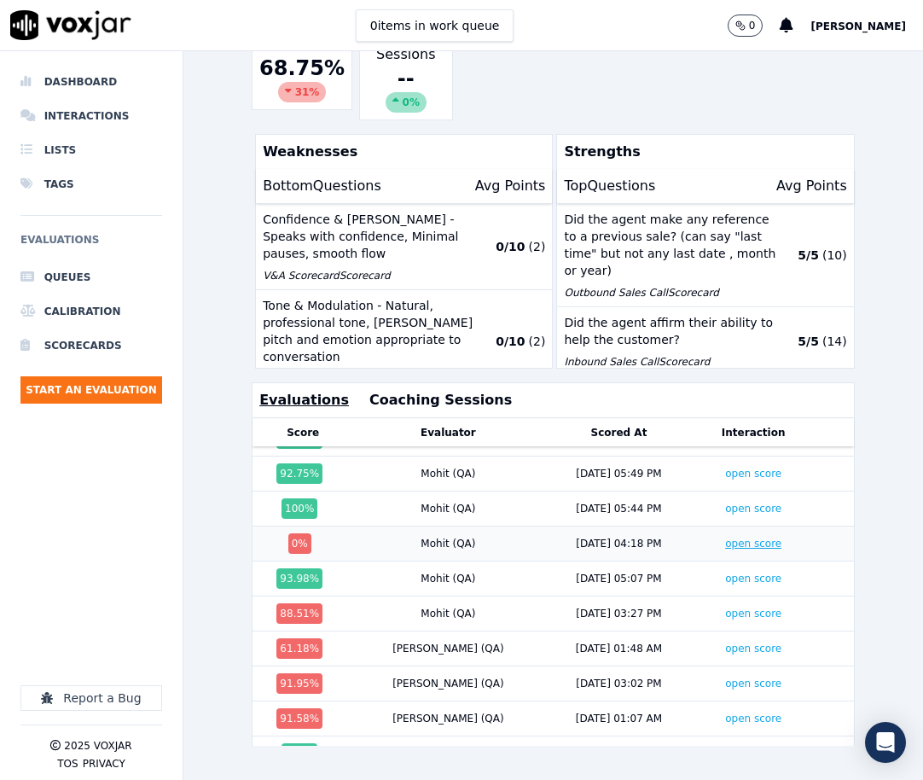
click at [725, 537] on link "open score" at bounding box center [753, 543] width 56 height 12
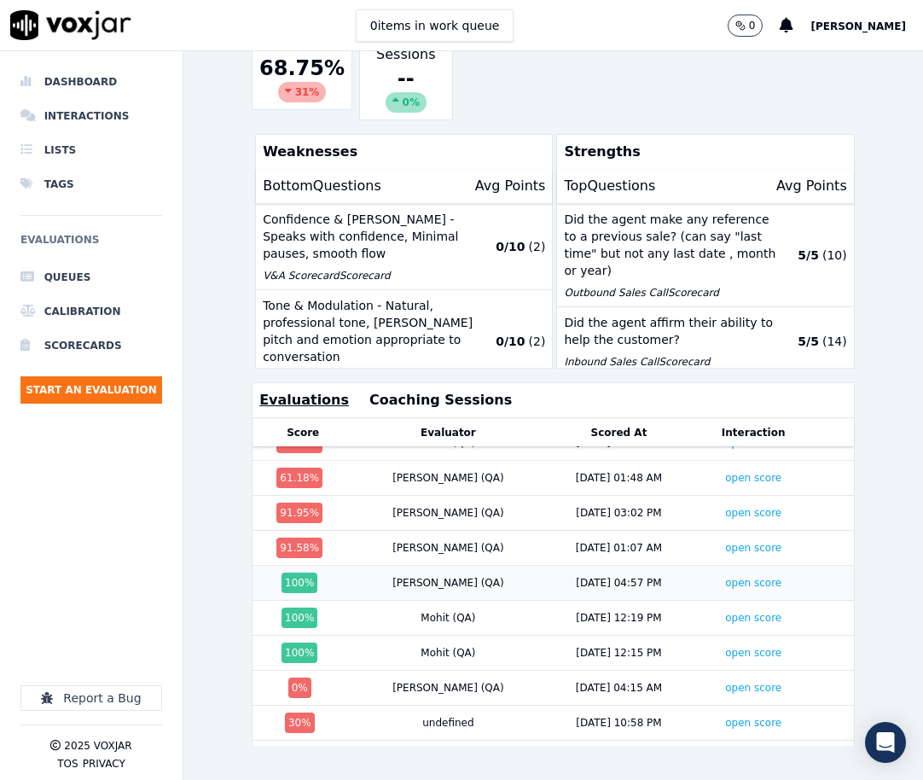
scroll to position [670, 0]
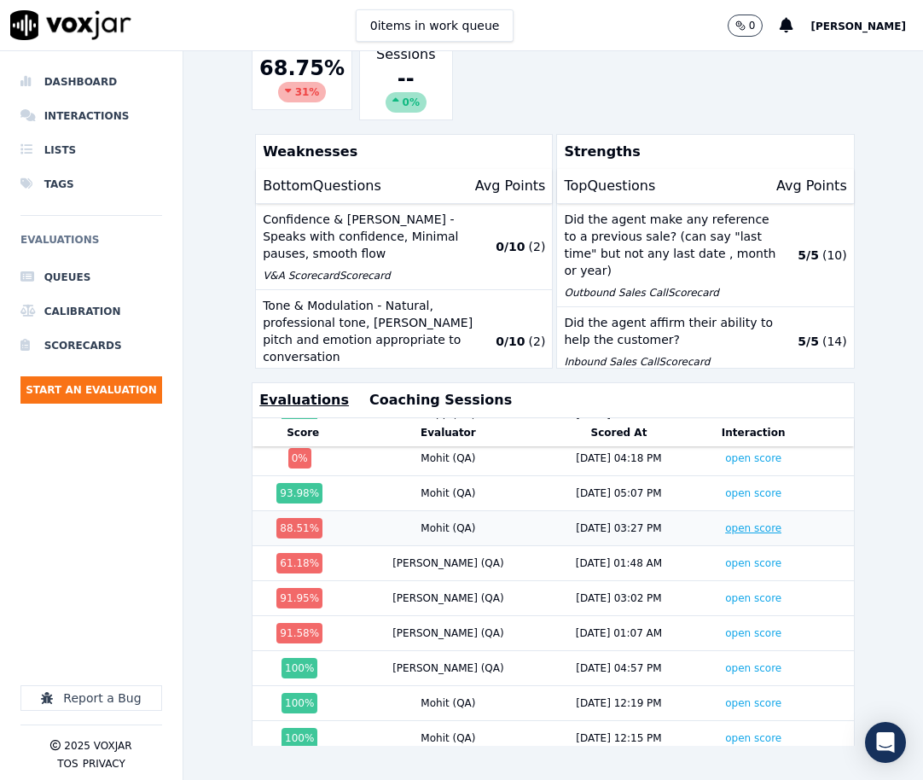
click at [725, 522] on link "open score" at bounding box center [753, 528] width 56 height 12
click at [725, 557] on link "open score" at bounding box center [753, 563] width 56 height 12
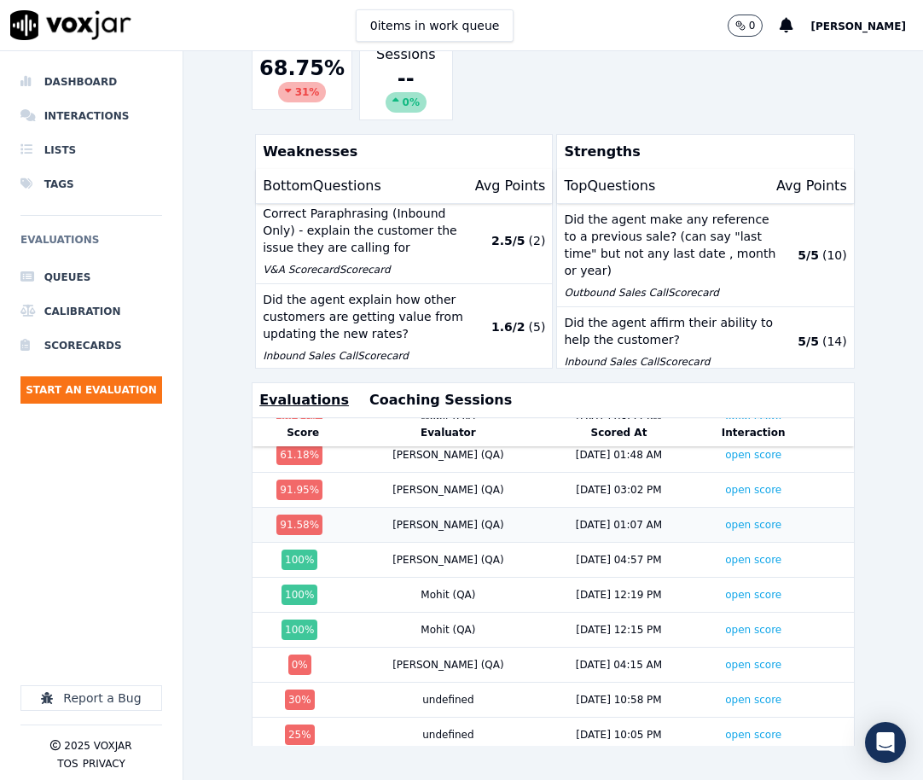
scroll to position [749, 0]
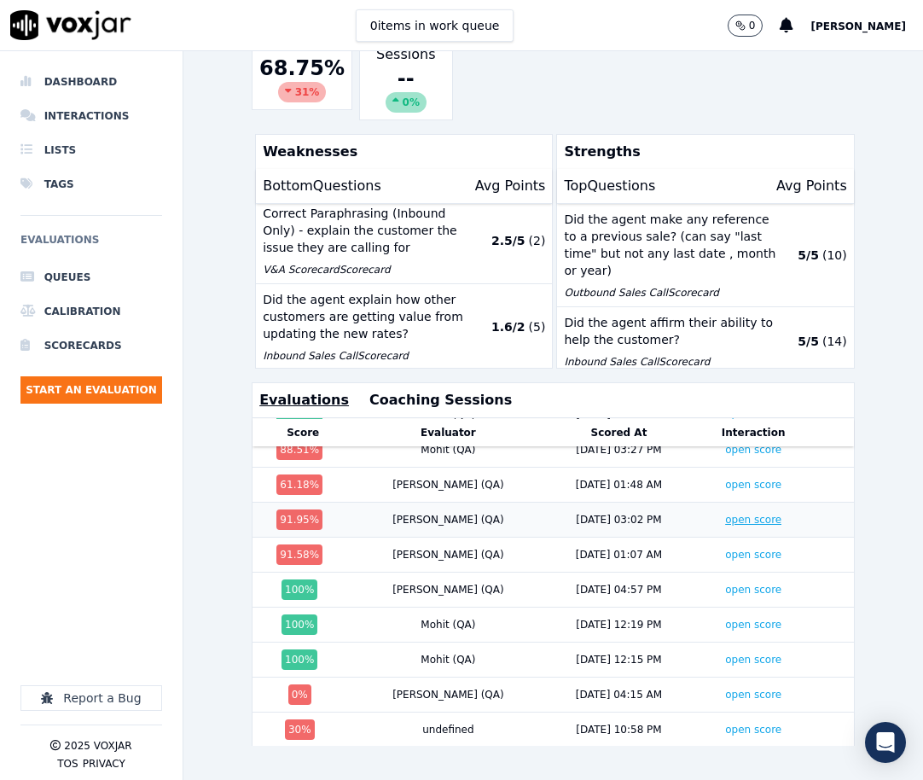
click at [725, 513] on link "open score" at bounding box center [753, 519] width 56 height 12
click at [725, 548] on link "open score" at bounding box center [753, 554] width 56 height 12
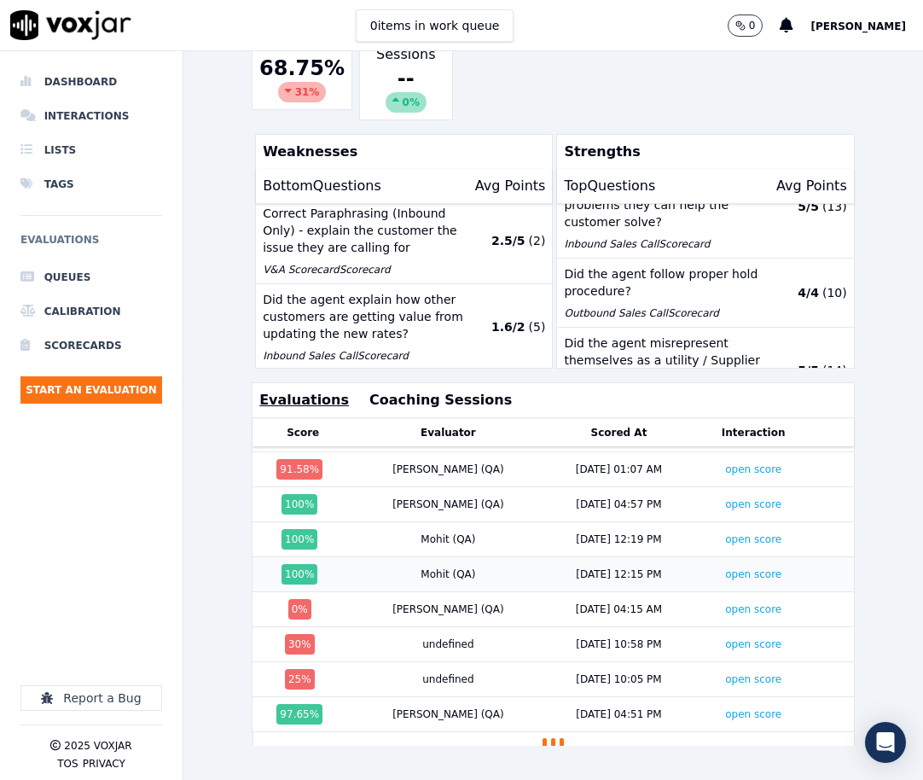
scroll to position [834, 0]
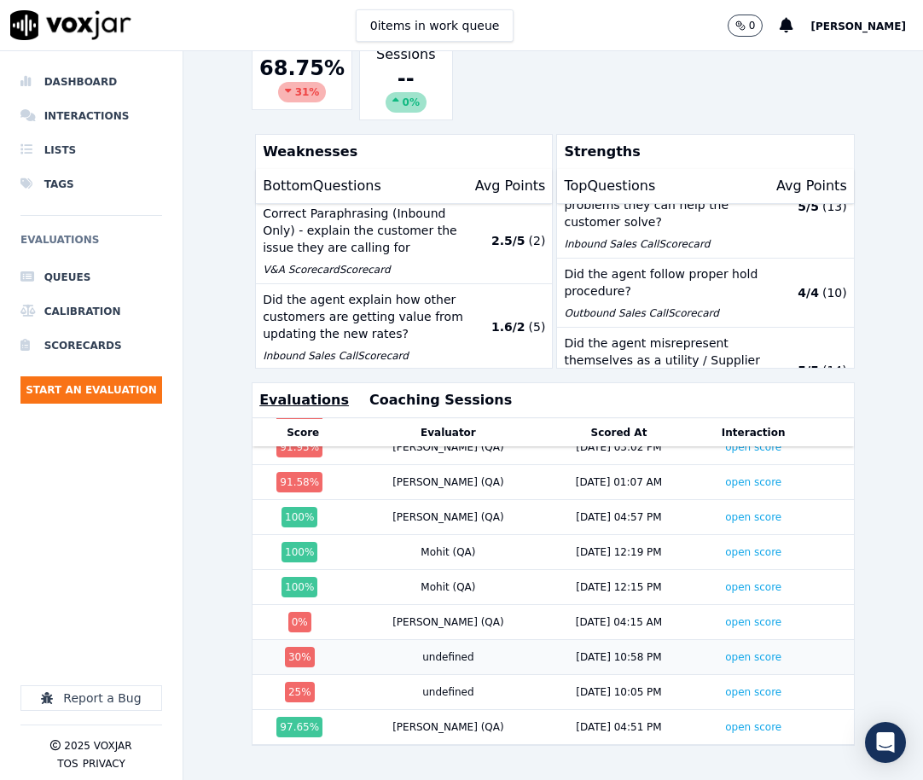
click at [430, 650] on div "undefined" at bounding box center [447, 657] width 51 height 14
click at [725, 651] on link "open score" at bounding box center [753, 657] width 56 height 12
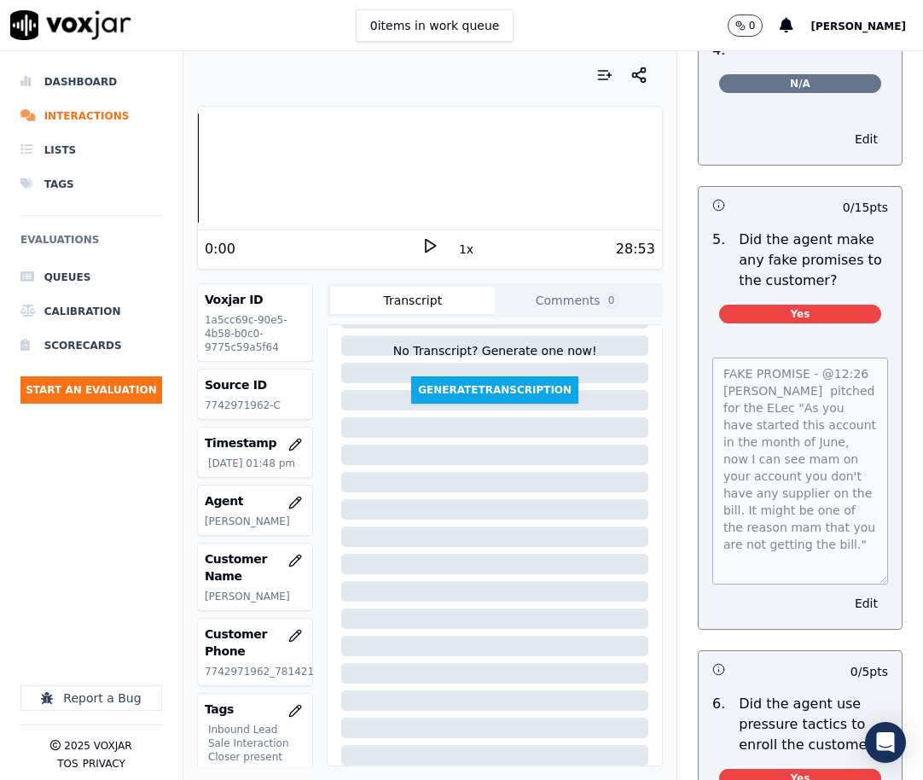
click at [856, 629] on div "FAKE PROMISE - @12:26 [PERSON_NAME] pitched for the ELec "As you have started t…" at bounding box center [800, 483] width 203 height 292
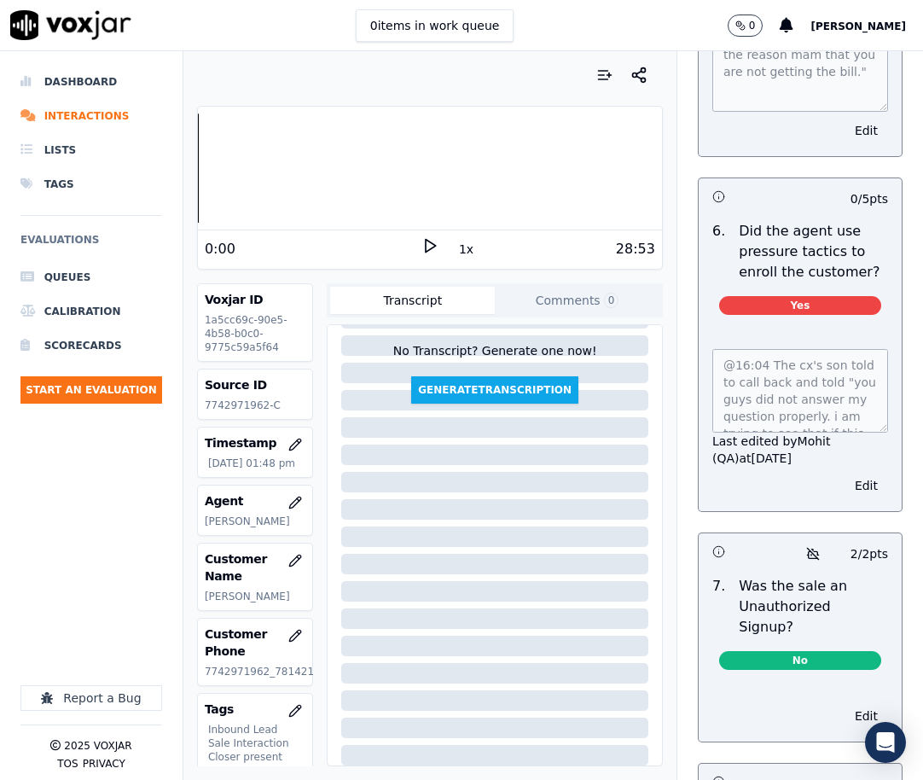
scroll to position [5970, 0]
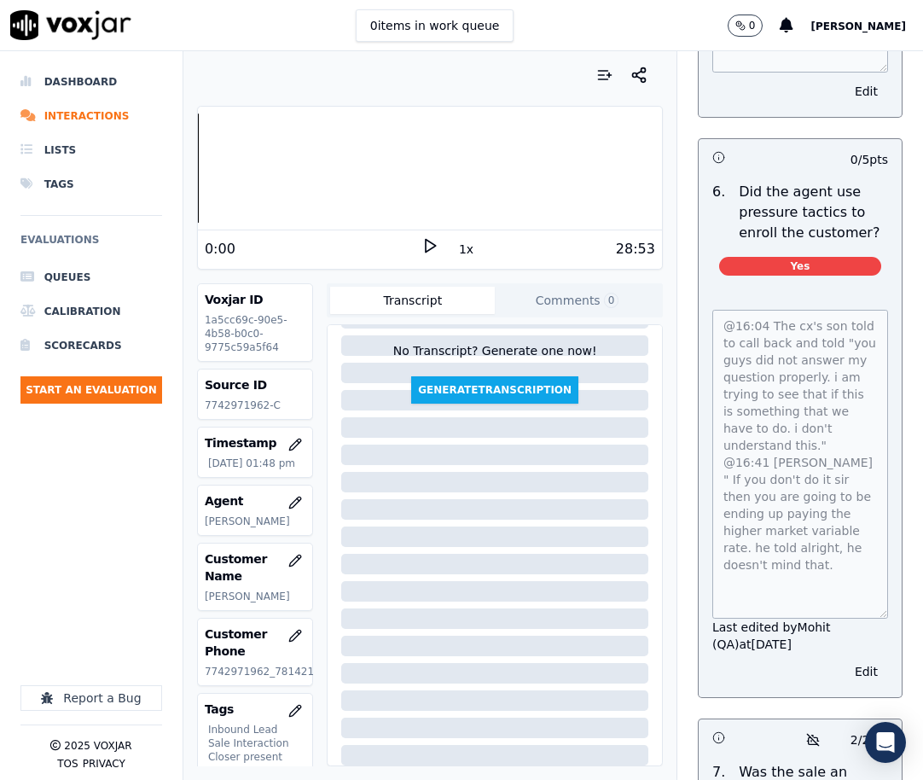
click at [858, 690] on div "@16:04 The cx's son told to call back and told "you guys did not answer my ques…" at bounding box center [800, 493] width 203 height 408
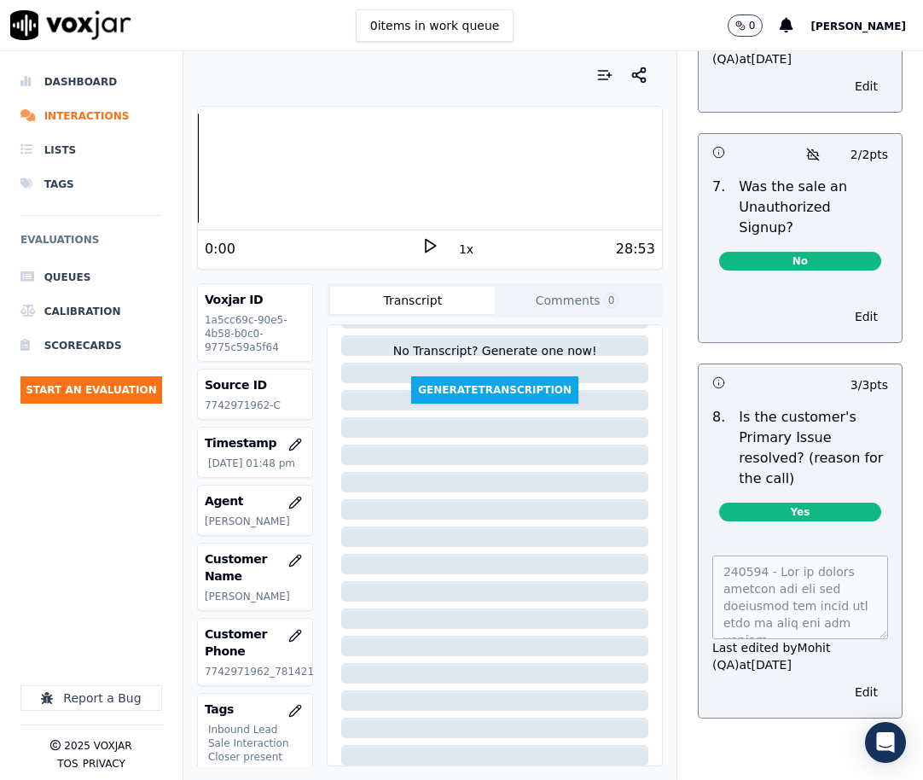
scroll to position [6669, 0]
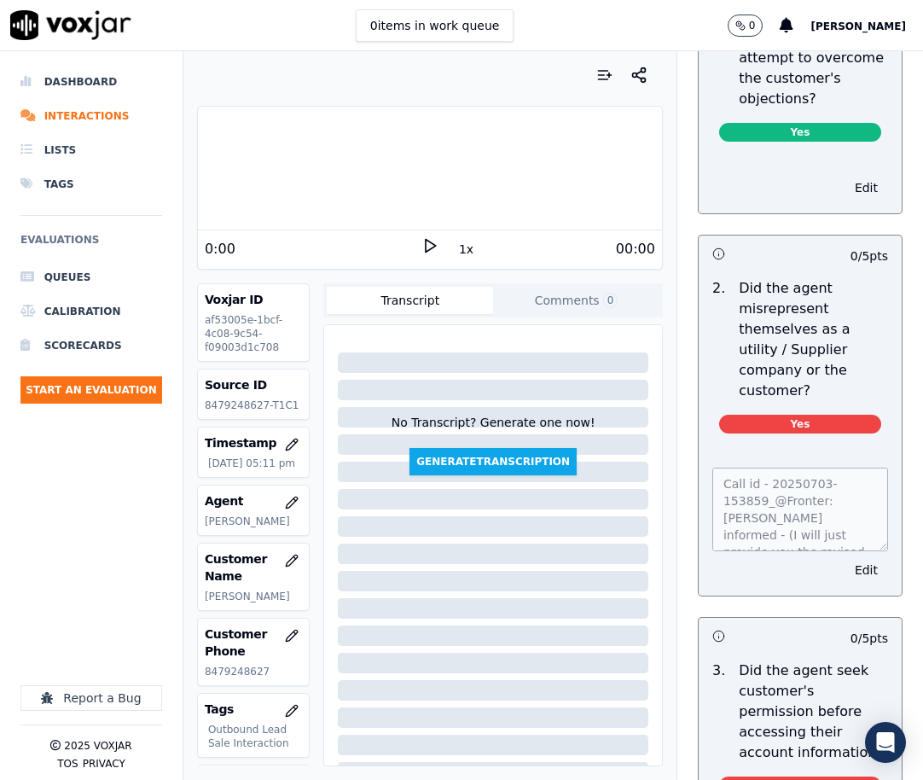
scroll to position [1365, 0]
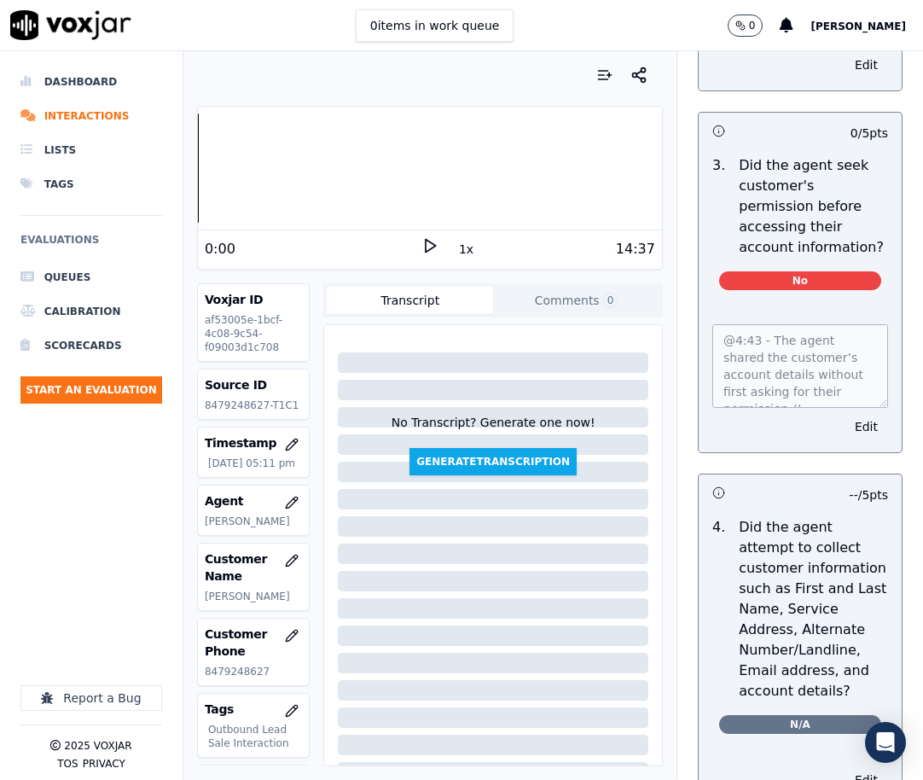
scroll to position [1876, 0]
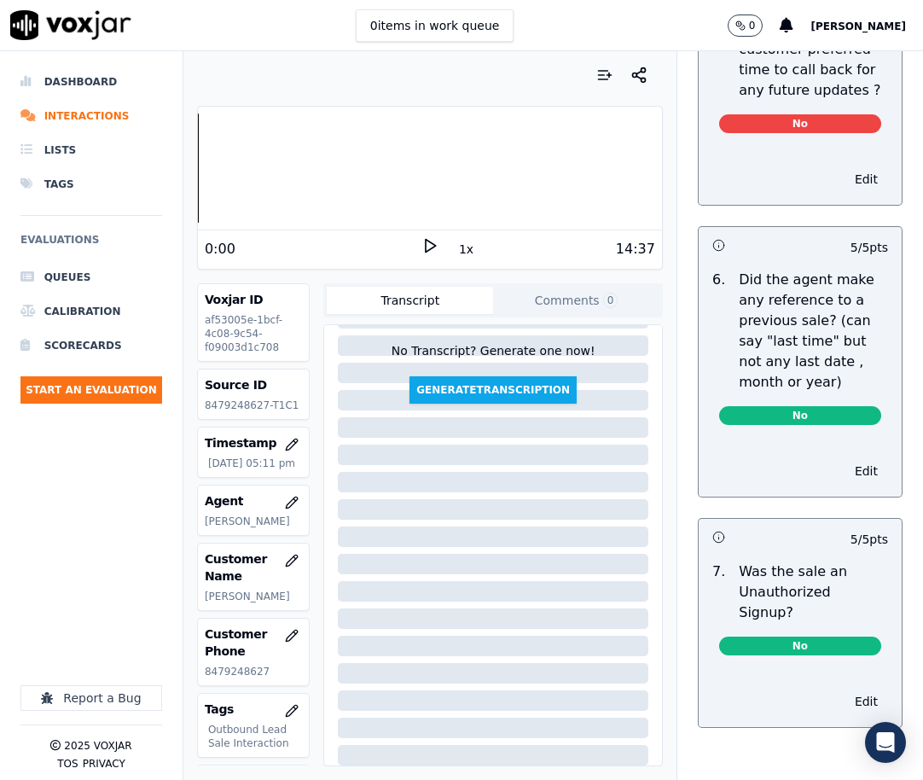
scroll to position [5529, 0]
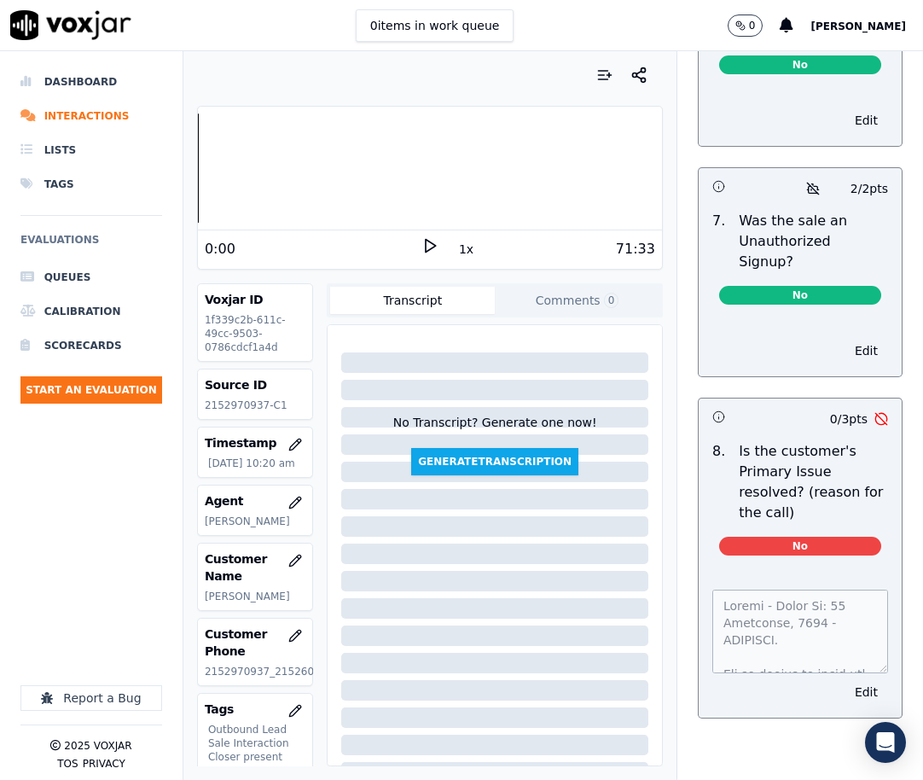
scroll to position [6103, 0]
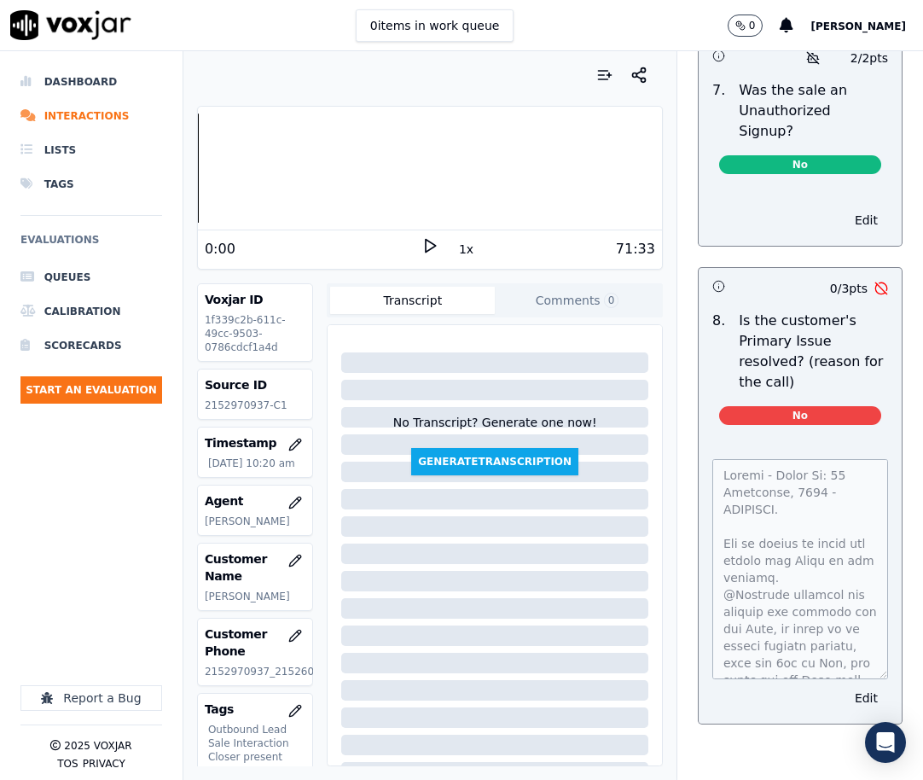
click at [867, 767] on div "Dashboard Interactions Lists Tags Evaluations Queues Calibration Scorecards Sta…" at bounding box center [461, 415] width 923 height 728
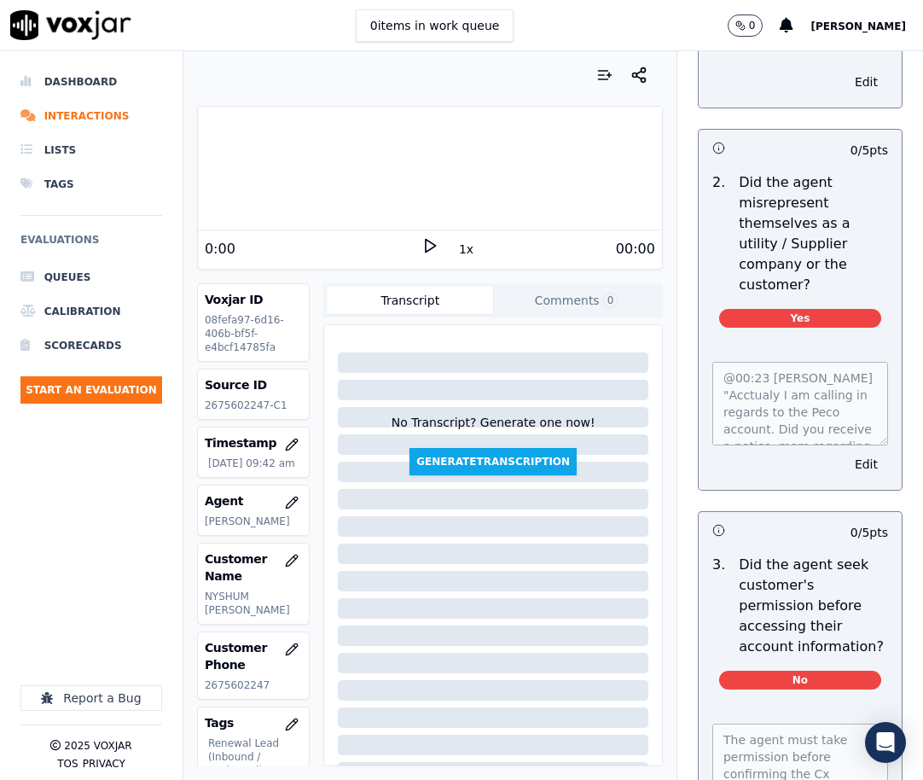
scroll to position [1365, 0]
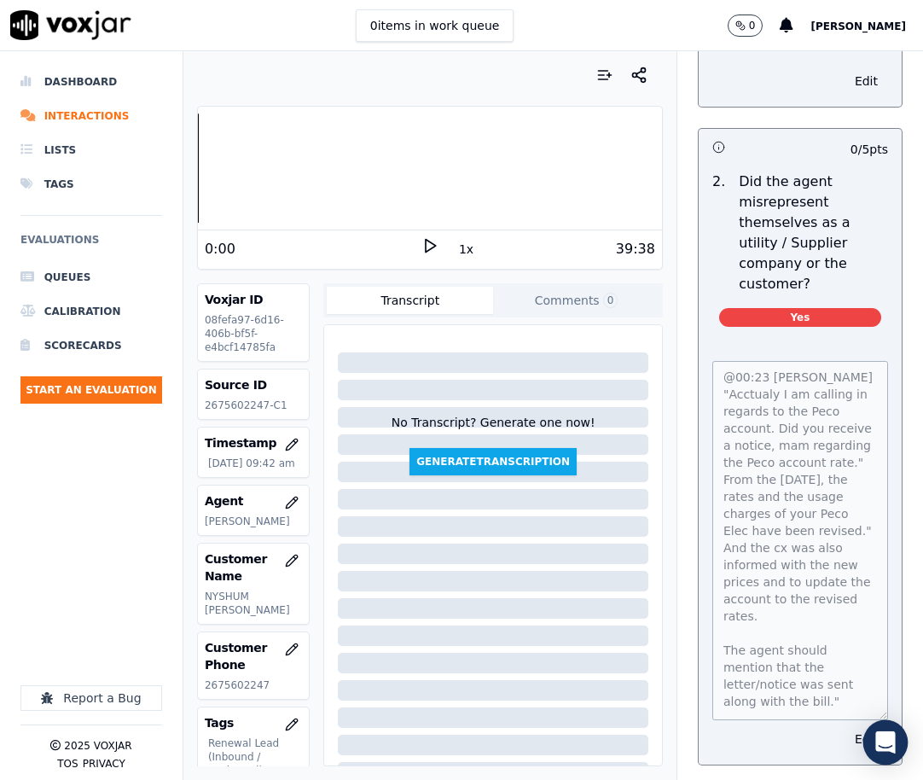
click at [878, 742] on body "0 items in work queue 0 Jack PayGeek Dashboard Interactions Lists Tags Evaluati…" at bounding box center [461, 390] width 923 height 780
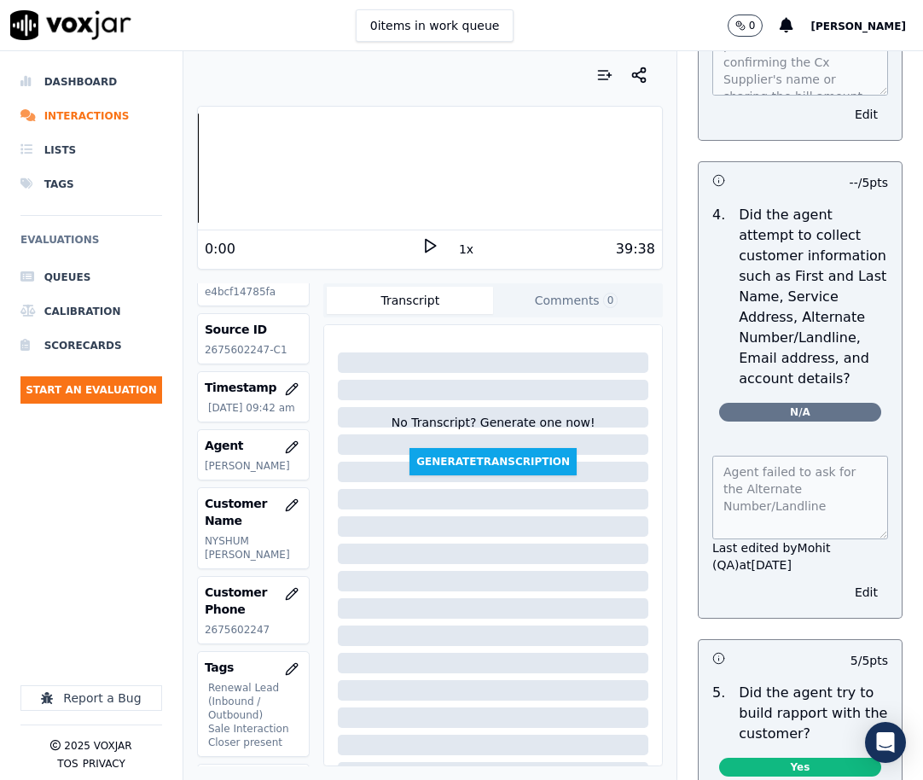
scroll to position [85, 0]
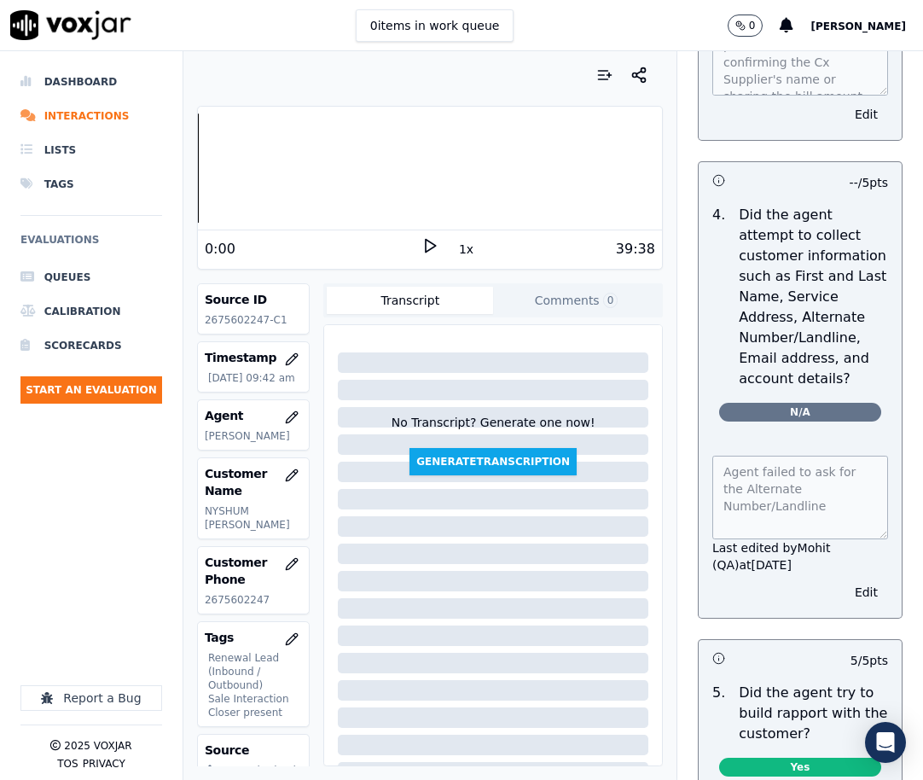
click at [235, 606] on p "2675602247" at bounding box center [254, 600] width 98 height 14
copy p "2675602247"
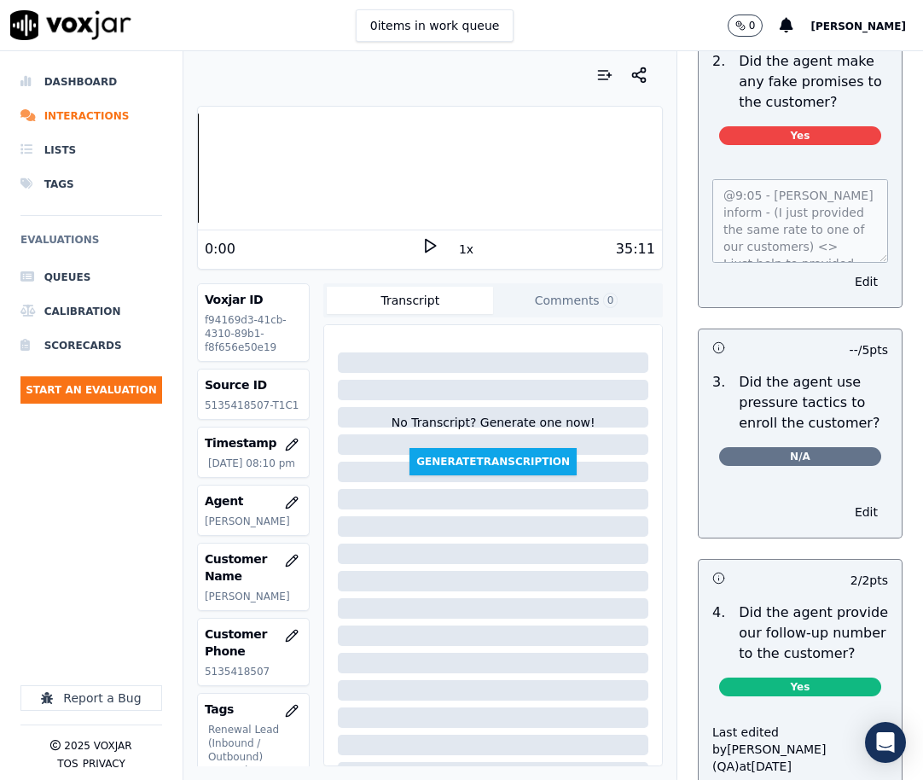
scroll to position [4520, 0]
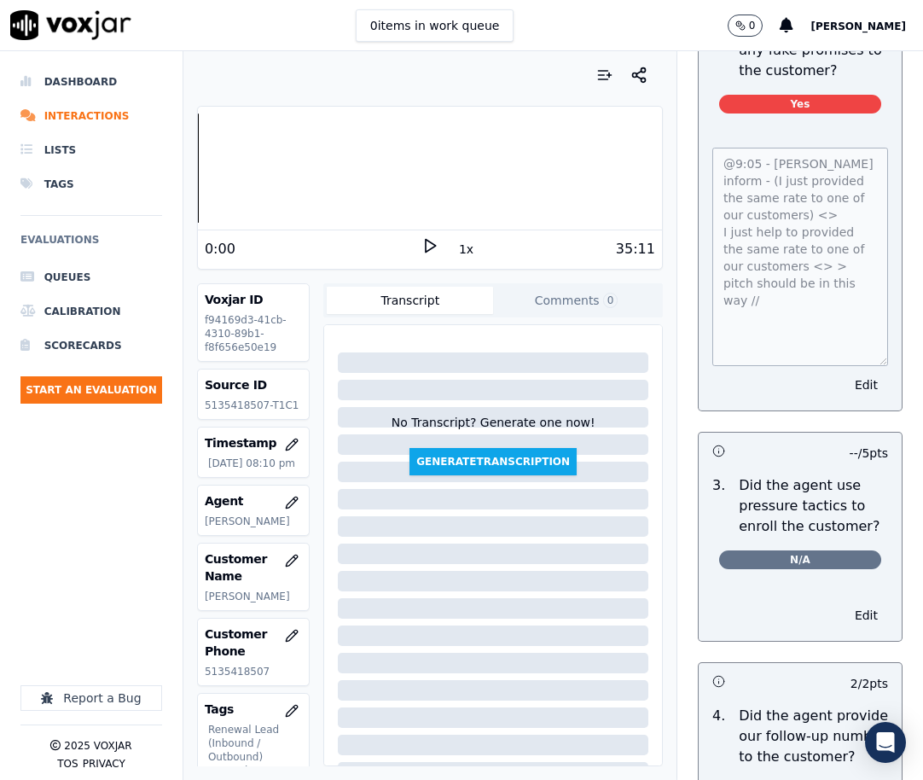
click at [874, 406] on div "Closing 37 pts 2 / 2 pts 1 . Did the agent pitch for the sale? Yes Edit 0 / 15 …" at bounding box center [800, 765] width 232 height 2110
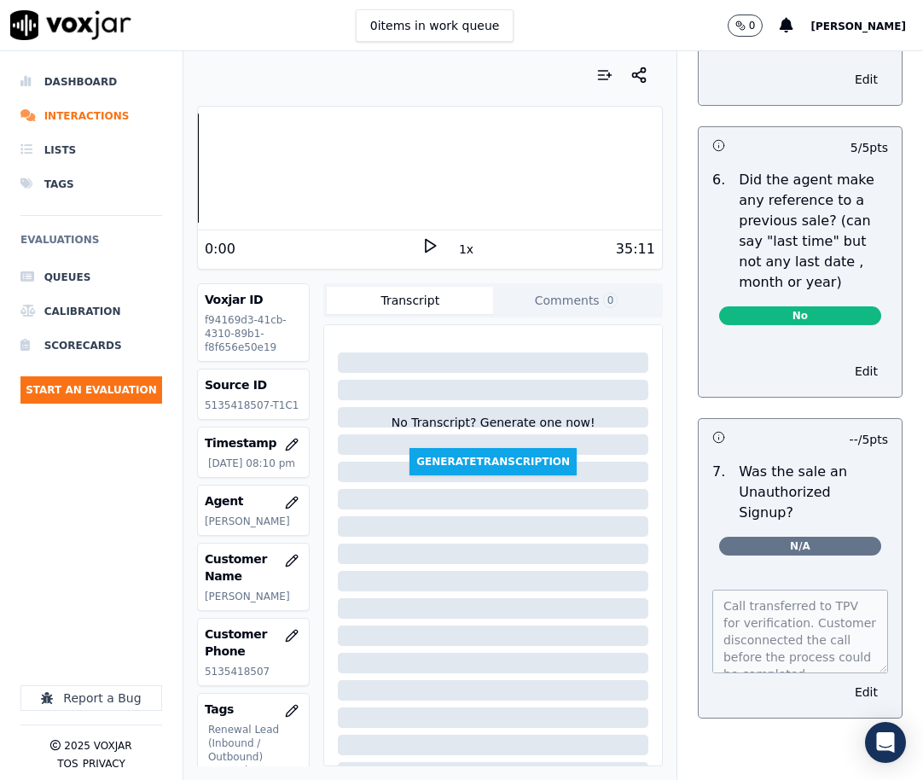
scroll to position [5673, 0]
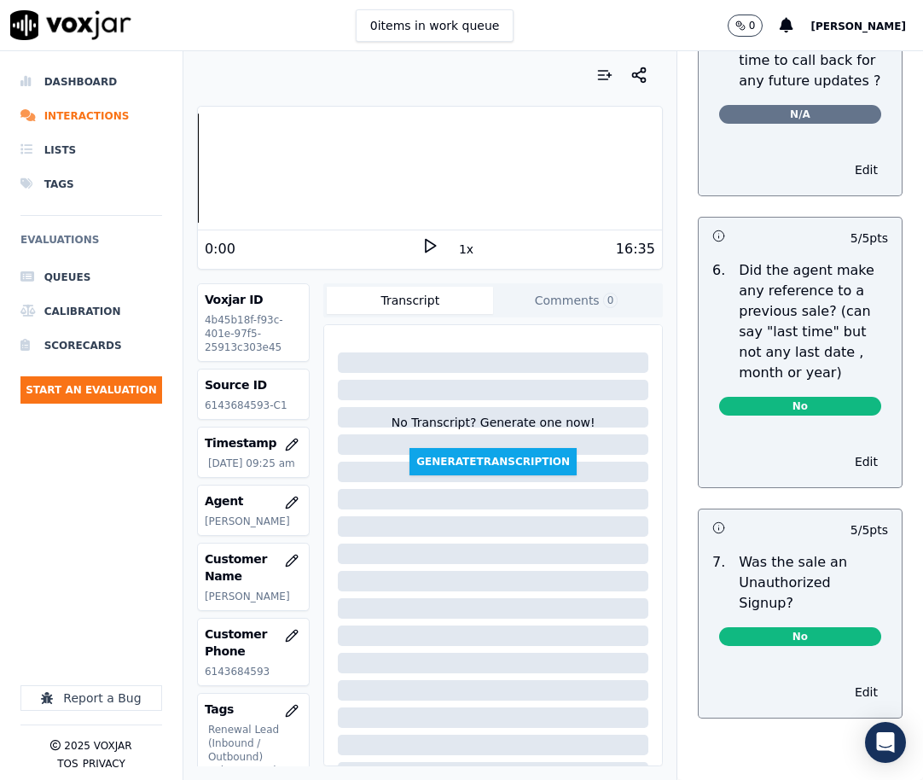
scroll to position [5142, 0]
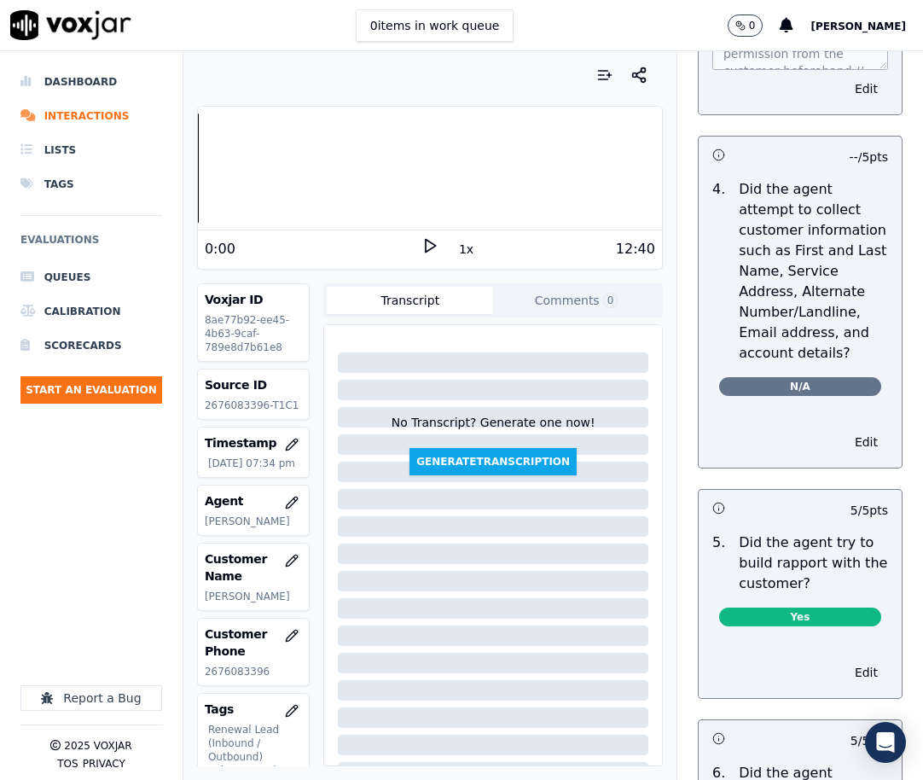
scroll to position [2047, 0]
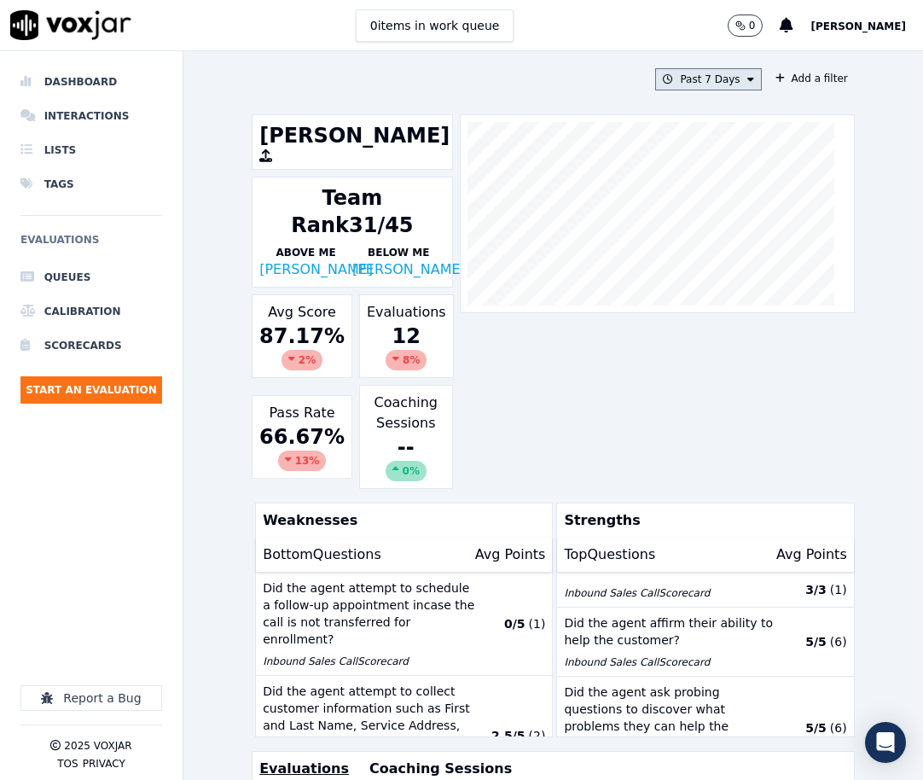
click at [723, 86] on button "Past 7 Days" at bounding box center [708, 79] width 106 height 22
click at [683, 106] on div "Custom" at bounding box center [702, 111] width 39 height 14
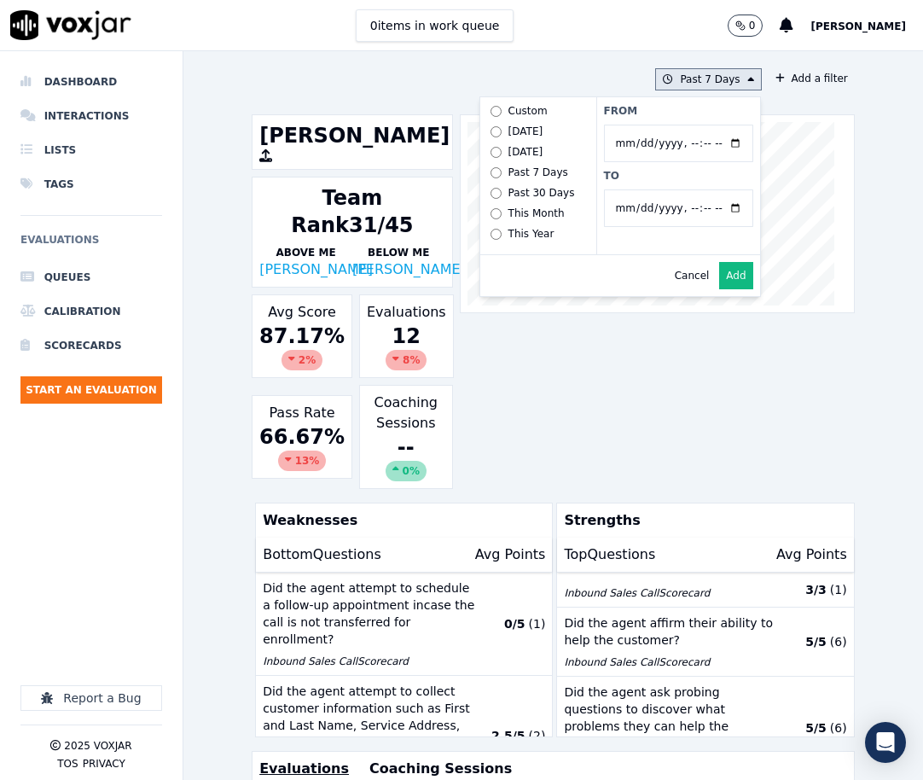
click at [714, 138] on input "From" at bounding box center [678, 144] width 149 height 38
type input "[DATE]T00:00"
click at [569, 282] on div "Cancel Add" at bounding box center [620, 275] width 280 height 41
click at [719, 205] on input "To" at bounding box center [678, 208] width 149 height 38
type input "2025-07-20T23:59"
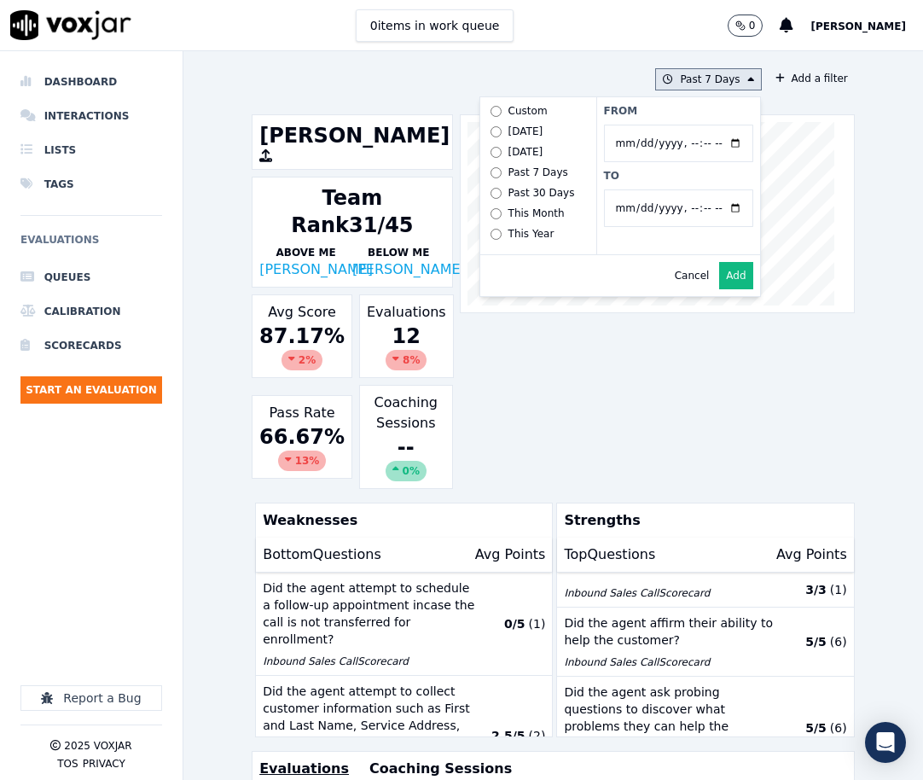
click at [547, 281] on div "Cancel Add" at bounding box center [620, 275] width 280 height 41
click at [720, 280] on button "Add" at bounding box center [735, 275] width 33 height 27
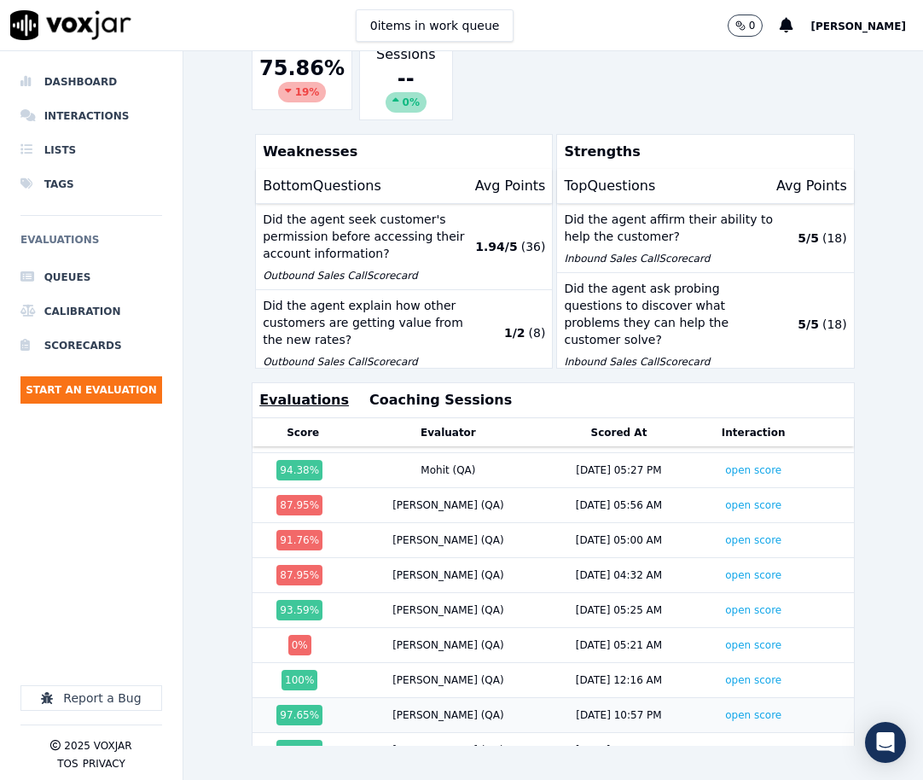
scroll to position [597, 0]
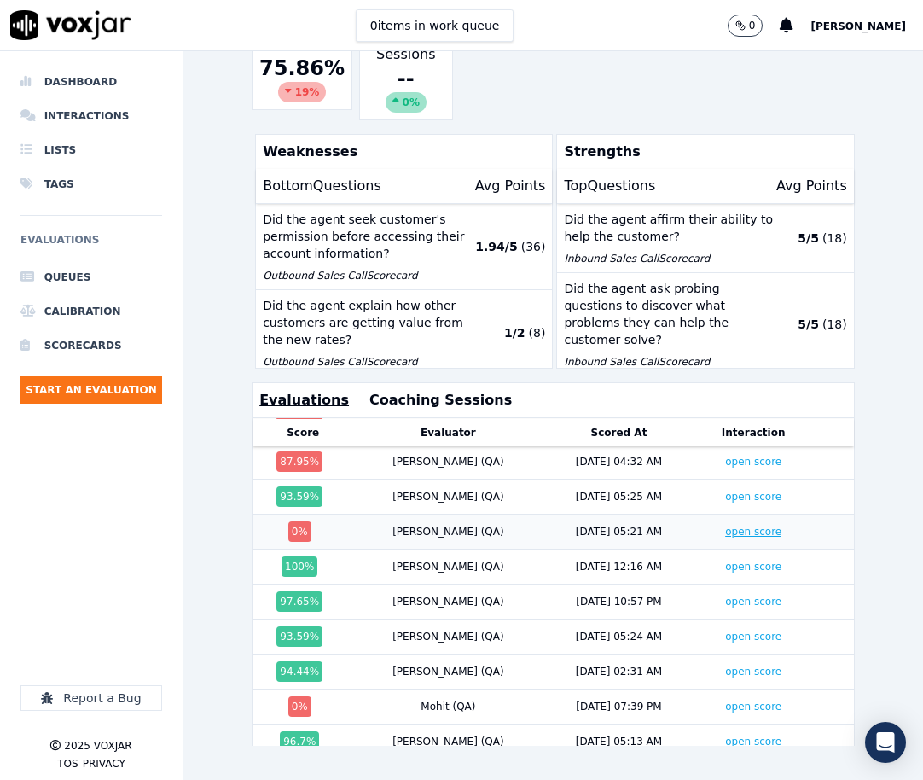
click at [725, 525] on link "open score" at bounding box center [753, 531] width 56 height 12
click at [725, 700] on link "open score" at bounding box center [753, 706] width 56 height 12
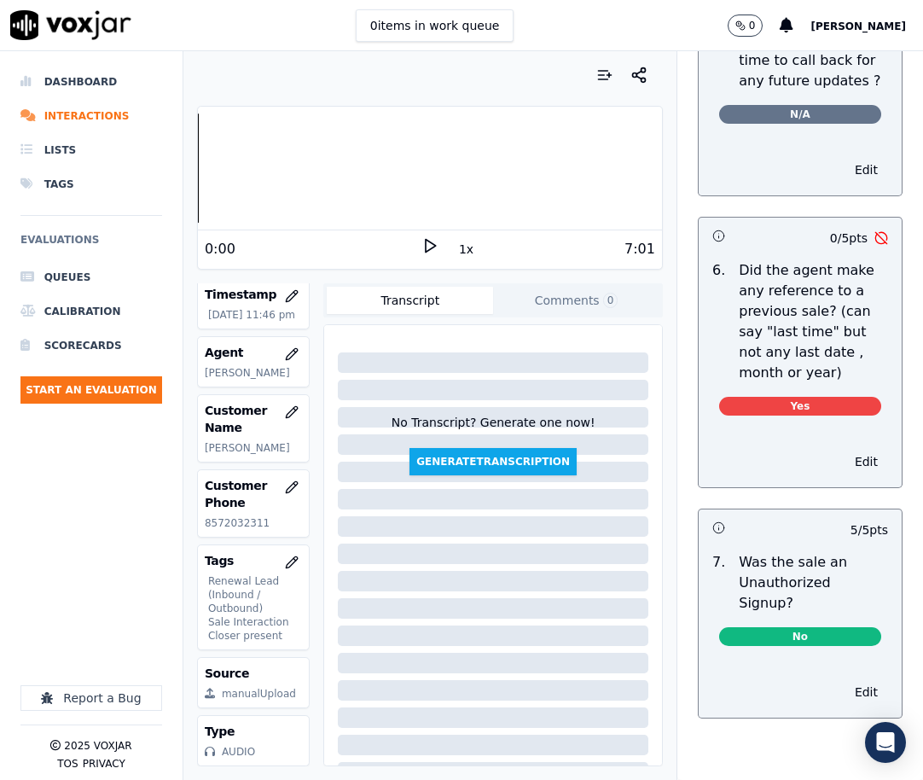
scroll to position [200, 0]
click at [630, 77] on icon "button" at bounding box center [638, 75] width 17 height 17
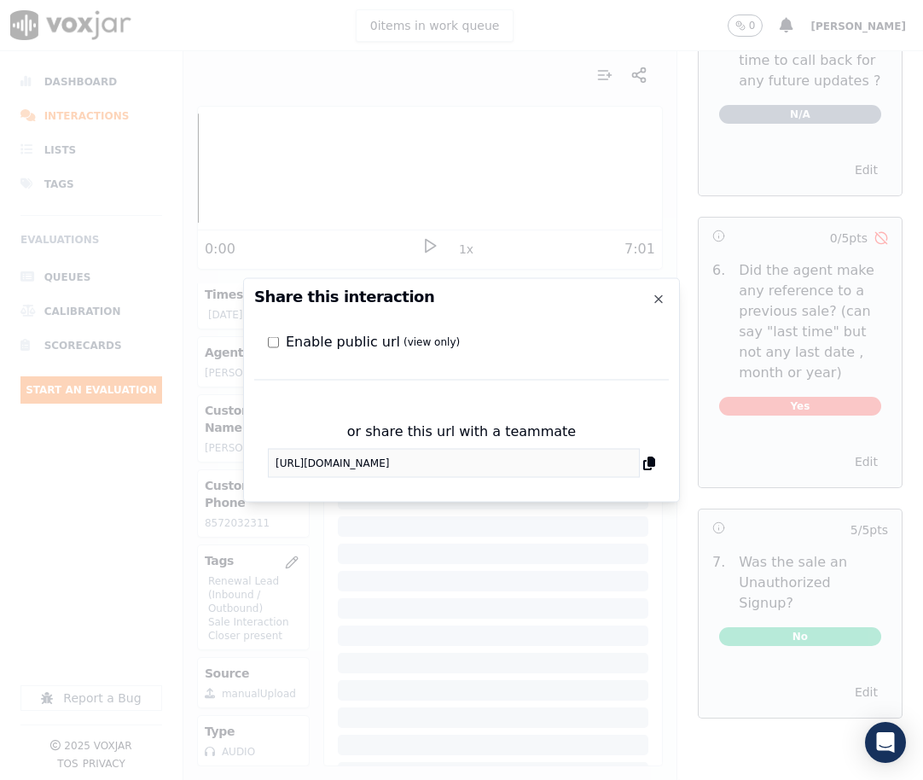
click at [650, 462] on icon at bounding box center [649, 463] width 12 height 14
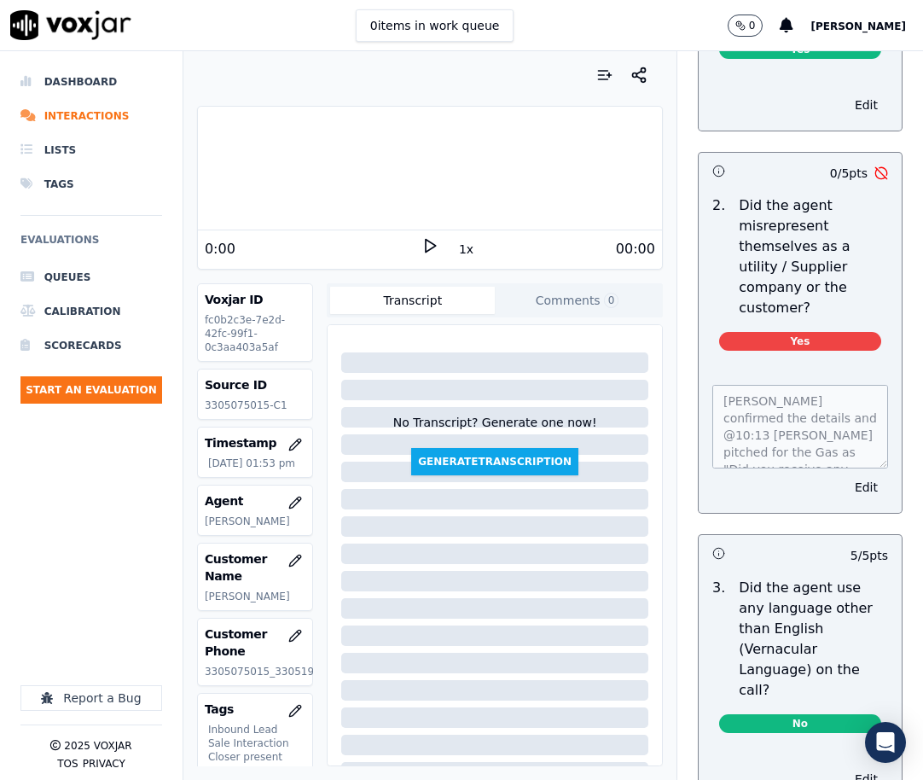
scroll to position [2815, 0]
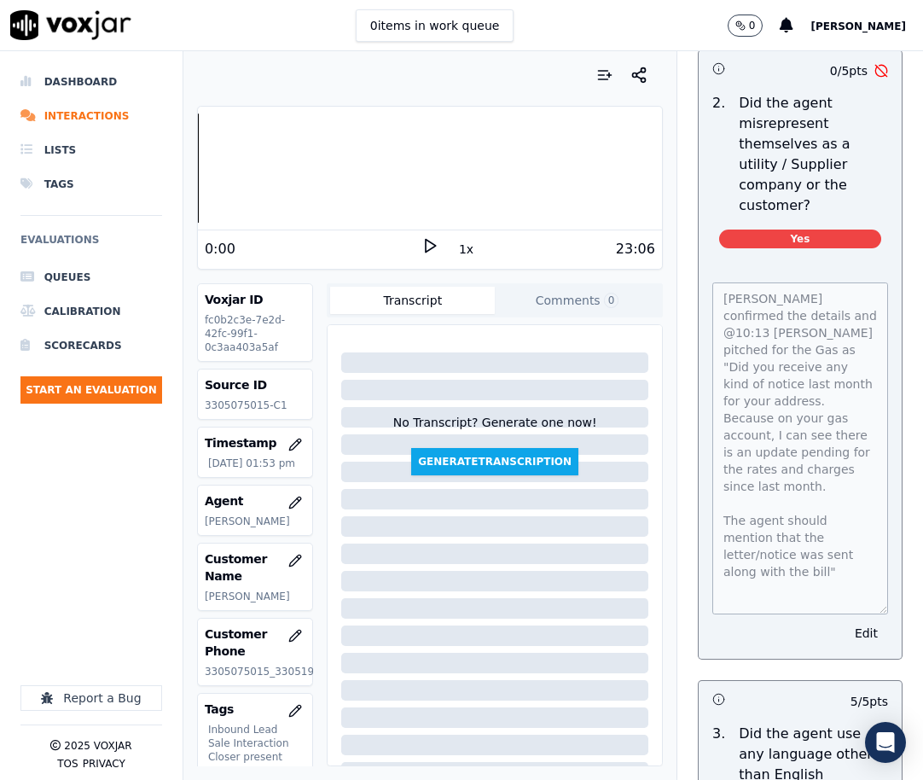
click at [861, 658] on div "[PERSON_NAME] confirmed the details and @10:13 [PERSON_NAME] pitched for the Ga…" at bounding box center [800, 460] width 203 height 397
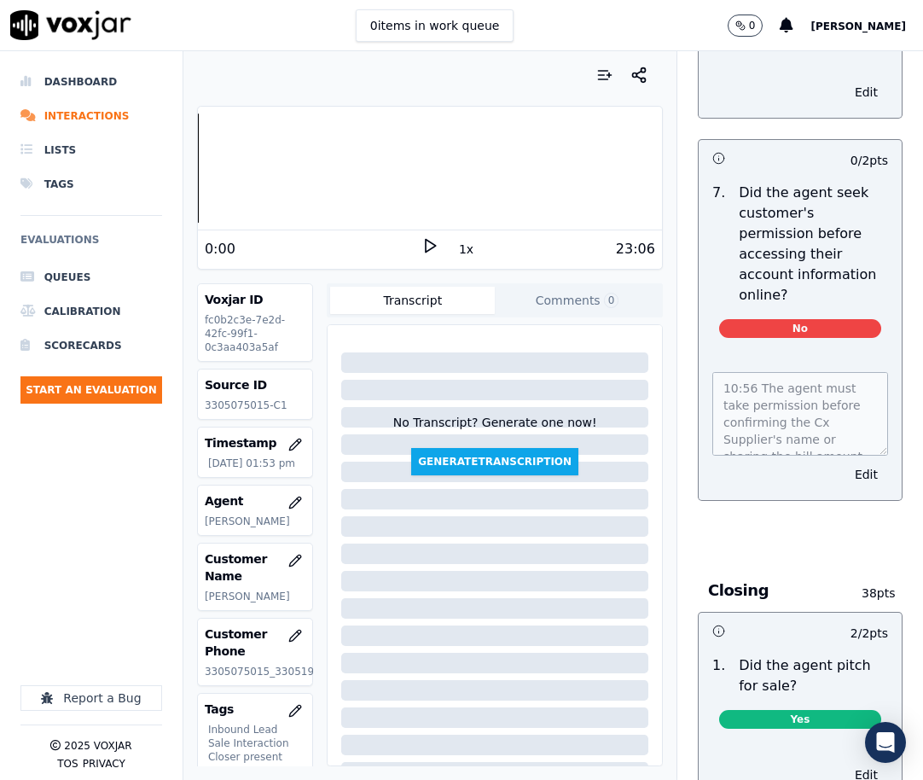
scroll to position [4350, 0]
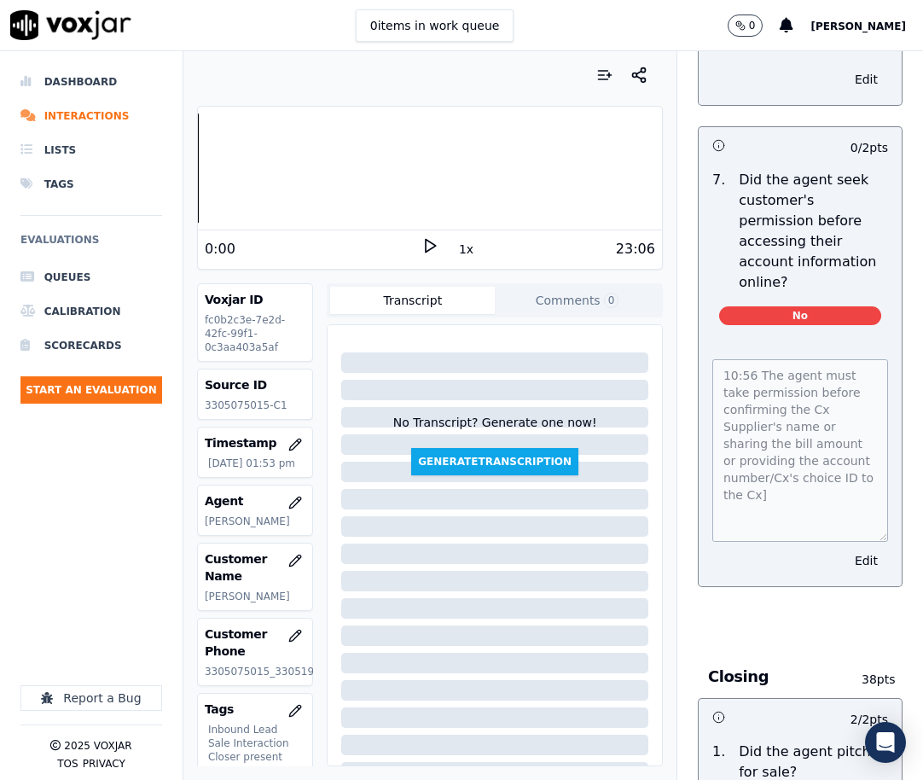
click at [851, 586] on div "10:56 The agent must take permission before confirming the Cx Supplier's name o…" at bounding box center [800, 462] width 203 height 247
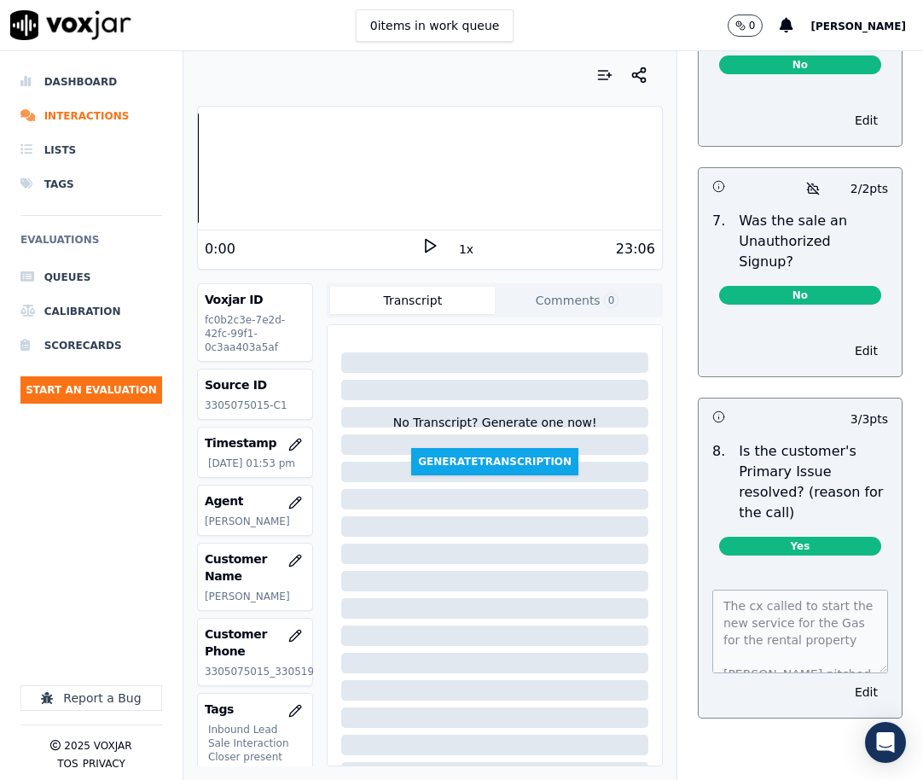
scroll to position [6595, 0]
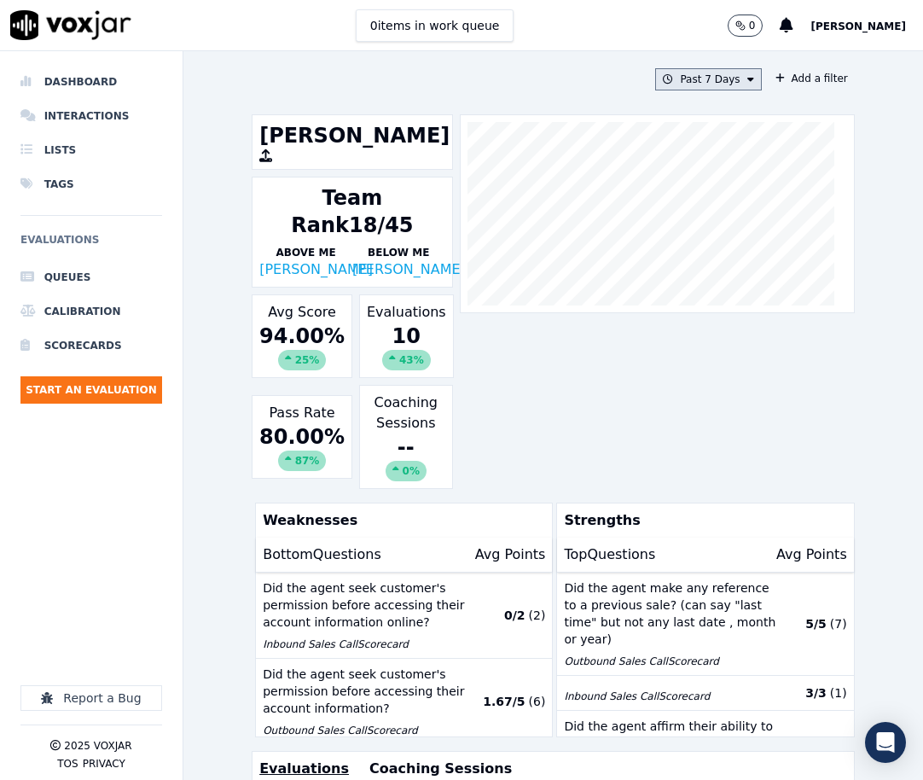
click at [717, 75] on button "Past 7 Days" at bounding box center [708, 79] width 106 height 22
click at [683, 115] on div "Custom" at bounding box center [702, 111] width 39 height 14
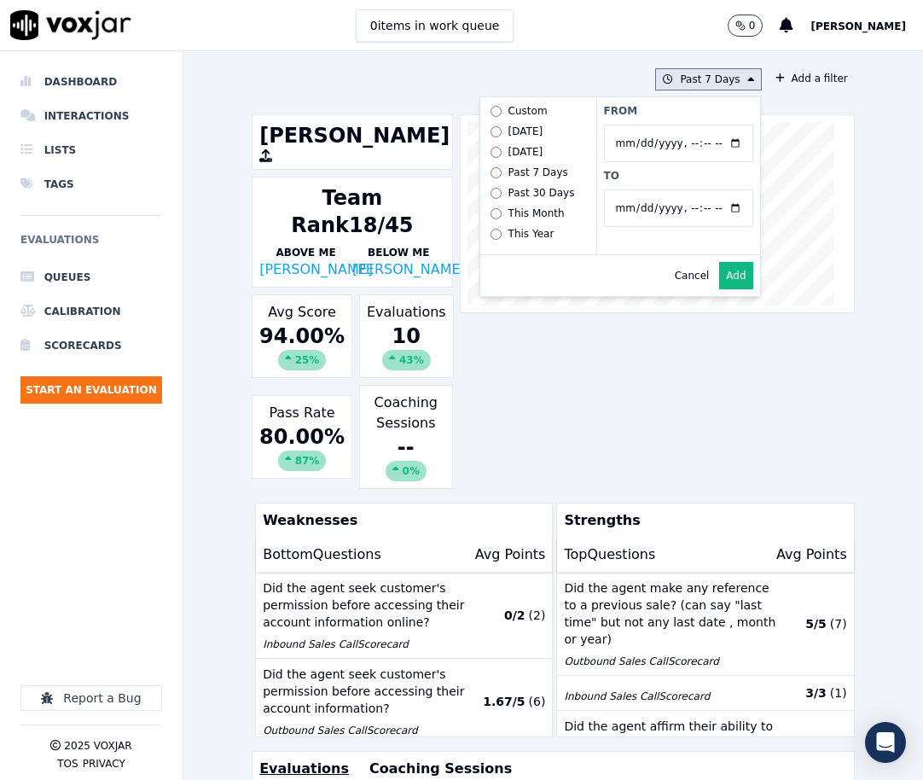
click at [711, 142] on input "From" at bounding box center [678, 144] width 149 height 38
type input "[DATE]T00:00"
click at [646, 107] on label "From" at bounding box center [678, 111] width 149 height 14
click at [646, 125] on input "From" at bounding box center [678, 144] width 149 height 38
click at [719, 207] on input "To" at bounding box center [678, 208] width 149 height 38
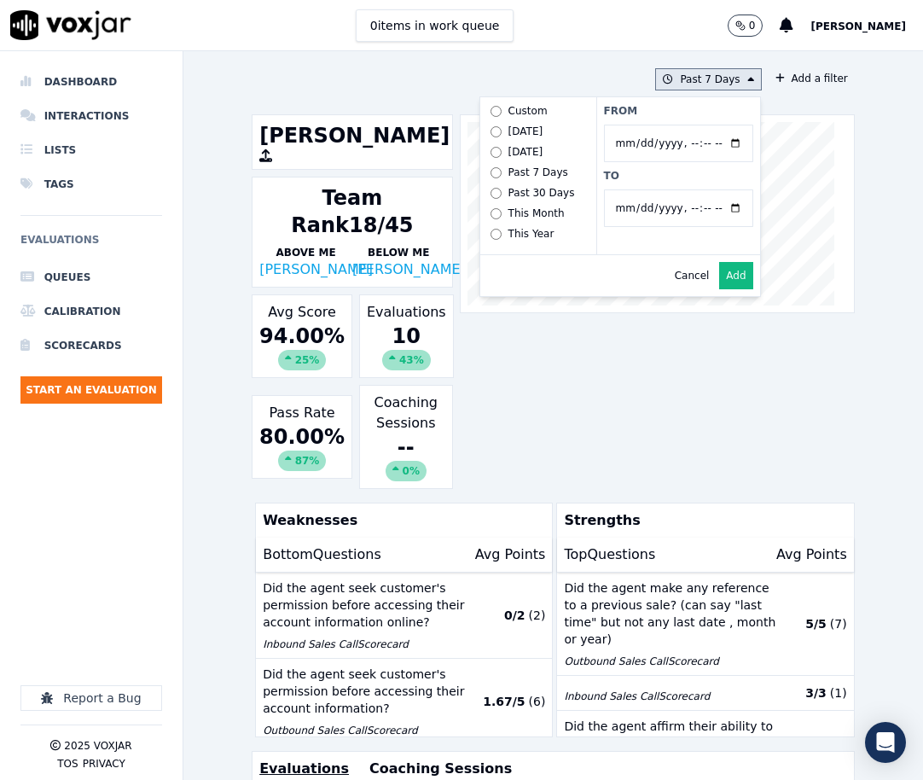
type input "[DATE]T23:59"
click at [578, 283] on div "Cancel Add" at bounding box center [620, 275] width 280 height 41
click at [719, 288] on button "Add" at bounding box center [735, 275] width 33 height 27
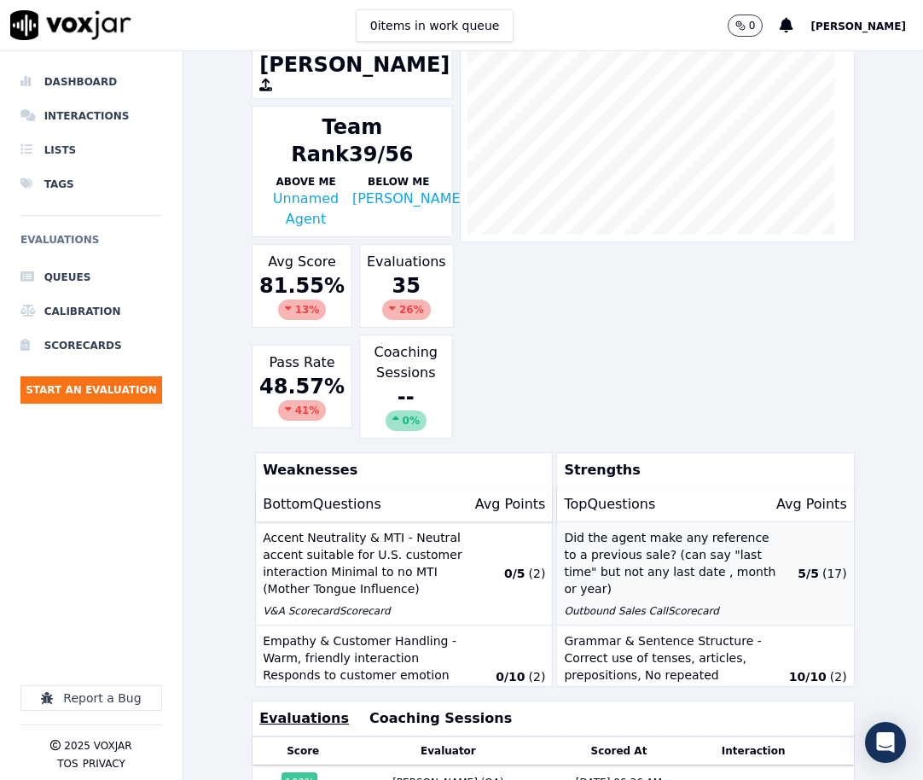
scroll to position [387, 0]
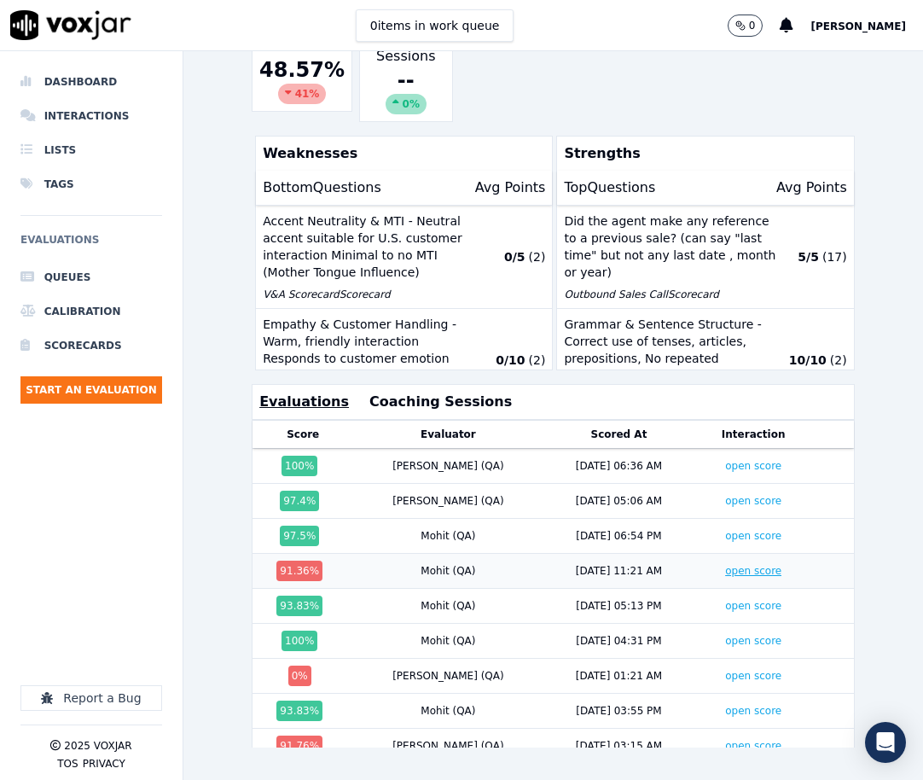
click at [725, 565] on link "open score" at bounding box center [753, 571] width 56 height 12
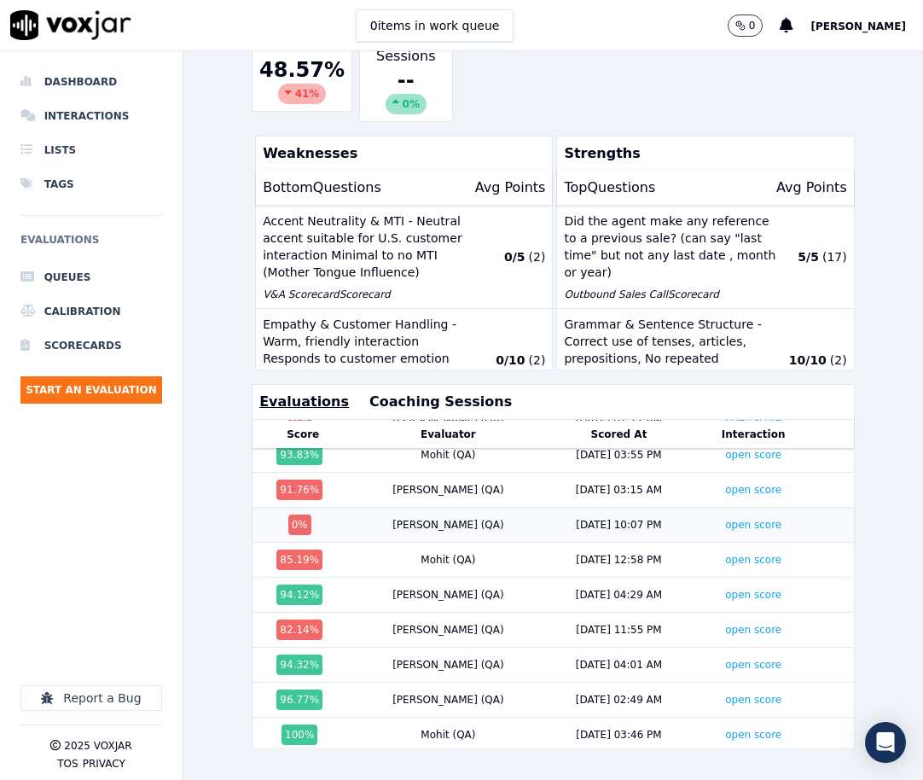
scroll to position [171, 0]
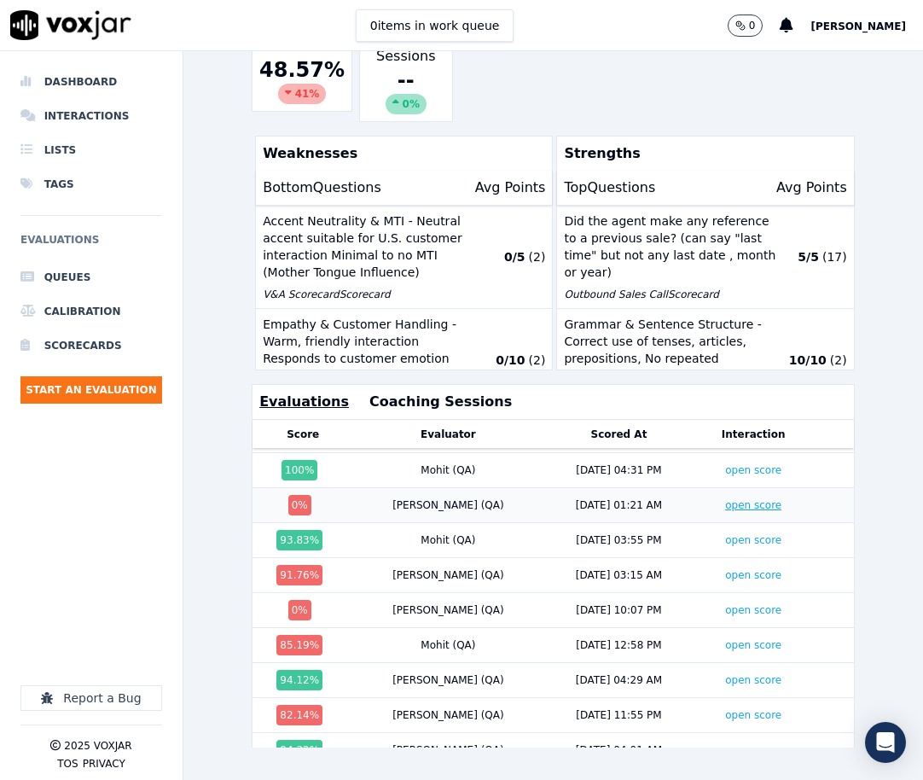
click at [725, 499] on link "open score" at bounding box center [753, 505] width 56 height 12
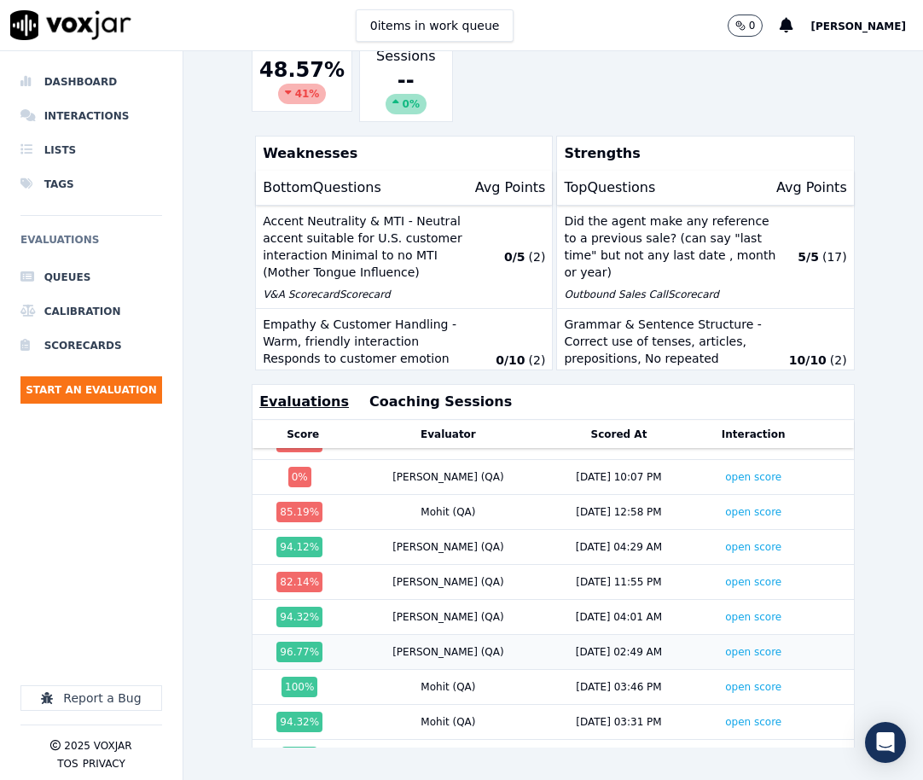
scroll to position [341, 0]
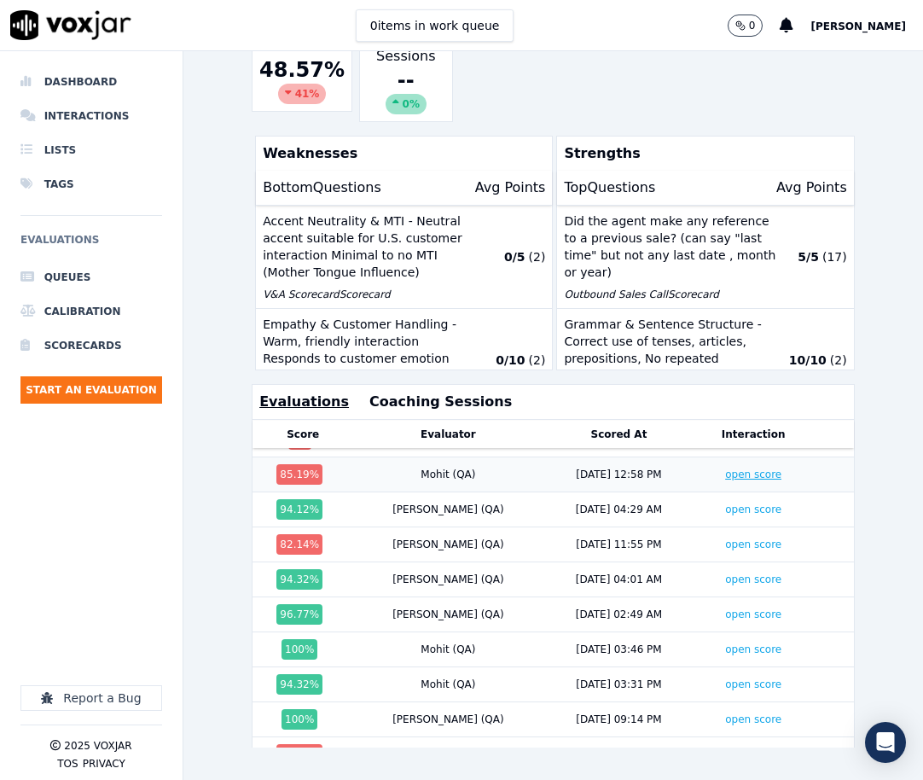
click at [725, 468] on link "open score" at bounding box center [753, 474] width 56 height 12
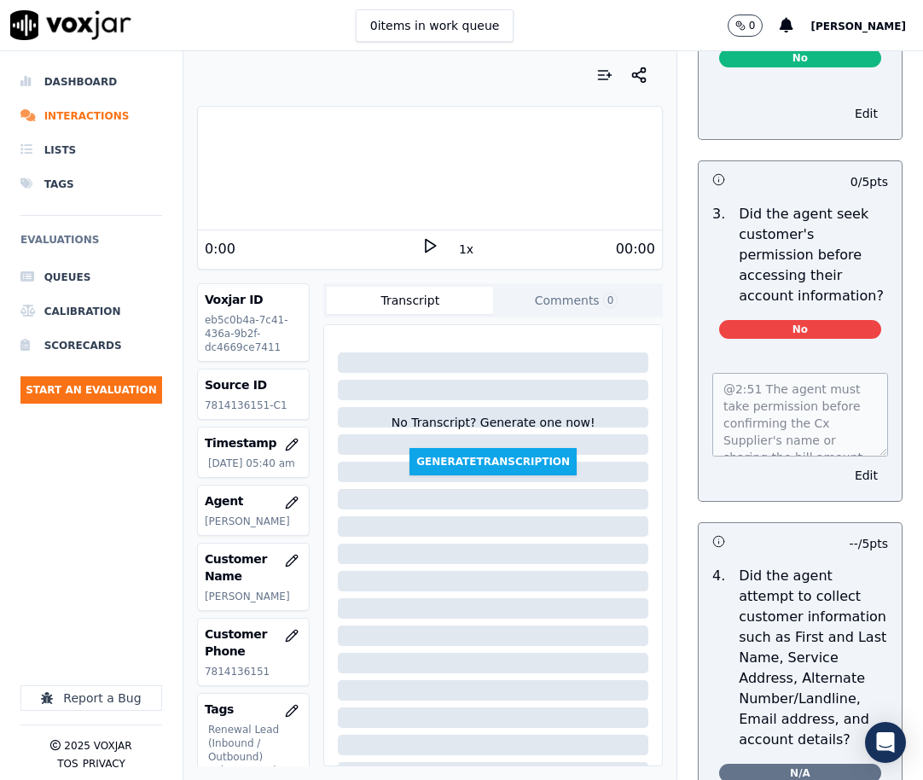
scroll to position [1621, 0]
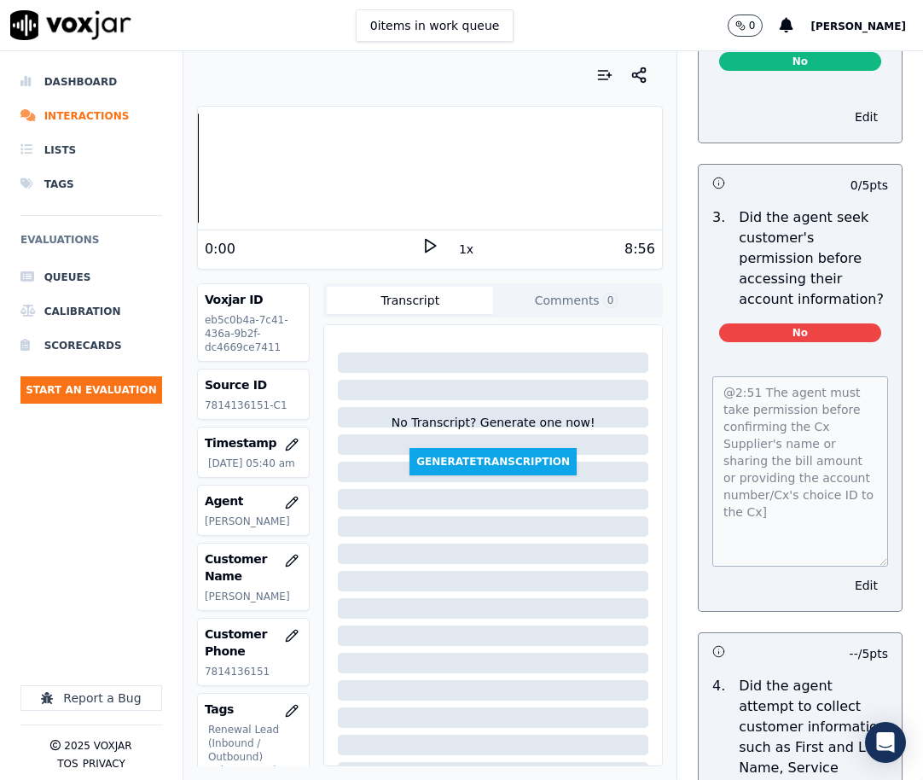
click at [858, 589] on div "@2:51 The agent must take permission before confirming the Cx Supplier's name o…" at bounding box center [800, 483] width 203 height 255
drag, startPoint x: 721, startPoint y: 286, endPoint x: 826, endPoint y: 285, distance: 104.9
click at [826, 285] on p "Did the agent seek customer's permission before accessing their account informa…" at bounding box center [813, 258] width 149 height 102
copy p "permission before"
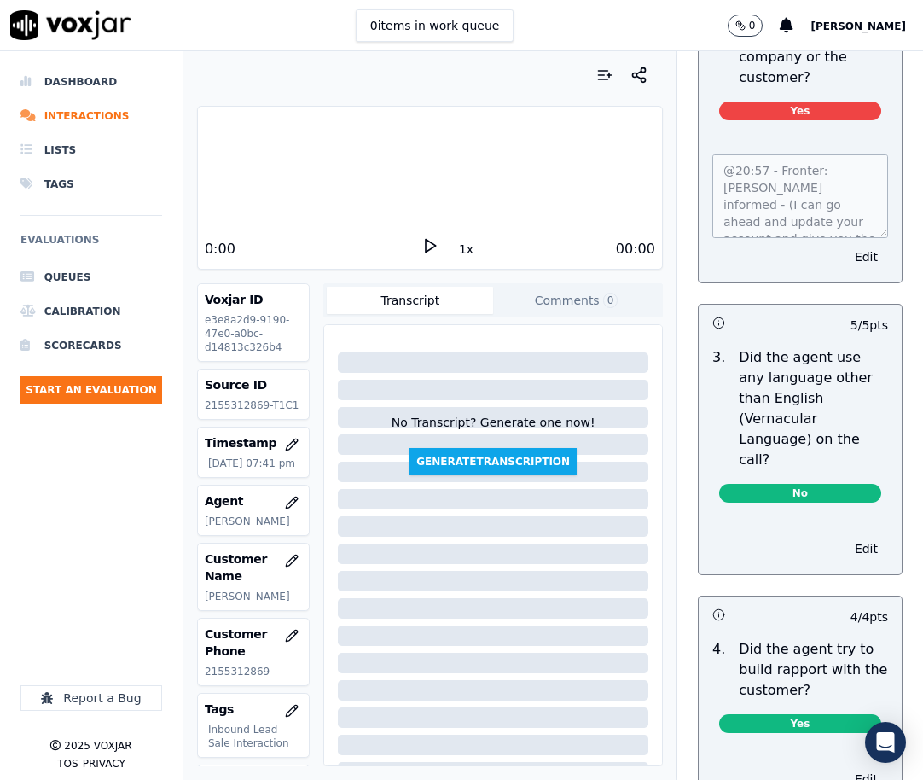
scroll to position [2900, 0]
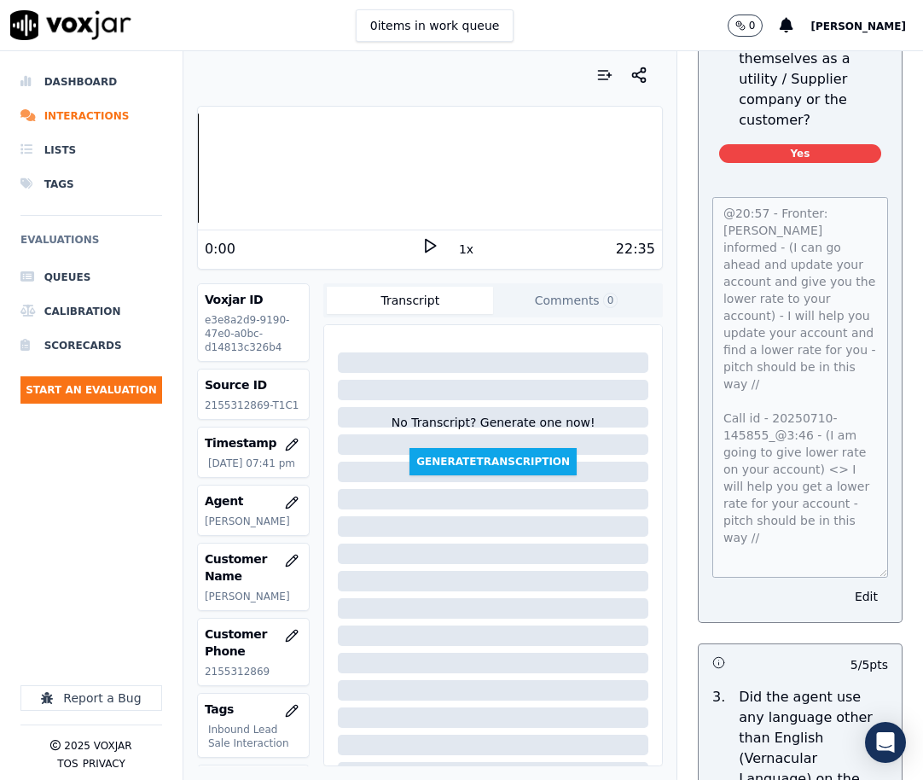
click at [862, 622] on div "@20:57 - Fronter: [PERSON_NAME] informed - (I can go ahead and update your acco…" at bounding box center [800, 399] width 203 height 445
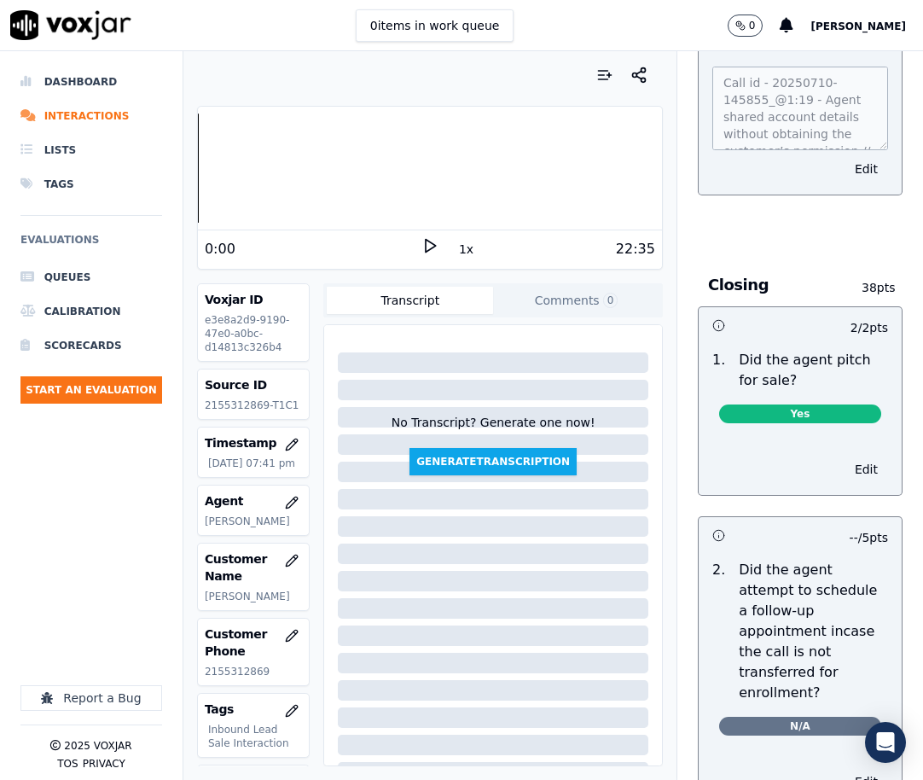
scroll to position [4691, 0]
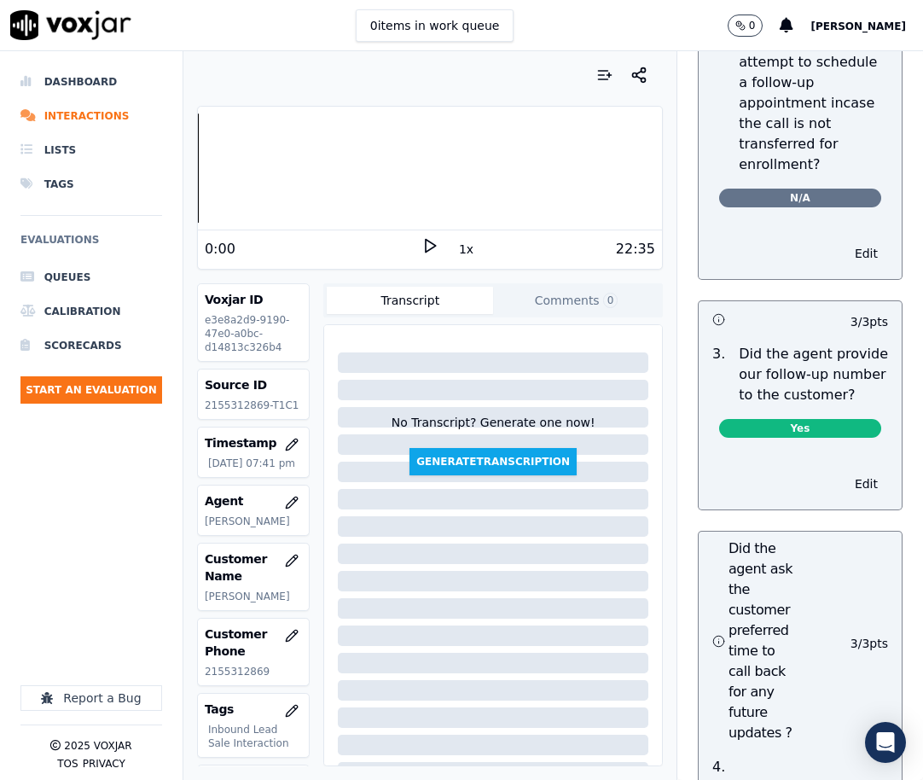
scroll to position [5629, 0]
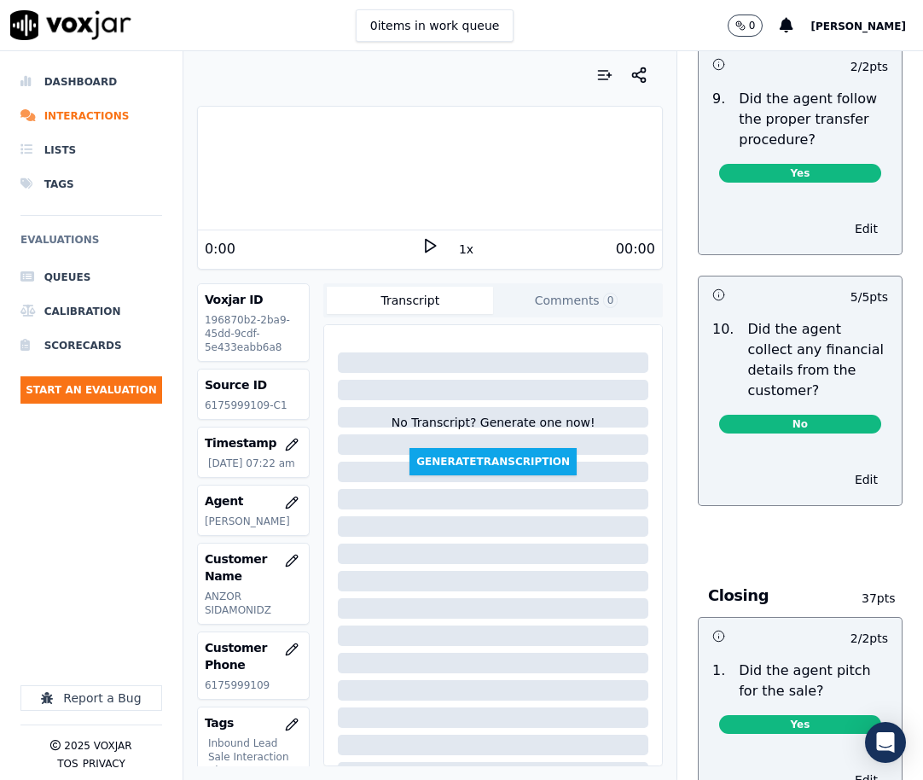
scroll to position [3923, 0]
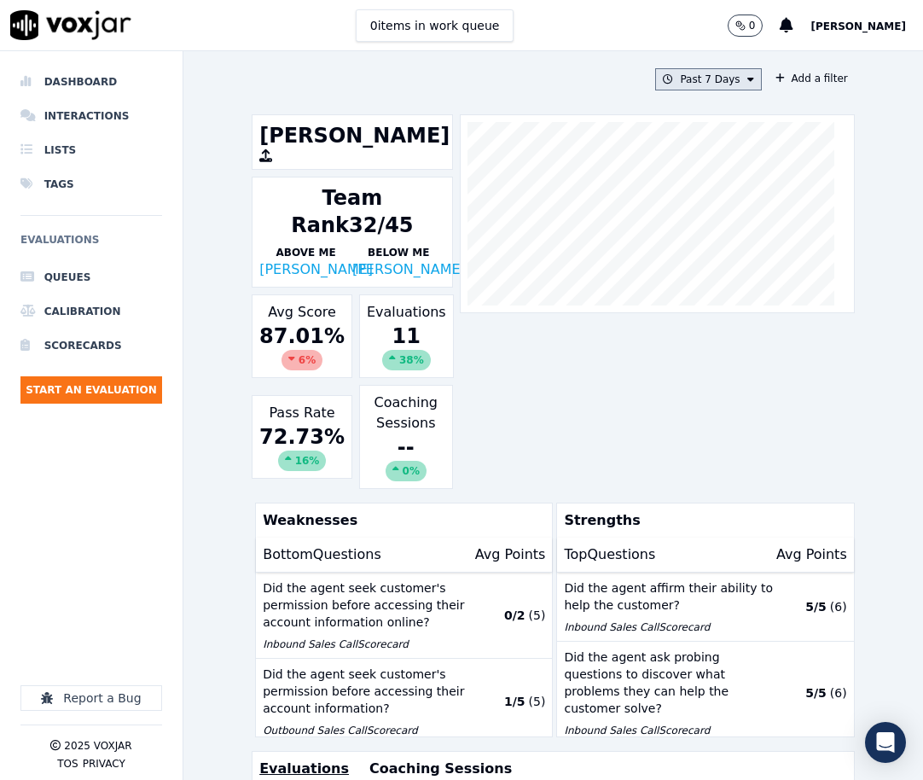
click at [724, 81] on button "Past 7 Days" at bounding box center [708, 79] width 106 height 22
click at [683, 111] on div "Custom" at bounding box center [702, 111] width 39 height 14
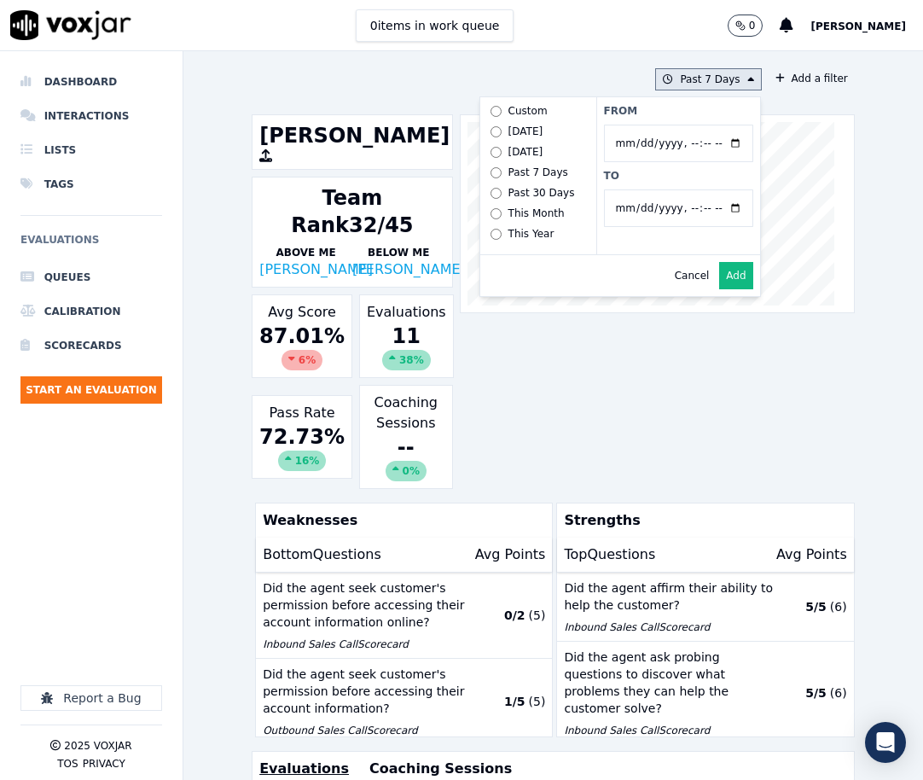
click at [712, 144] on input "From" at bounding box center [678, 144] width 149 height 38
type input "[DATE]T00:00"
click at [696, 115] on label "From" at bounding box center [678, 111] width 149 height 14
click at [696, 125] on input "From" at bounding box center [678, 144] width 149 height 38
click at [716, 206] on input "To" at bounding box center [678, 208] width 149 height 38
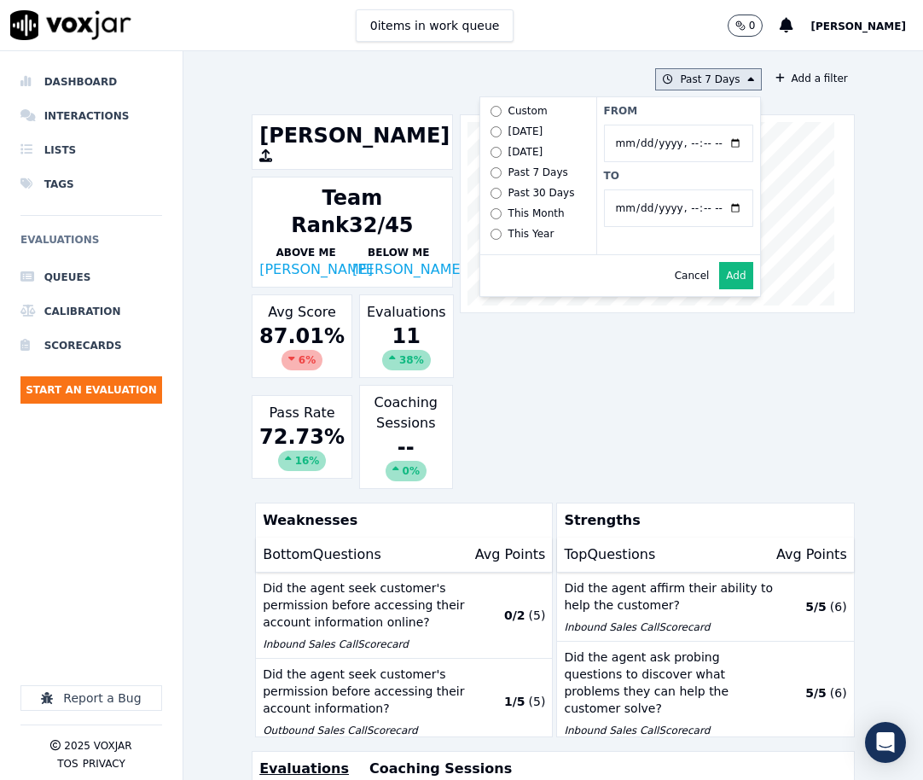
type input "[DATE]T23:59"
click at [701, 177] on label "To" at bounding box center [678, 176] width 149 height 14
click at [701, 189] on input "To" at bounding box center [678, 208] width 149 height 38
click at [727, 289] on button "Add" at bounding box center [735, 275] width 33 height 27
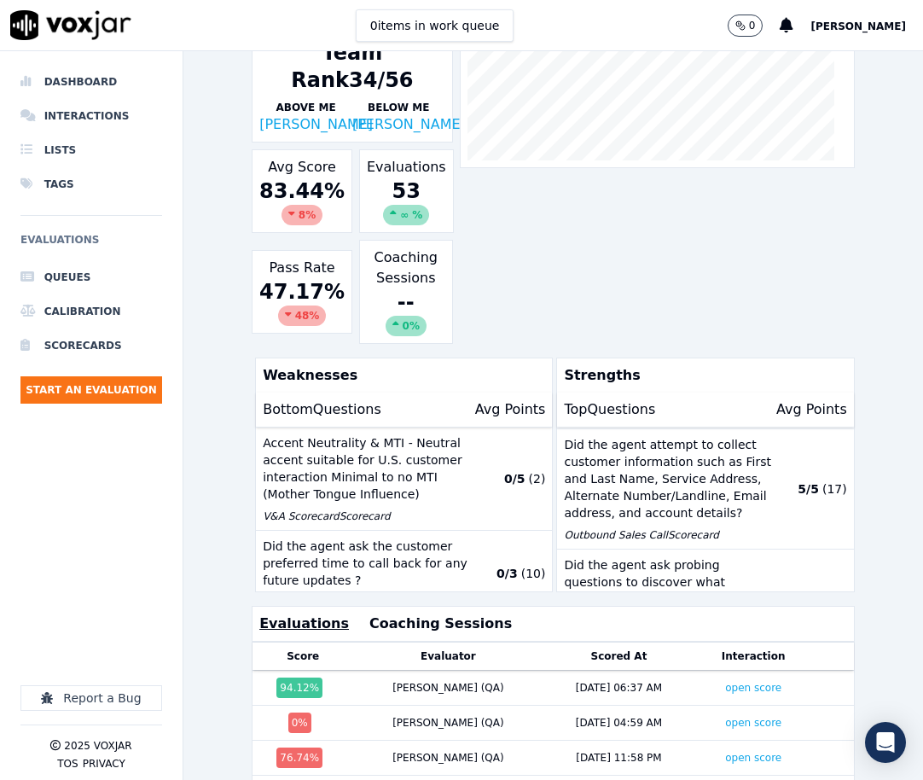
scroll to position [387, 0]
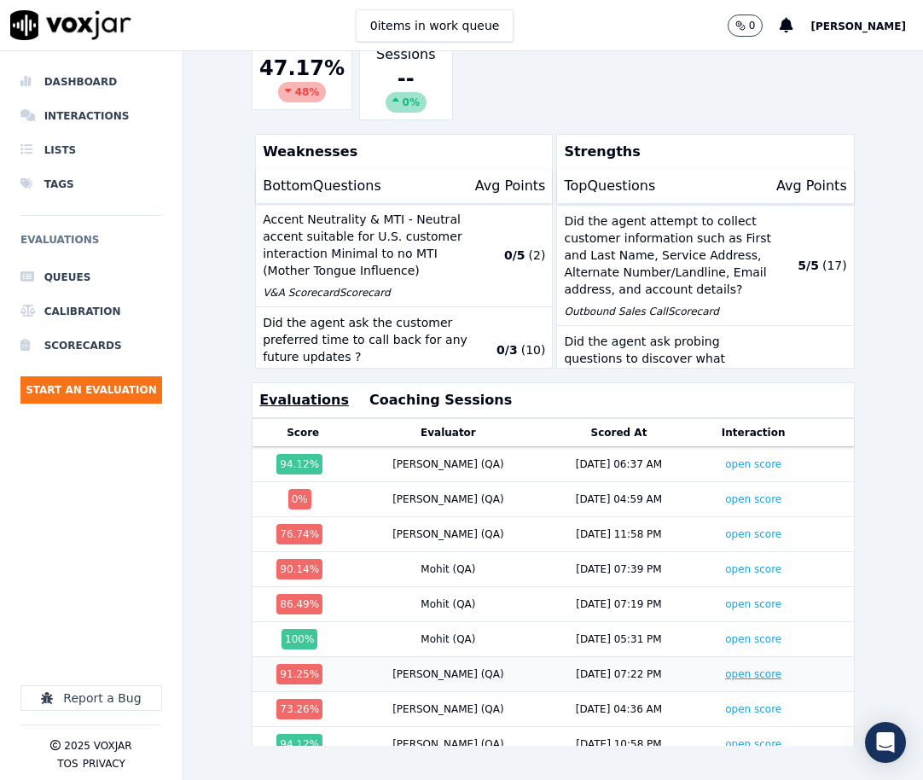
click at [725, 668] on link "open score" at bounding box center [753, 674] width 56 height 12
click at [725, 493] on link "open score" at bounding box center [753, 499] width 56 height 12
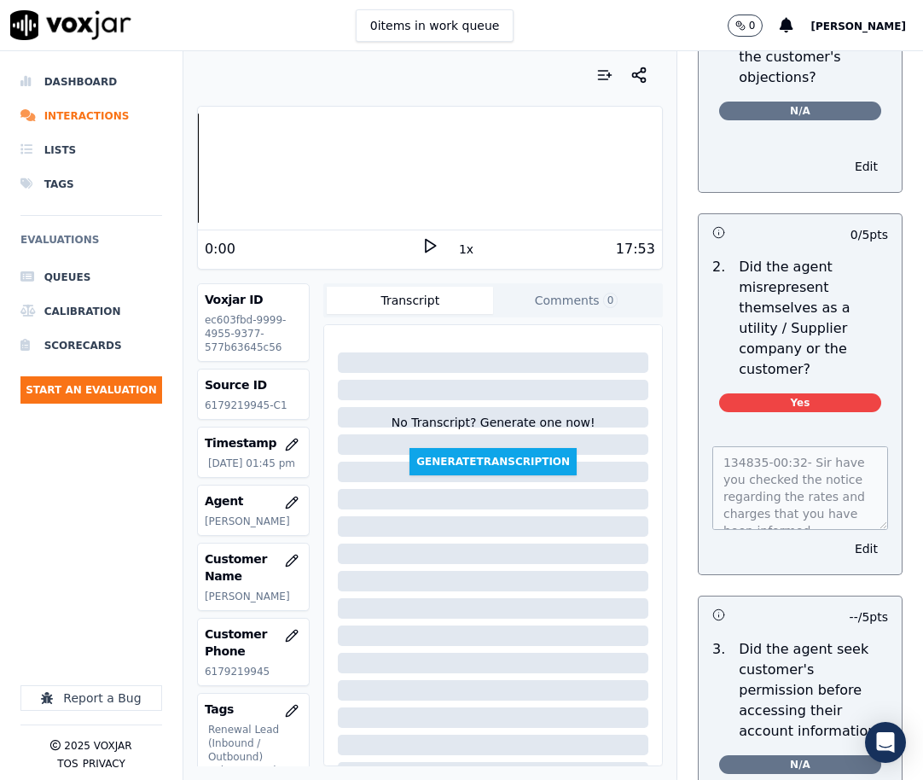
scroll to position [1450, 0]
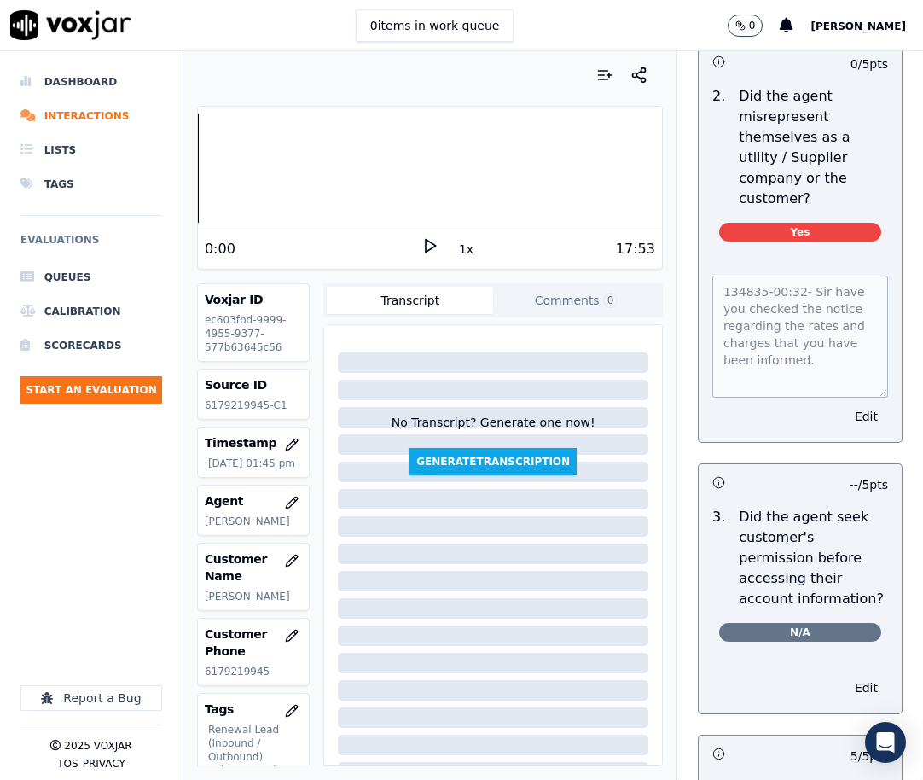
click at [860, 419] on div "134835-00:32- Sir have you checked the notice regarding the rates and charges t…" at bounding box center [800, 348] width 203 height 187
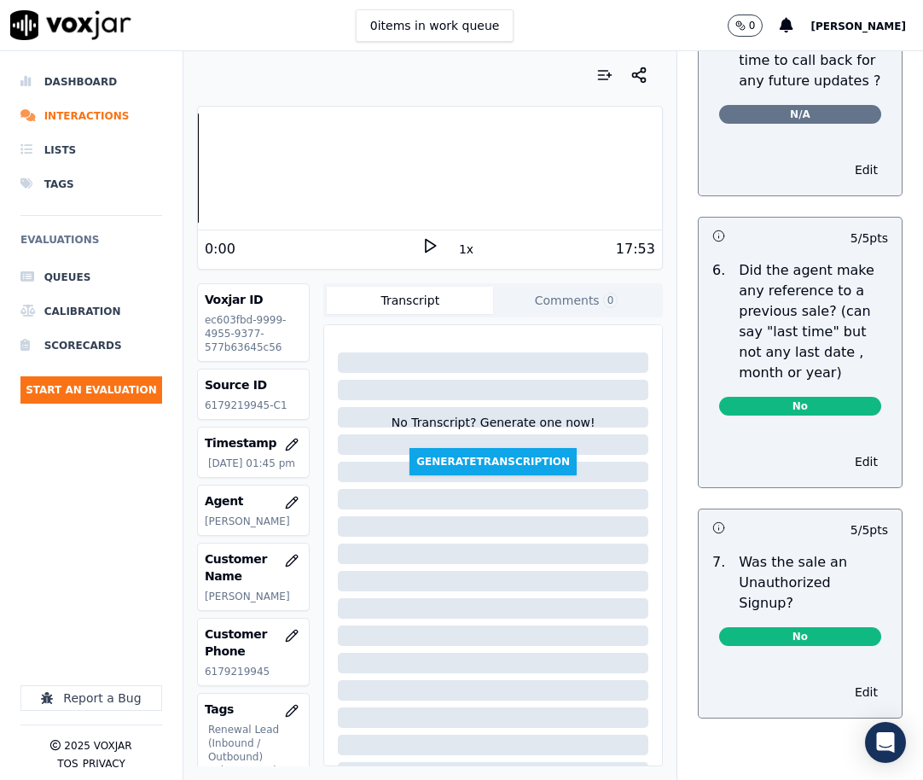
scroll to position [5271, 0]
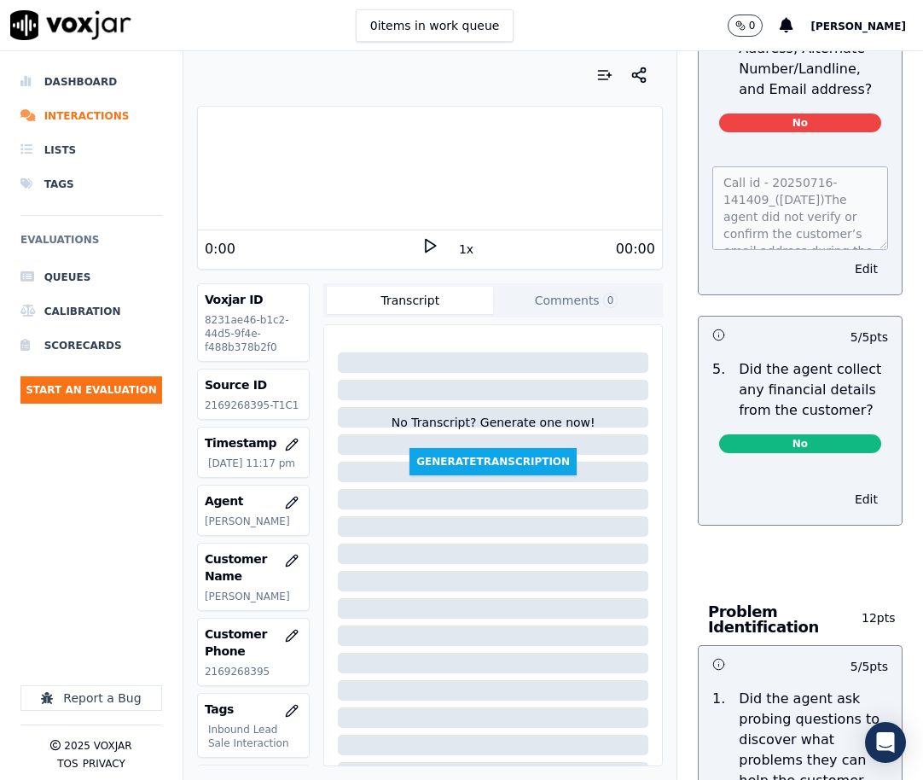
scroll to position [853, 0]
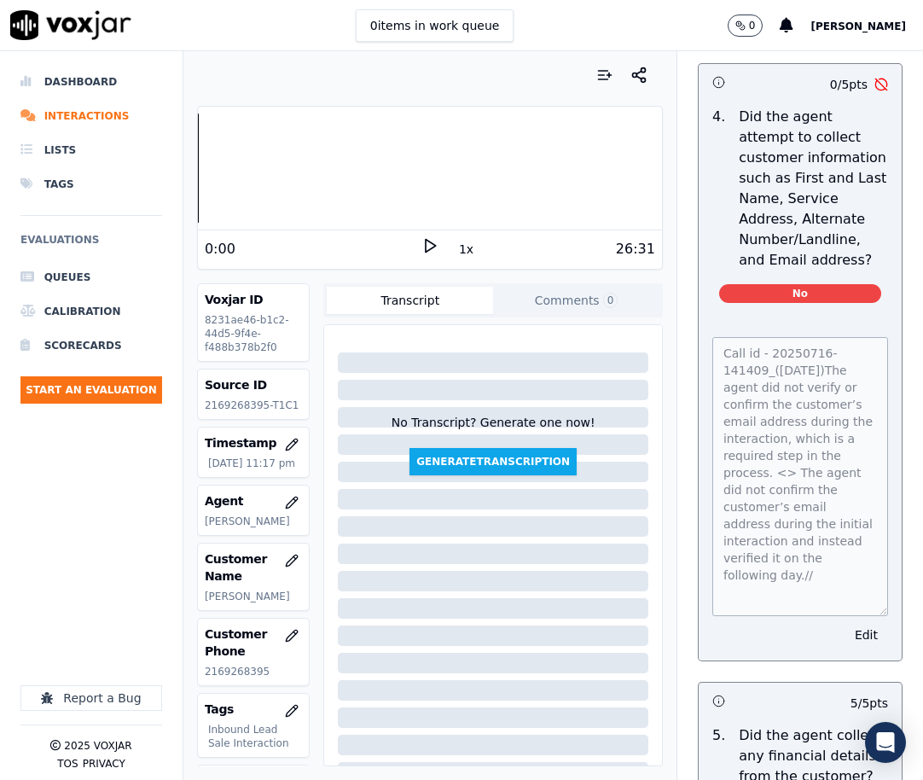
click at [884, 647] on div "Inbound Sales Call Scorecard A scorecard to review inbound sales calls for best…" at bounding box center [800, 415] width 246 height 728
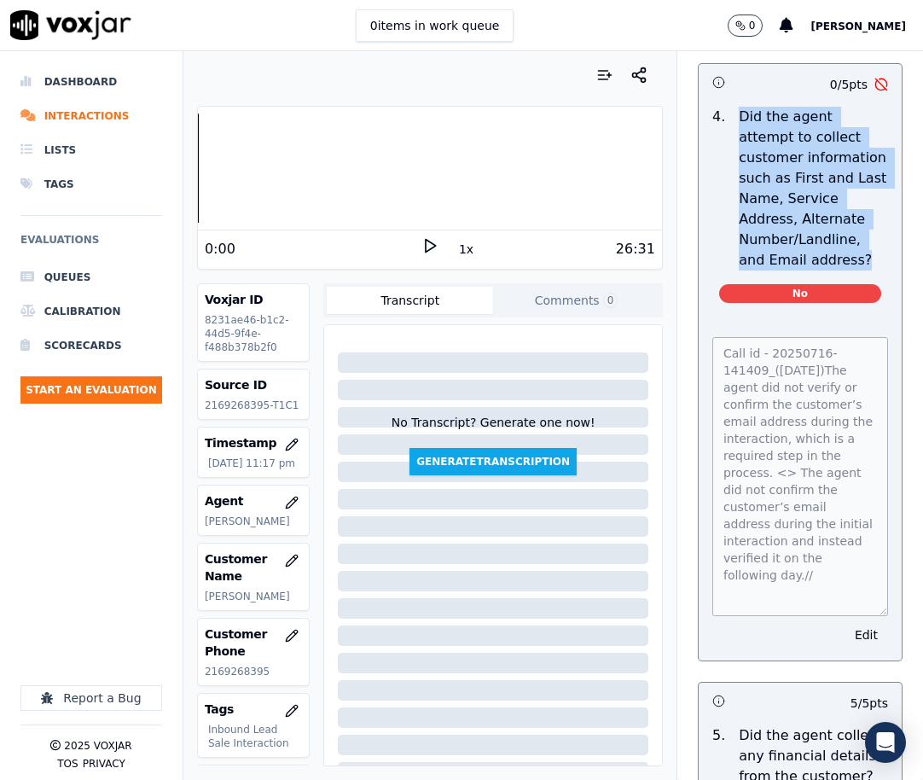
drag, startPoint x: 720, startPoint y: 158, endPoint x: 832, endPoint y: 307, distance: 187.0
click at [832, 270] on p "Did the agent attempt to collect customer information such as First and Last Na…" at bounding box center [813, 189] width 149 height 164
